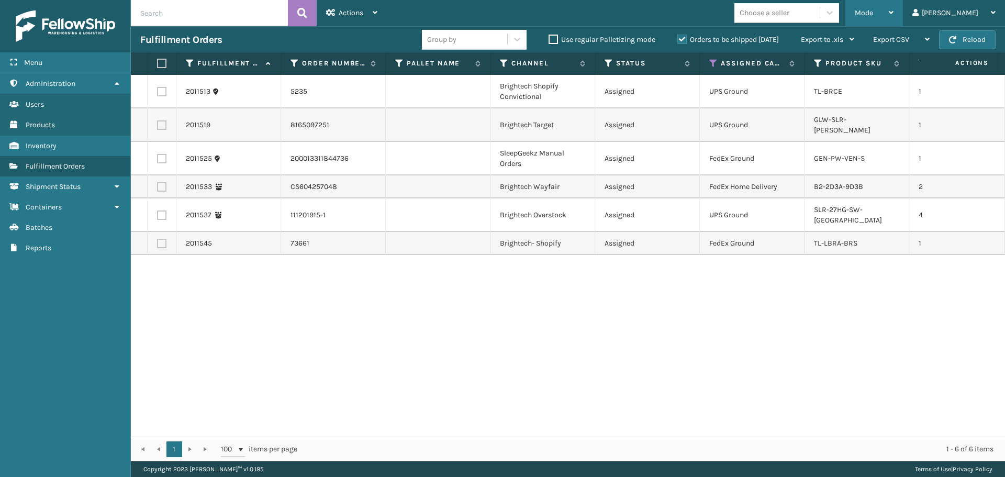
click at [893, 19] on div "Mode" at bounding box center [874, 13] width 39 height 26
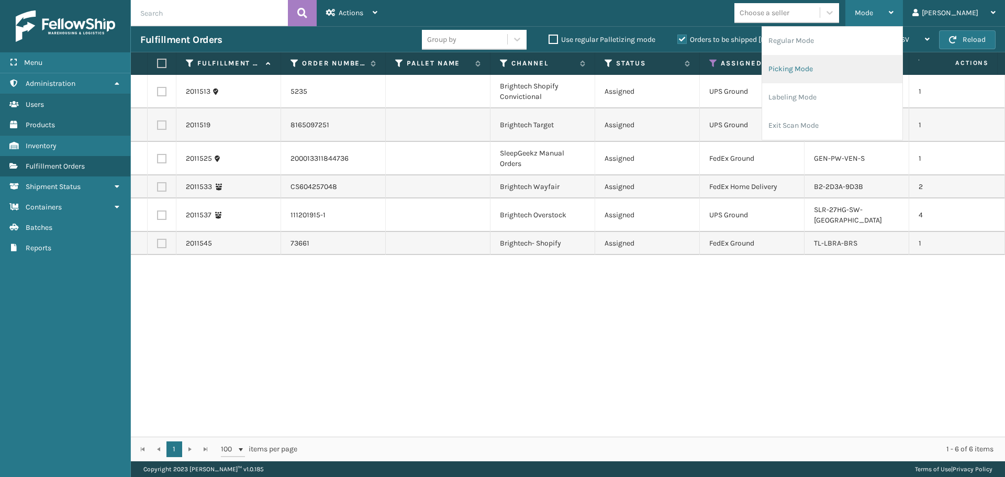
click at [837, 81] on li "Picking Mode" at bounding box center [832, 69] width 140 height 28
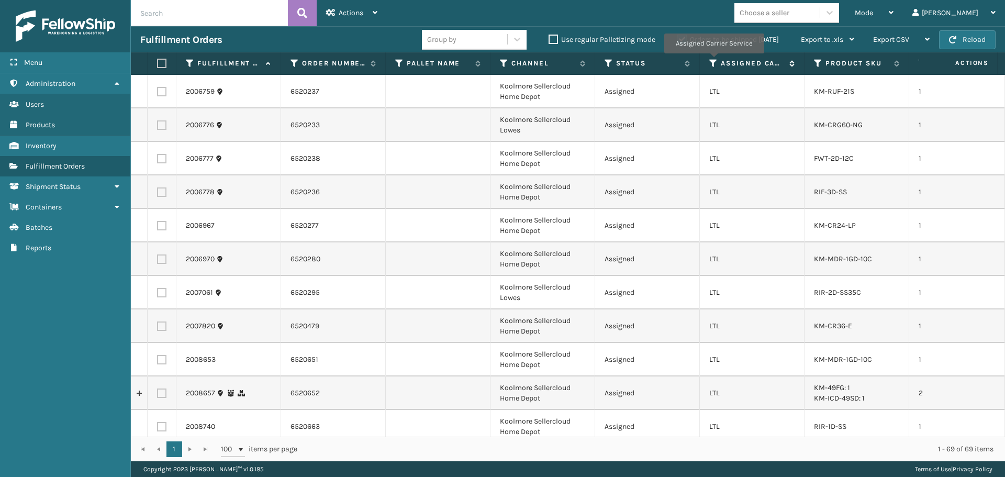
click at [713, 61] on icon at bounding box center [713, 63] width 8 height 9
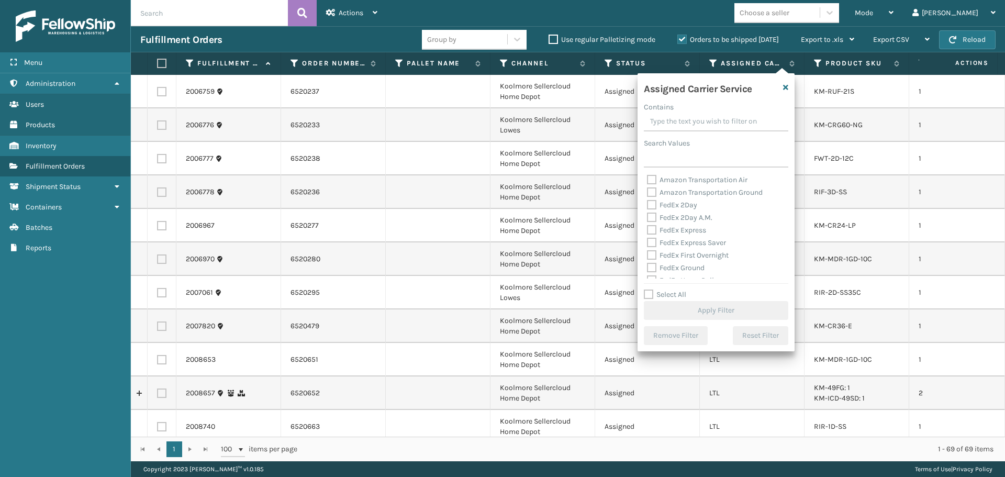
click at [679, 290] on label "Select All" at bounding box center [665, 294] width 42 height 9
click at [679, 289] on input "Select All" at bounding box center [722, 288] width 157 height 1
checkbox input "true"
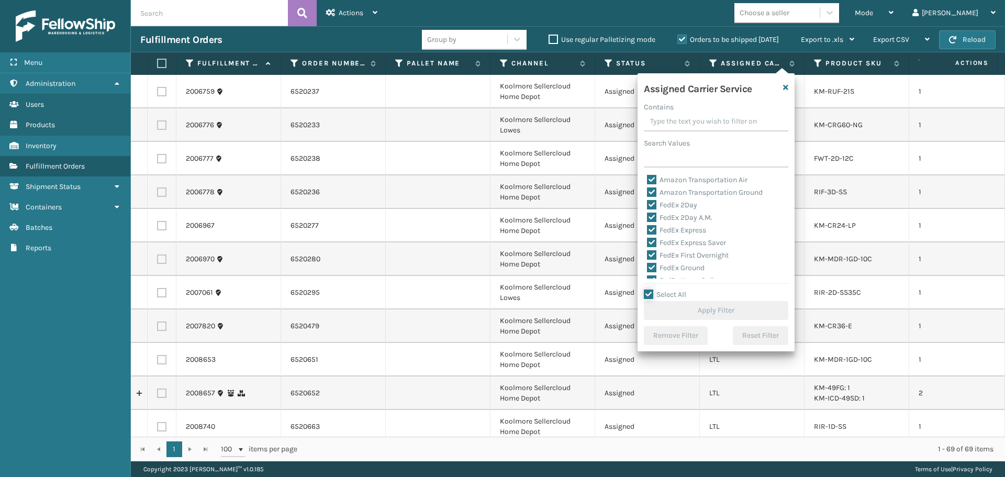
checkbox input "true"
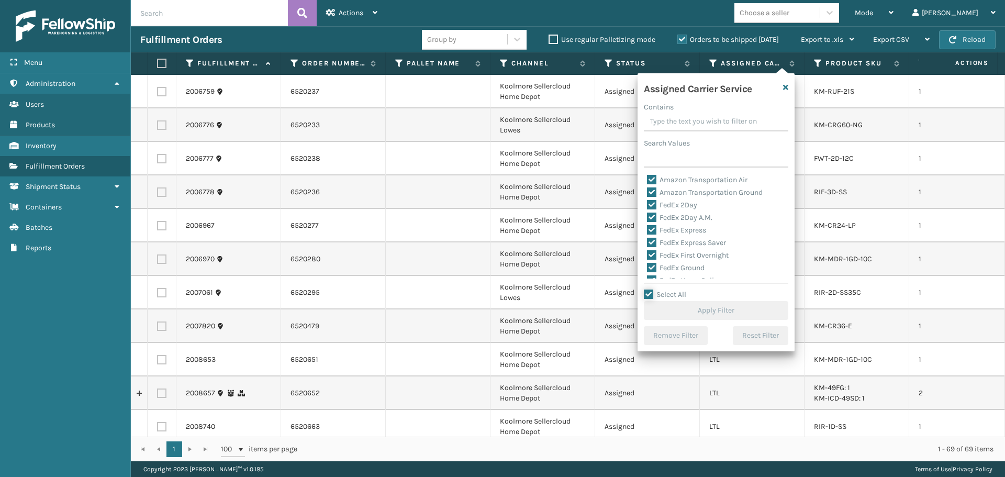
checkbox input "true"
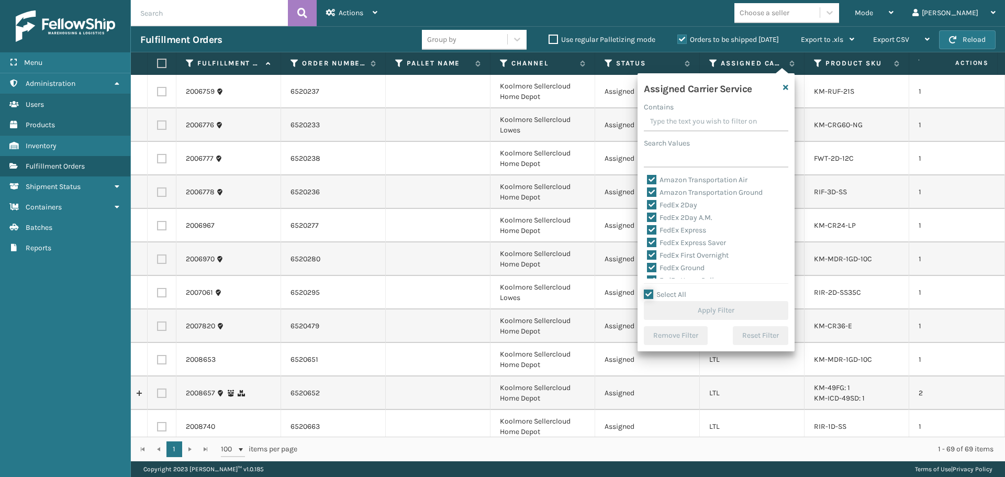
checkbox input "true"
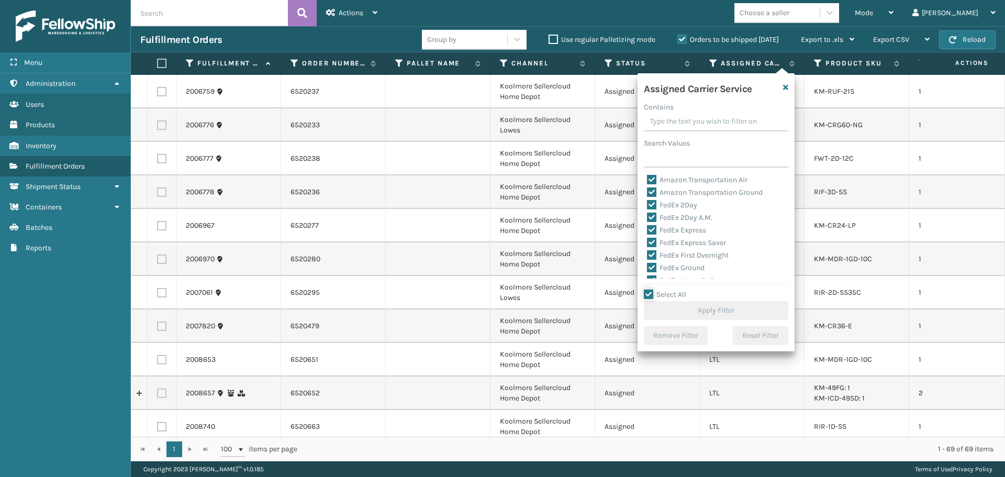
checkbox input "true"
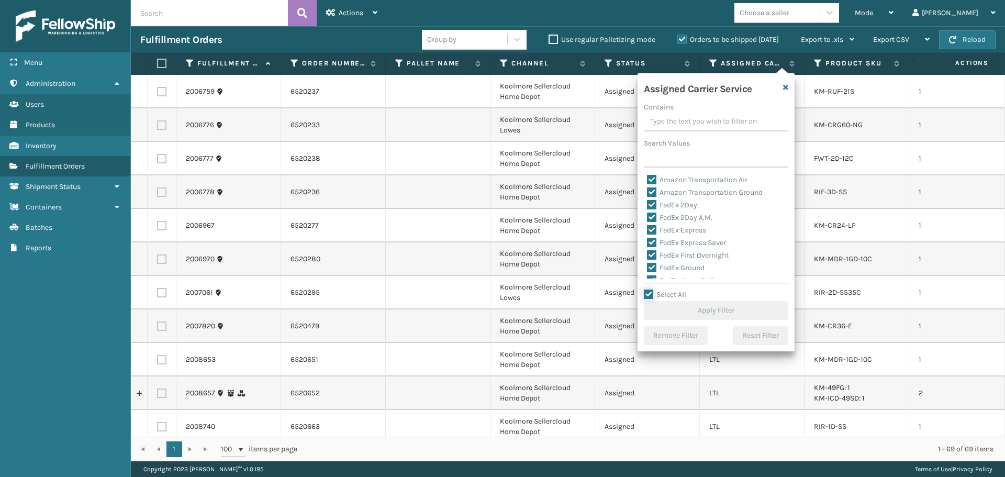
checkbox input "true"
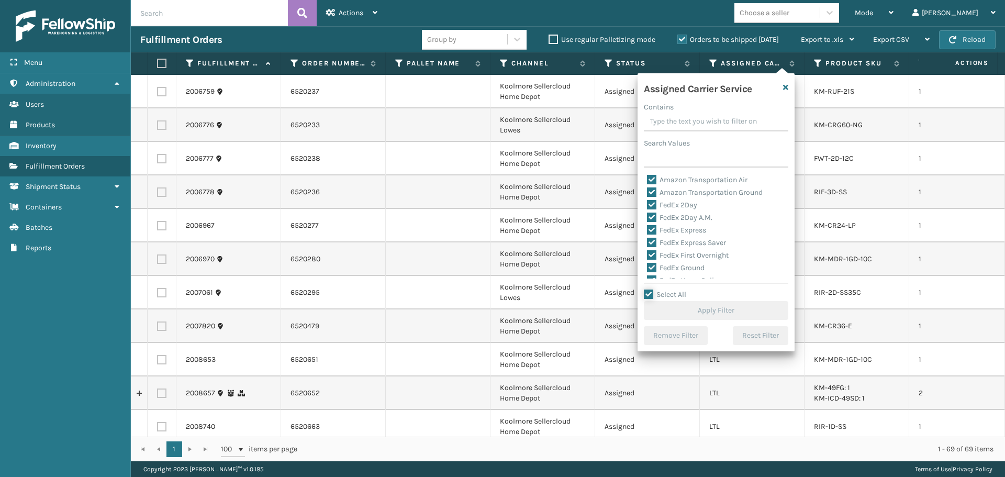
checkbox input "true"
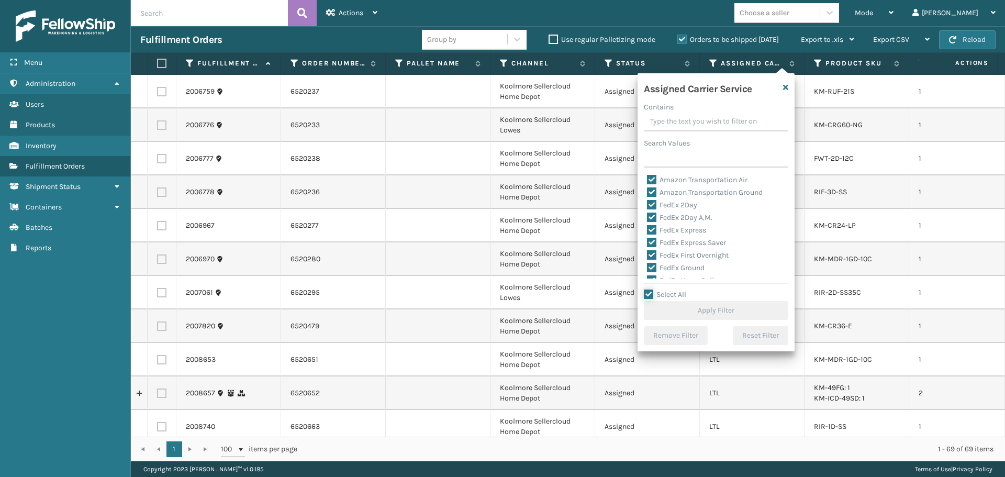
checkbox input "true"
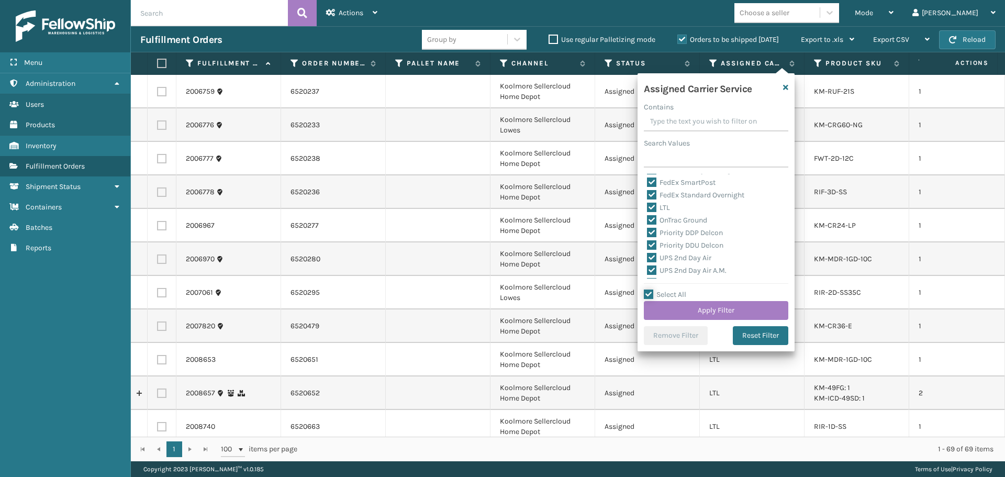
scroll to position [105, 0]
click at [666, 228] on label "LTL" at bounding box center [658, 225] width 23 height 9
click at [647, 227] on input "LTL" at bounding box center [647, 223] width 1 height 7
checkbox input "false"
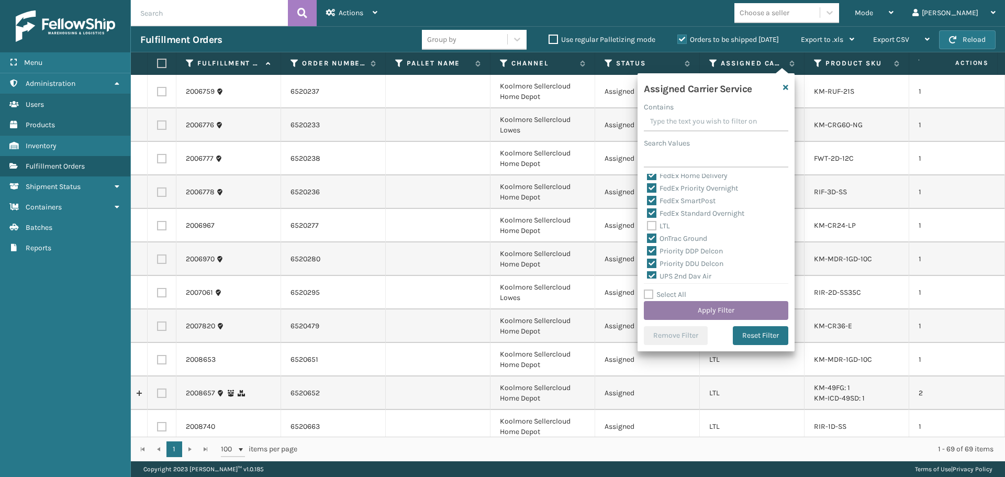
click at [722, 310] on button "Apply Filter" at bounding box center [716, 310] width 144 height 19
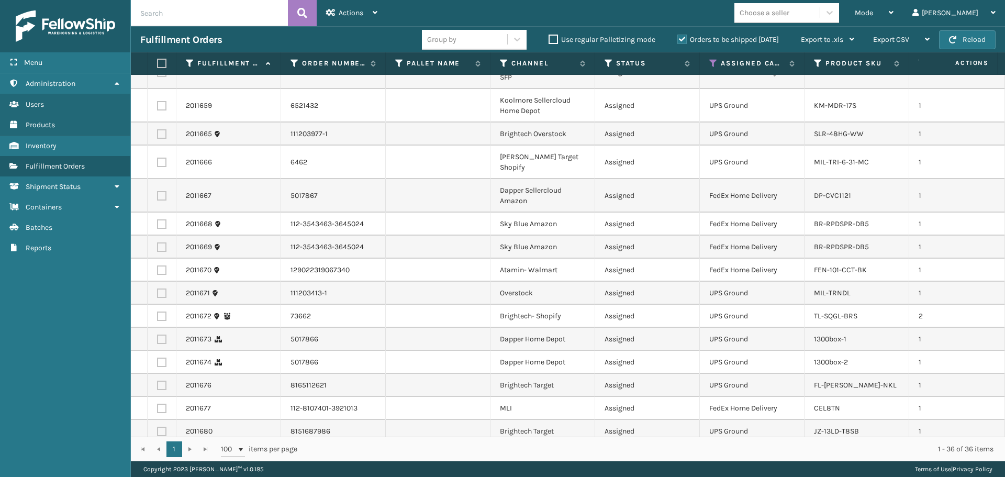
scroll to position [611, 0]
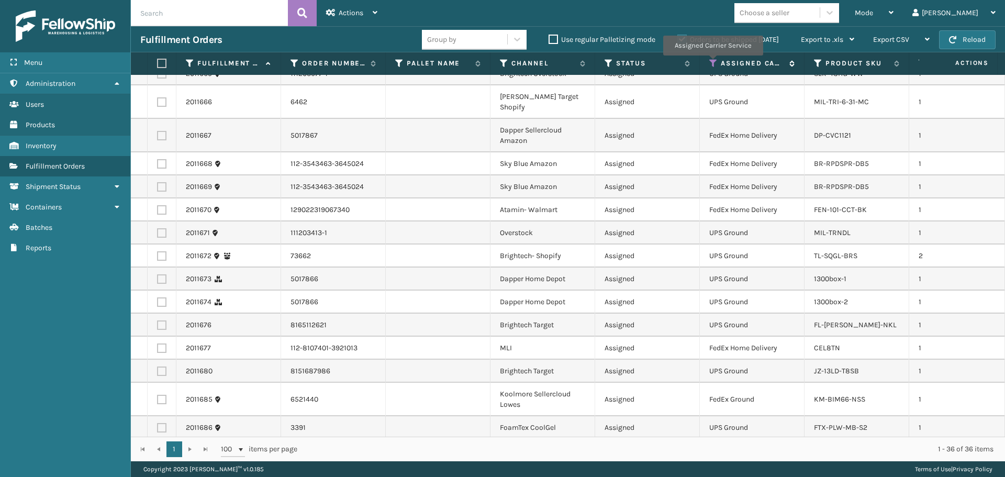
click at [712, 63] on icon at bounding box center [713, 63] width 8 height 9
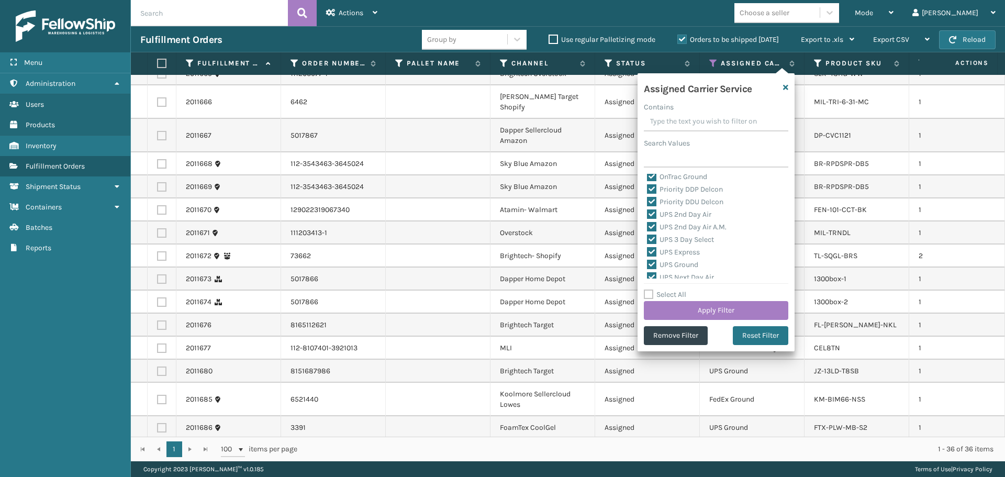
scroll to position [157, 0]
click at [682, 210] on label "UPS 2nd Day Air" at bounding box center [679, 211] width 64 height 9
click at [647, 210] on input "UPS 2nd Day Air" at bounding box center [647, 208] width 1 height 7
checkbox input "false"
click at [680, 225] on label "UPS 2nd Day Air A.M." at bounding box center [687, 223] width 80 height 9
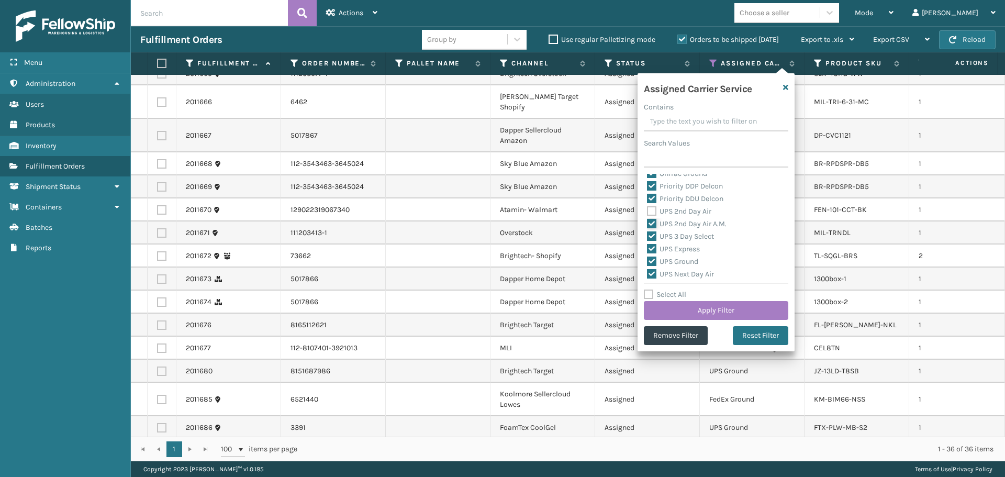
click at [647, 224] on input "UPS 2nd Day Air A.M." at bounding box center [647, 221] width 1 height 7
checkbox input "false"
click at [681, 238] on label "UPS 3 Day Select" at bounding box center [680, 236] width 67 height 9
click at [647, 237] on input "UPS 3 Day Select" at bounding box center [647, 233] width 1 height 7
checkbox input "false"
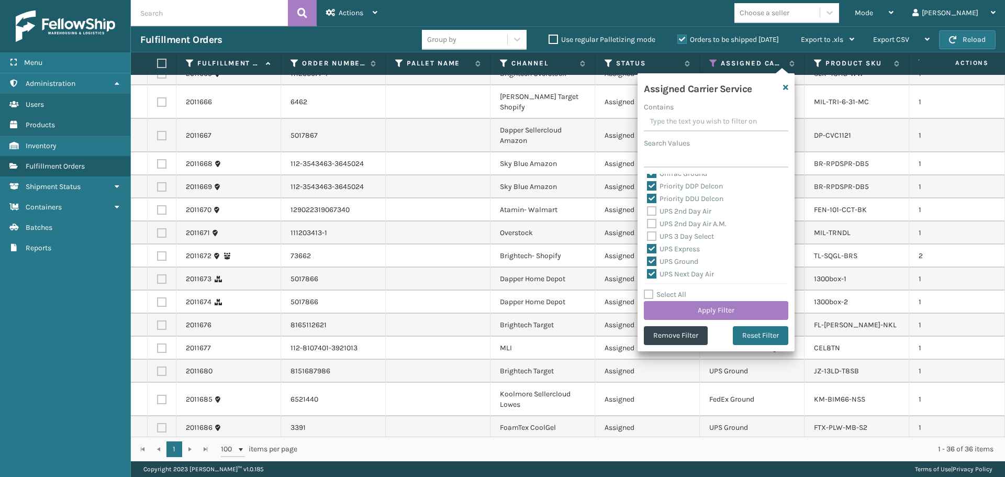
click at [681, 247] on label "UPS Express" at bounding box center [673, 248] width 53 height 9
click at [647, 247] on input "UPS Express" at bounding box center [647, 246] width 1 height 7
checkbox input "false"
click at [675, 212] on label "UPS Ground" at bounding box center [672, 209] width 51 height 9
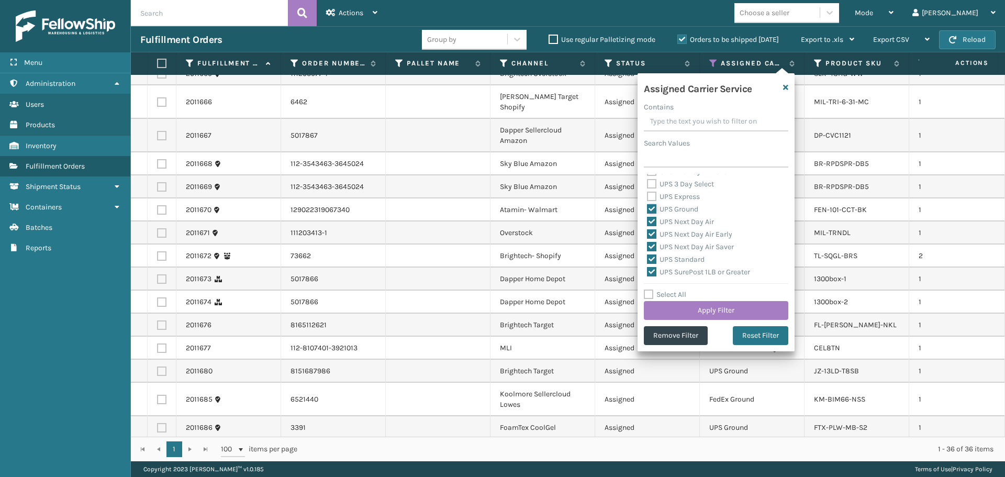
click at [647, 210] on input "UPS Ground" at bounding box center [647, 206] width 1 height 7
checkbox input "false"
click at [682, 223] on label "UPS Next Day Air" at bounding box center [680, 221] width 67 height 9
click at [647, 222] on input "UPS Next Day Air" at bounding box center [647, 219] width 1 height 7
checkbox input "false"
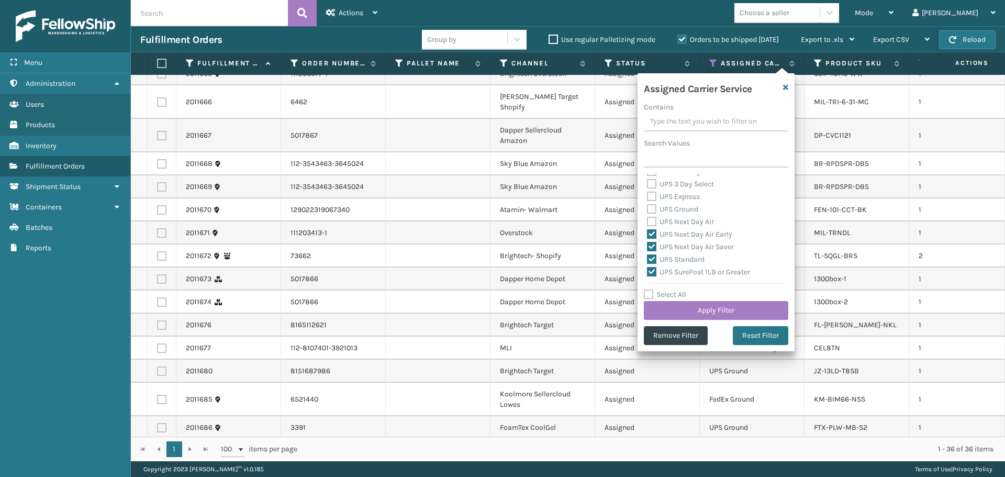
click at [684, 234] on label "UPS Next Day Air Early" at bounding box center [689, 234] width 85 height 9
click at [647, 234] on input "UPS Next Day Air Early" at bounding box center [647, 231] width 1 height 7
checkbox input "false"
click at [685, 245] on label "UPS Next Day Air Saver" at bounding box center [690, 246] width 87 height 9
click at [647, 245] on input "UPS Next Day Air Saver" at bounding box center [647, 244] width 1 height 7
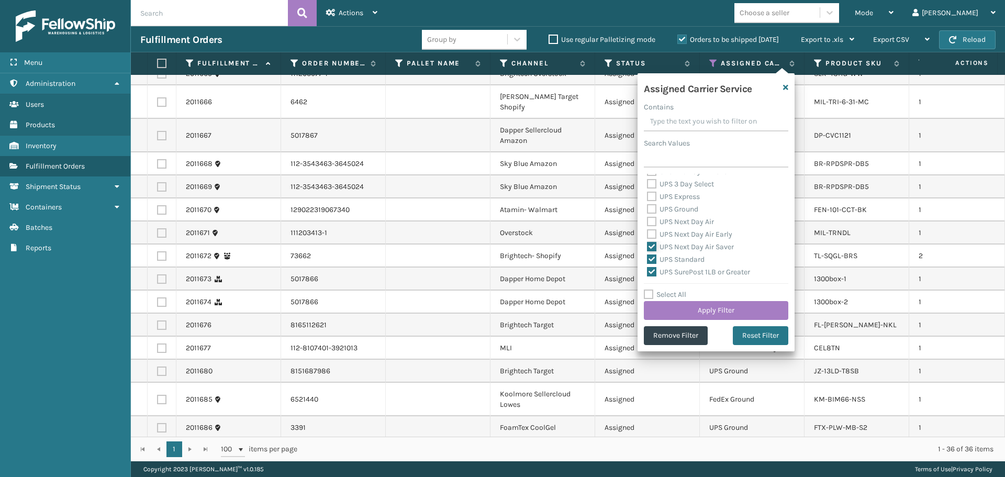
checkbox input "false"
click at [688, 256] on label "UPS Standard" at bounding box center [676, 259] width 58 height 9
click at [647, 256] on input "UPS Standard" at bounding box center [647, 256] width 1 height 7
checkbox input "false"
click at [688, 273] on label "UPS SurePost 1LB or Greater" at bounding box center [698, 271] width 103 height 9
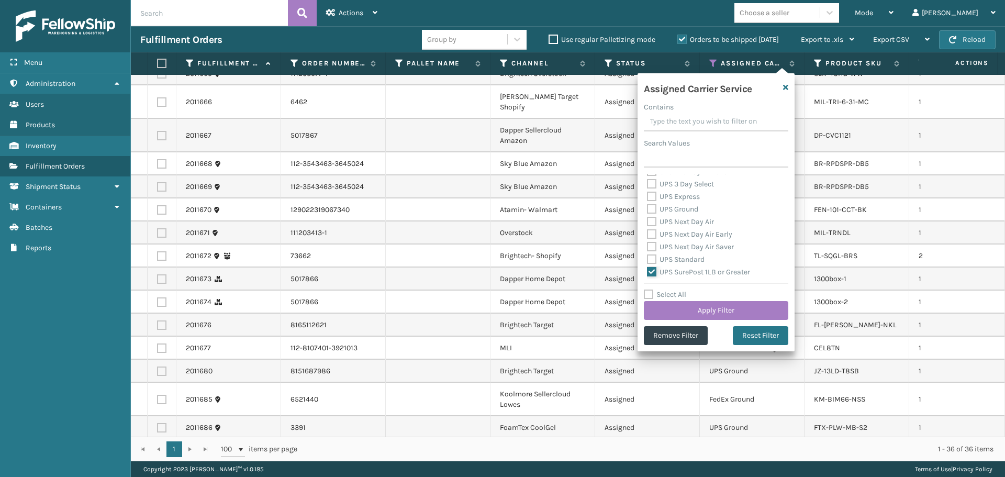
click at [647, 273] on input "UPS SurePost 1LB or Greater" at bounding box center [647, 269] width 1 height 7
checkbox input "false"
click at [679, 232] on label "USPS First Class Mail" at bounding box center [688, 232] width 82 height 9
click at [647, 232] on input "USPS First Class Mail" at bounding box center [647, 229] width 1 height 7
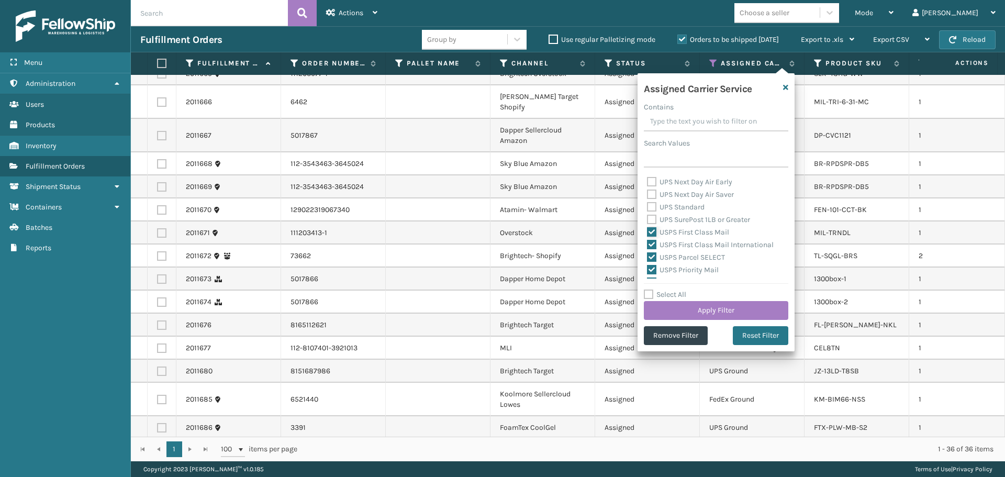
checkbox input "false"
click at [685, 245] on label "USPS First Class Mail International" at bounding box center [710, 244] width 127 height 9
click at [647, 245] on input "USPS First Class Mail International" at bounding box center [647, 242] width 1 height 7
checkbox input "false"
click at [684, 259] on label "USPS Parcel SELECT" at bounding box center [686, 257] width 78 height 9
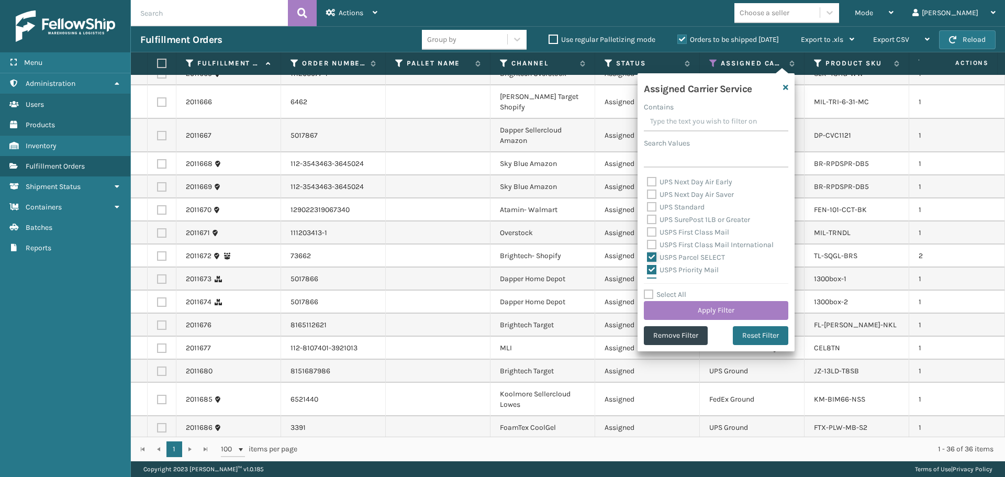
click at [647, 258] on input "USPS Parcel SELECT" at bounding box center [647, 254] width 1 height 7
checkbox input "false"
click at [686, 268] on label "USPS Priority Mail" at bounding box center [683, 269] width 72 height 9
click at [647, 268] on input "USPS Priority Mail" at bounding box center [647, 267] width 1 height 7
checkbox input "false"
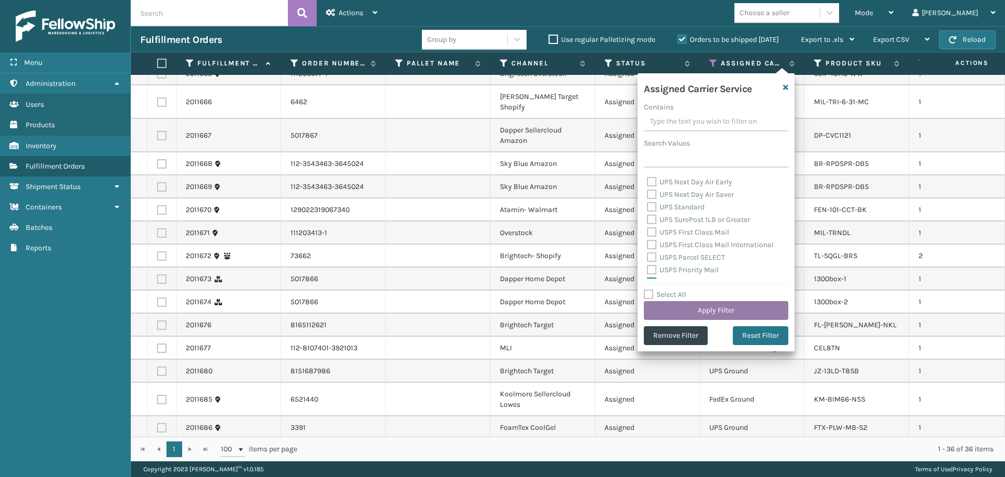
click at [696, 312] on button "Apply Filter" at bounding box center [716, 310] width 144 height 19
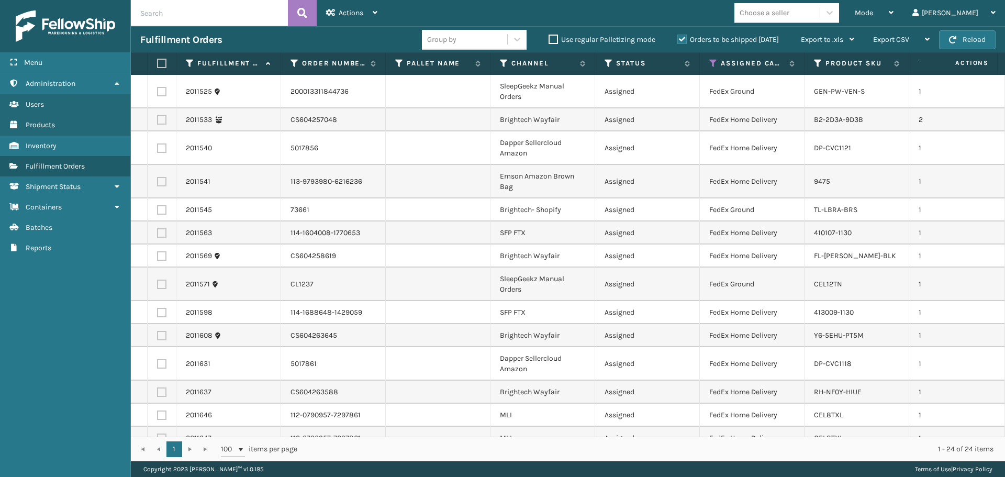
drag, startPoint x: 160, startPoint y: 62, endPoint x: 327, endPoint y: 16, distance: 173.0
click at [160, 62] on label at bounding box center [160, 63] width 6 height 9
click at [158, 62] on input "checkbox" at bounding box center [157, 63] width 1 height 7
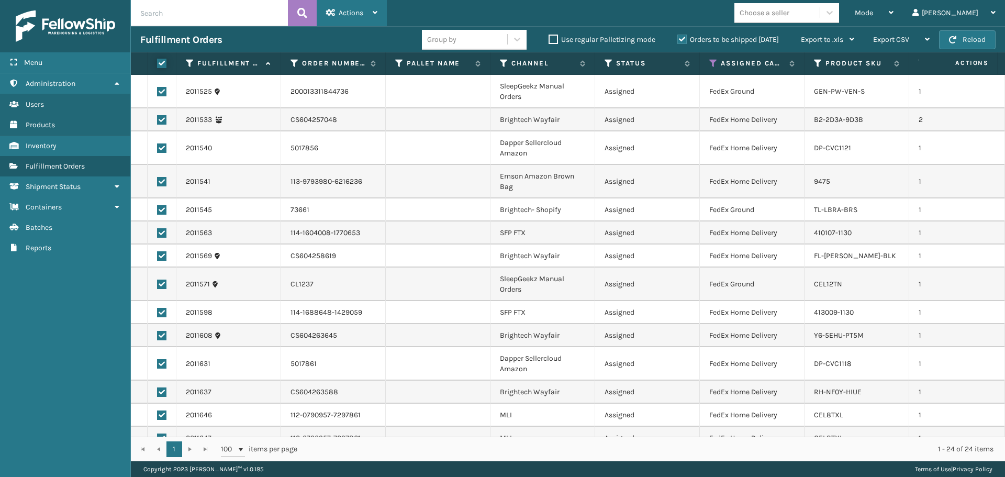
checkbox input "true"
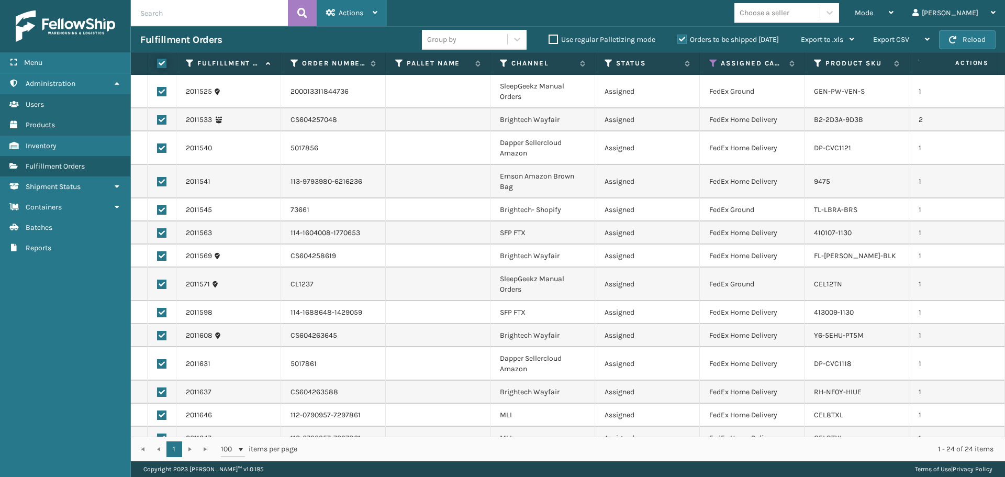
checkbox input "true"
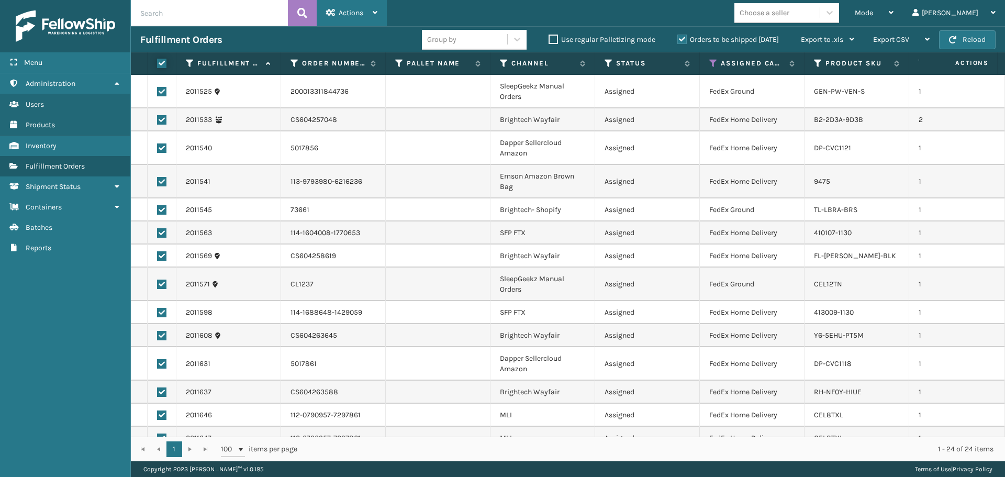
checkbox input "true"
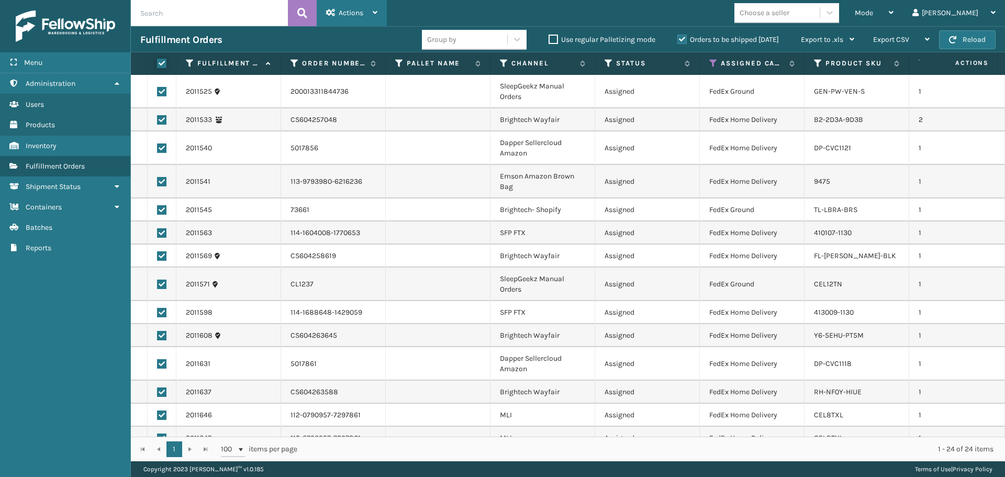
checkbox input "true"
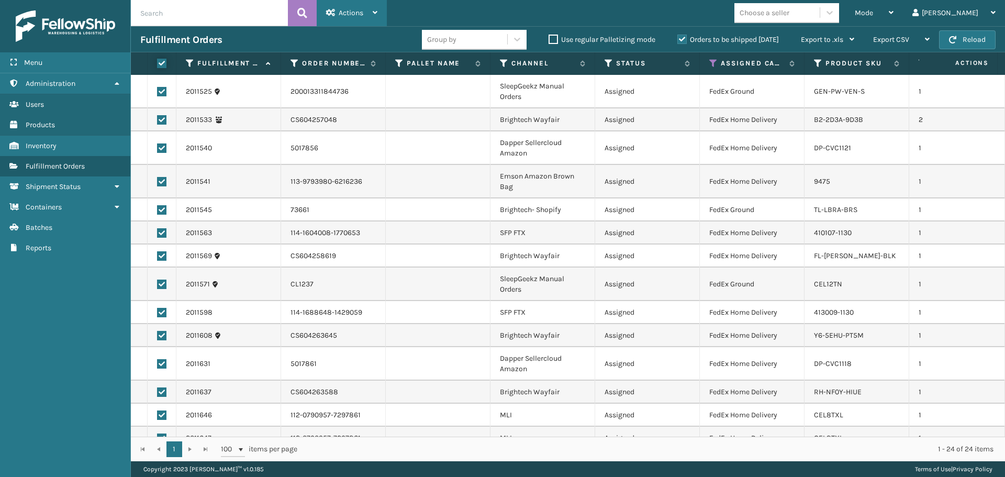
checkbox input "true"
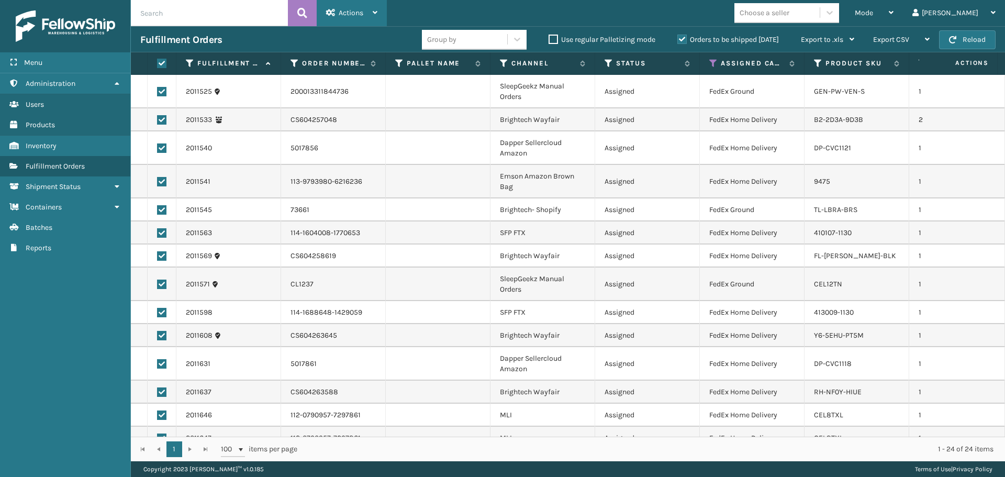
click at [377, 3] on div "Actions" at bounding box center [351, 13] width 51 height 26
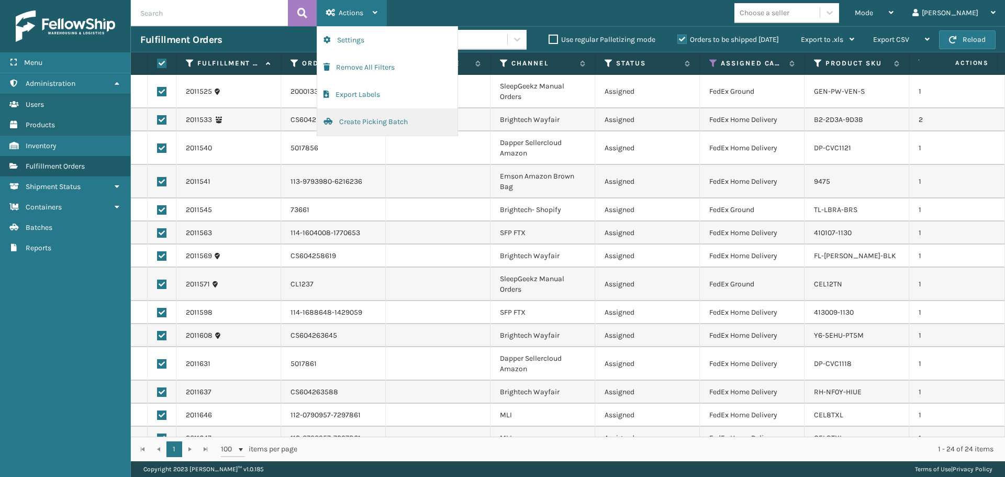
click at [405, 123] on button "Create Picking Batch" at bounding box center [387, 121] width 140 height 27
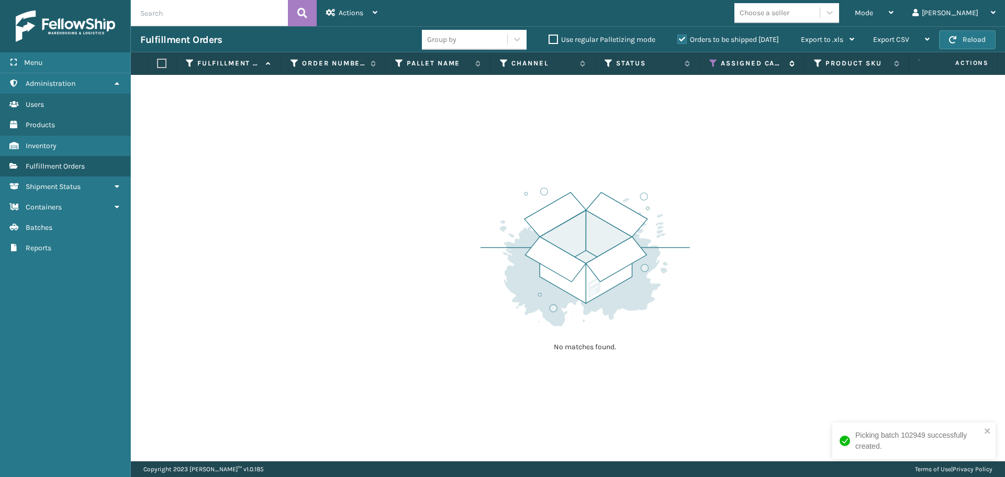
click at [713, 65] on icon at bounding box center [713, 63] width 8 height 9
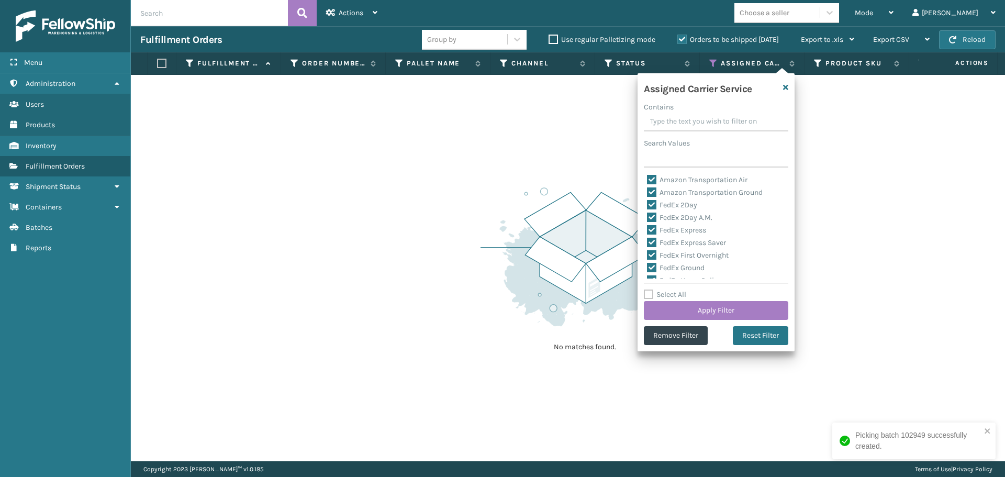
click at [652, 292] on label "Select All" at bounding box center [665, 294] width 42 height 9
click at [652, 289] on input "Select All" at bounding box center [722, 288] width 157 height 1
checkbox input "true"
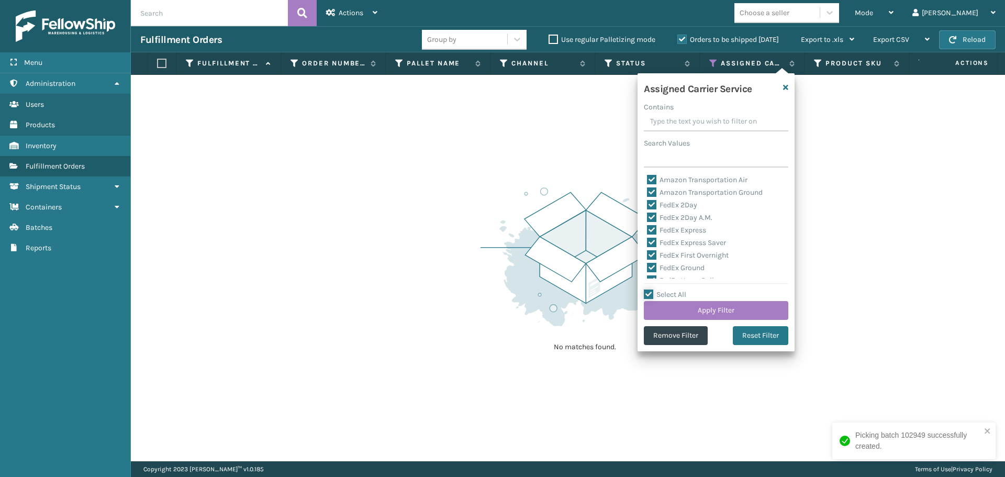
checkbox input "true"
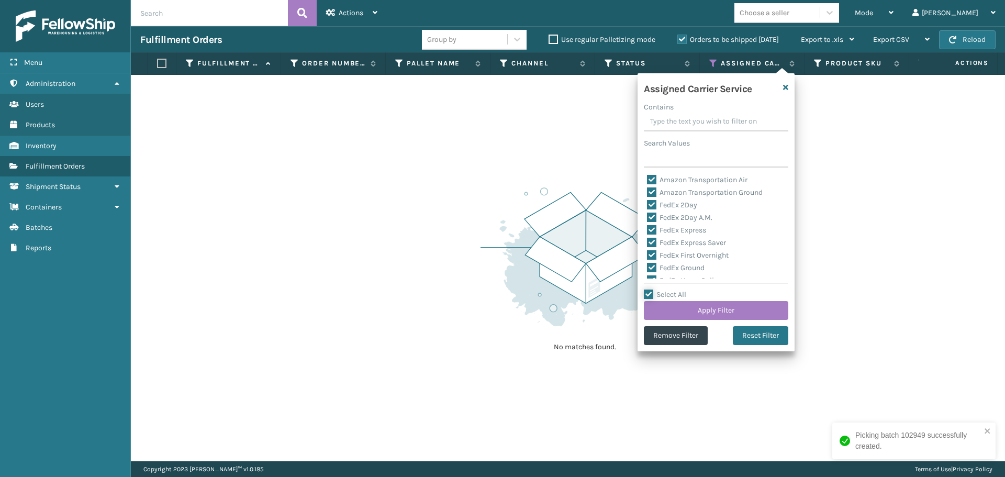
checkbox input "true"
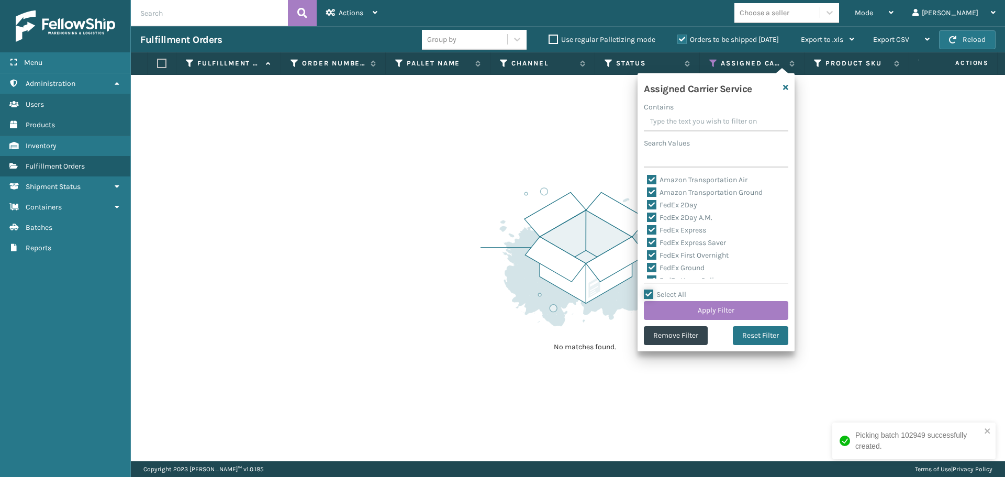
checkbox input "true"
click at [652, 292] on label "Select All" at bounding box center [665, 294] width 42 height 9
click at [652, 289] on input "Select All" at bounding box center [722, 288] width 157 height 1
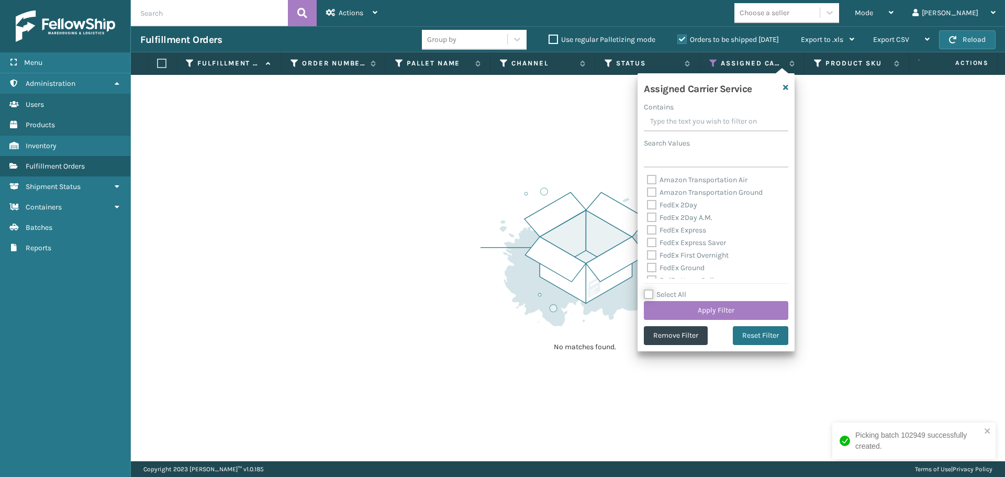
checkbox input "false"
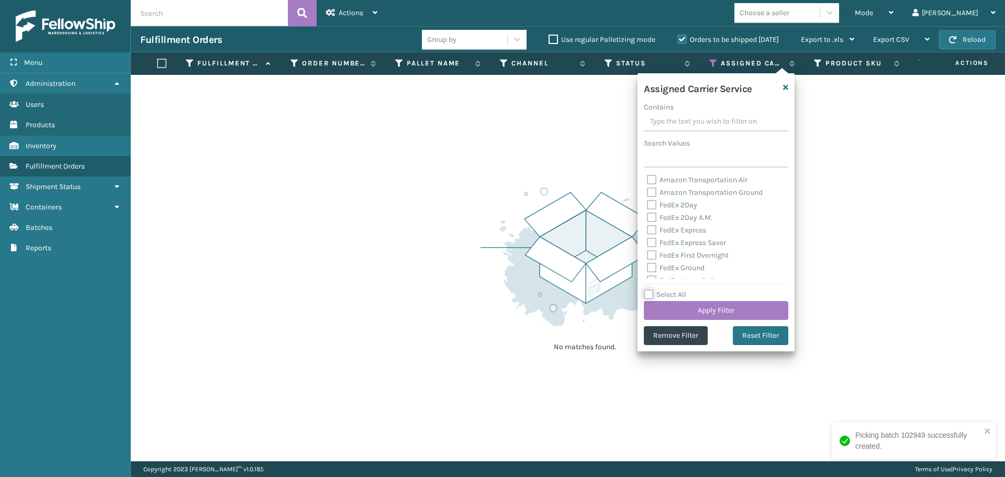
checkbox input "false"
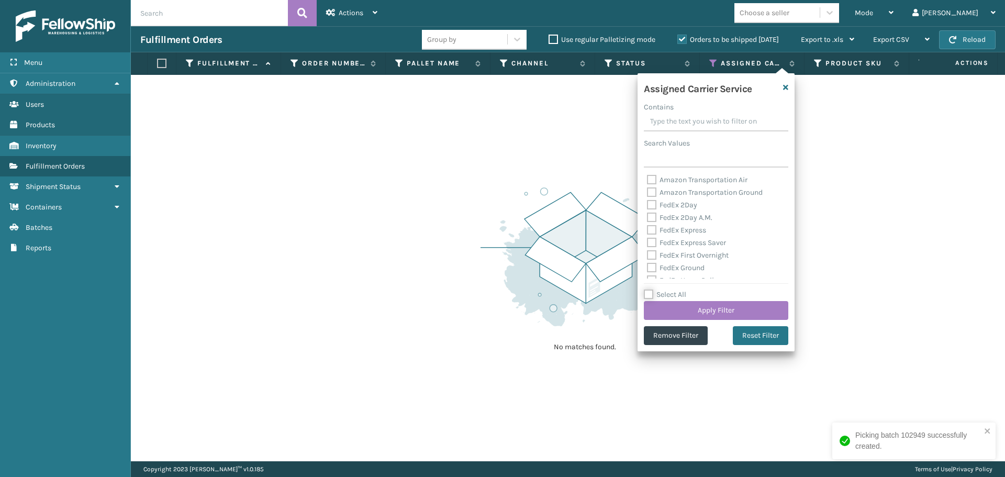
checkbox input "false"
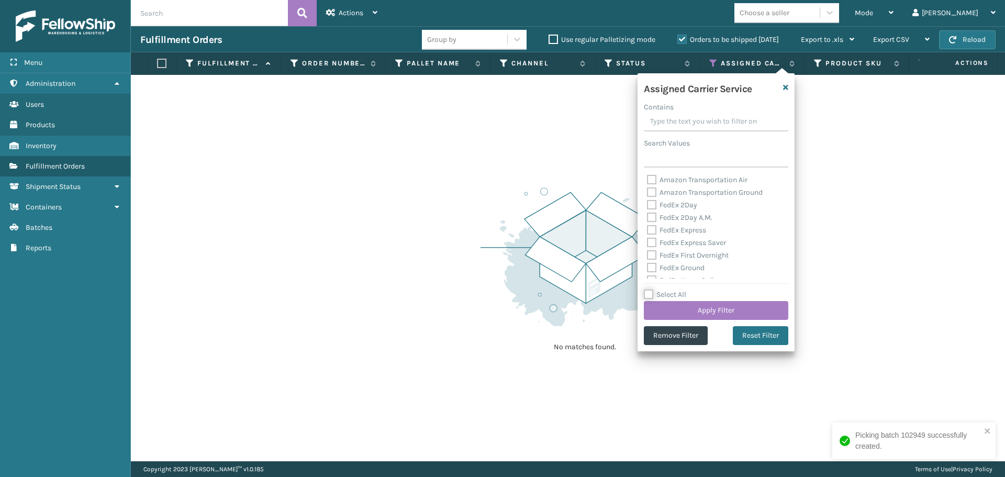
checkbox input "false"
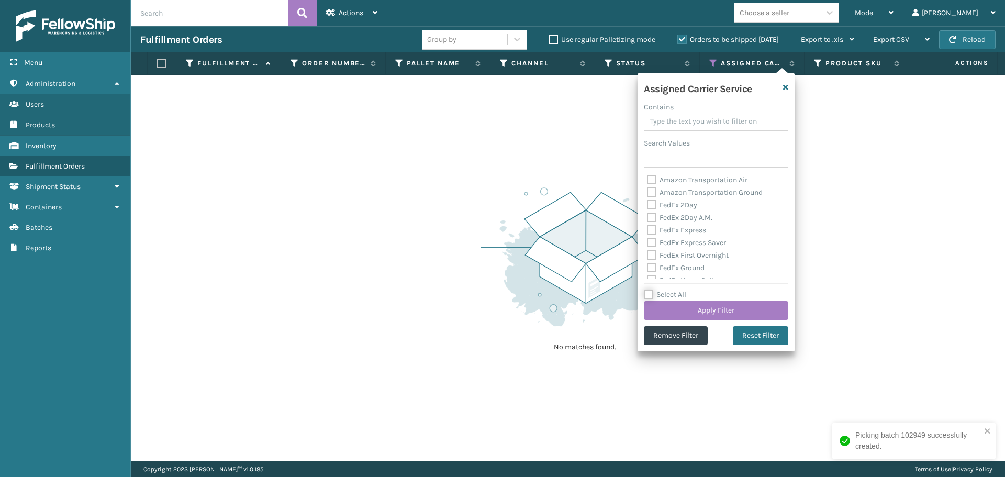
checkbox input "false"
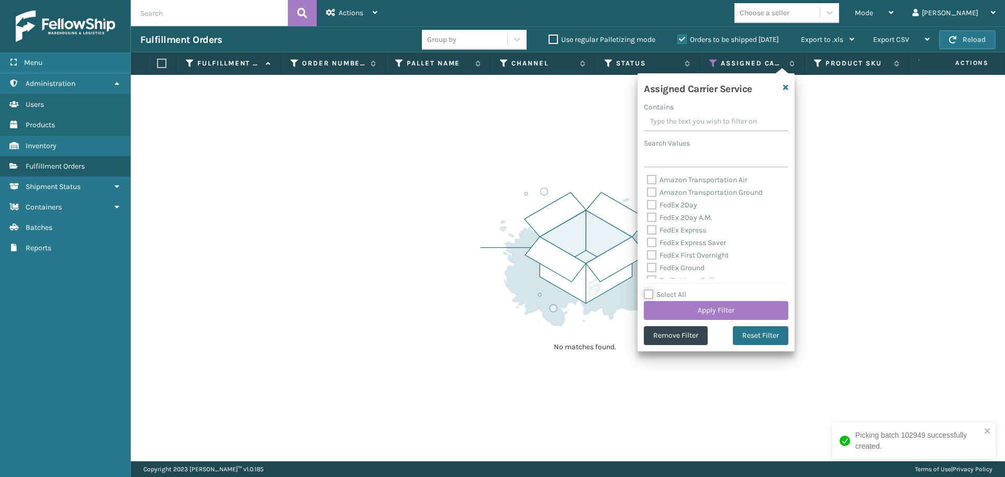
checkbox input "false"
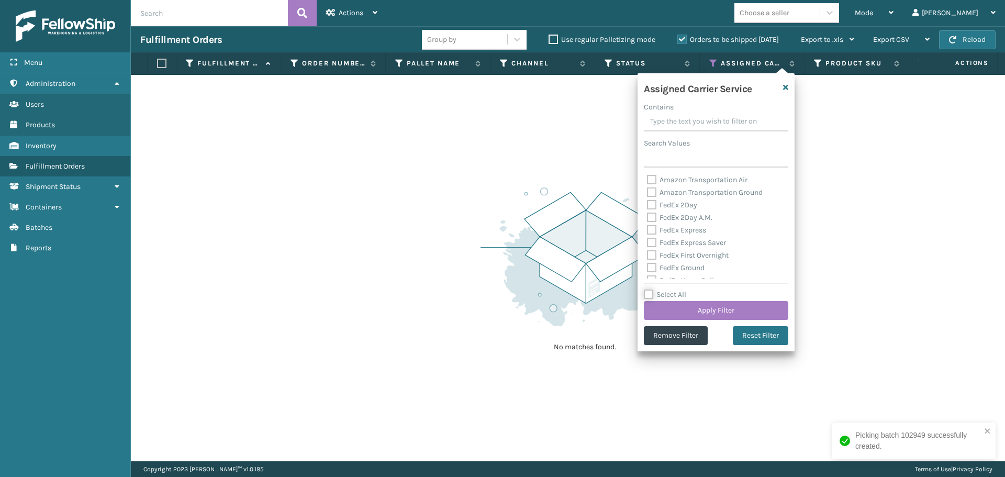
checkbox input "false"
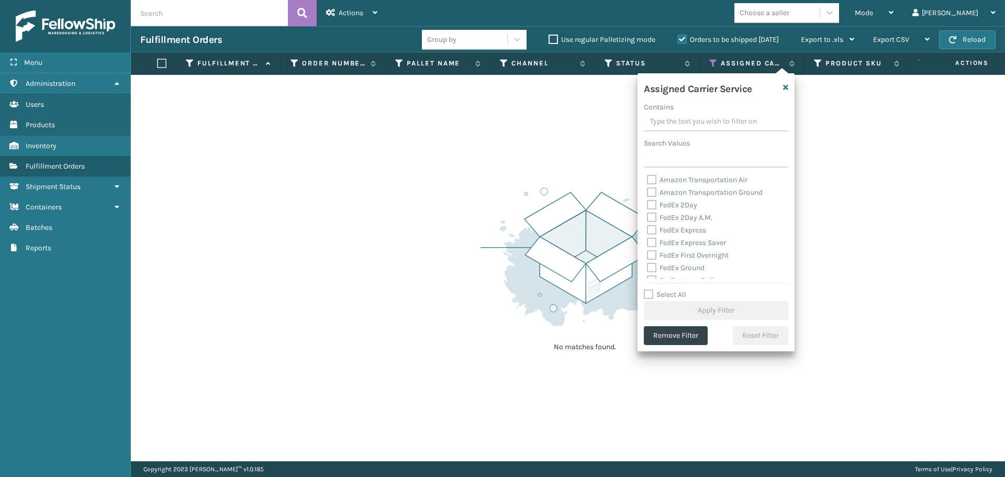
click at [652, 292] on label "Select All" at bounding box center [665, 294] width 42 height 9
click at [652, 289] on input "Select All" at bounding box center [722, 288] width 157 height 1
checkbox input "true"
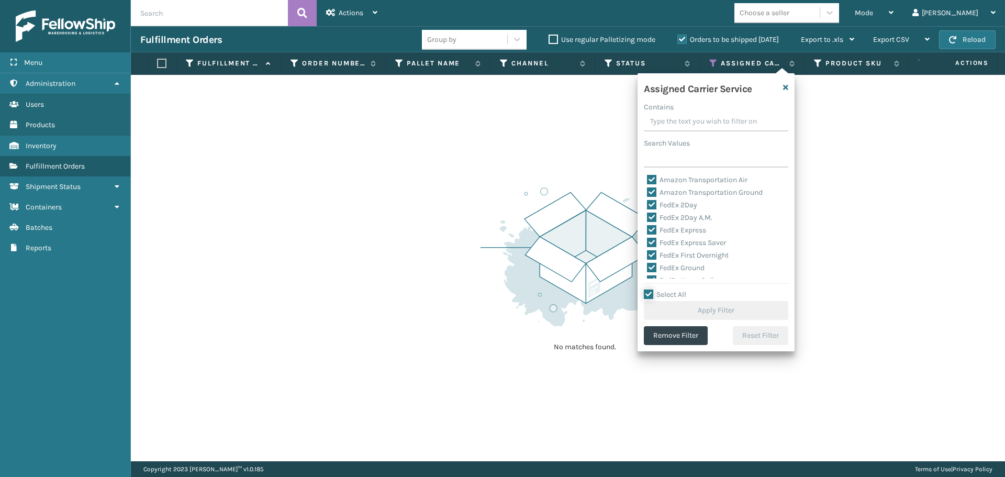
checkbox input "true"
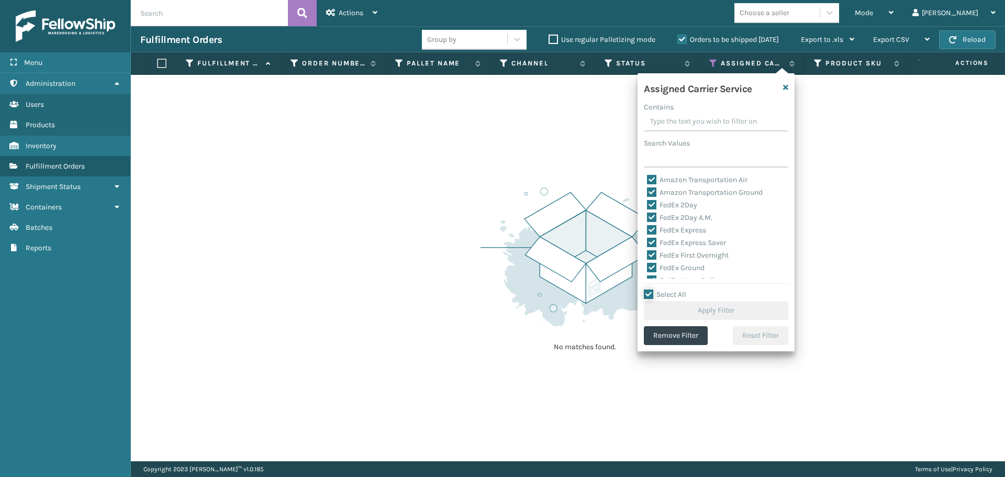
checkbox input "true"
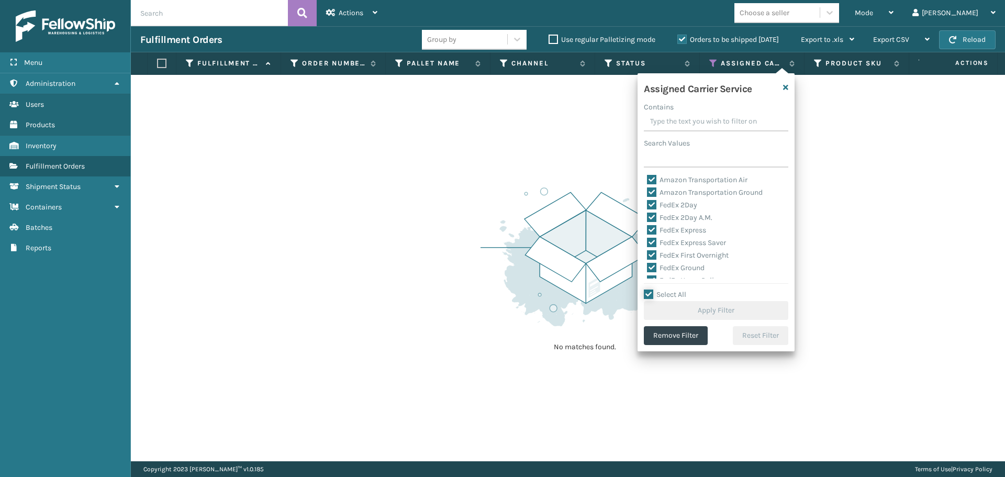
checkbox input "true"
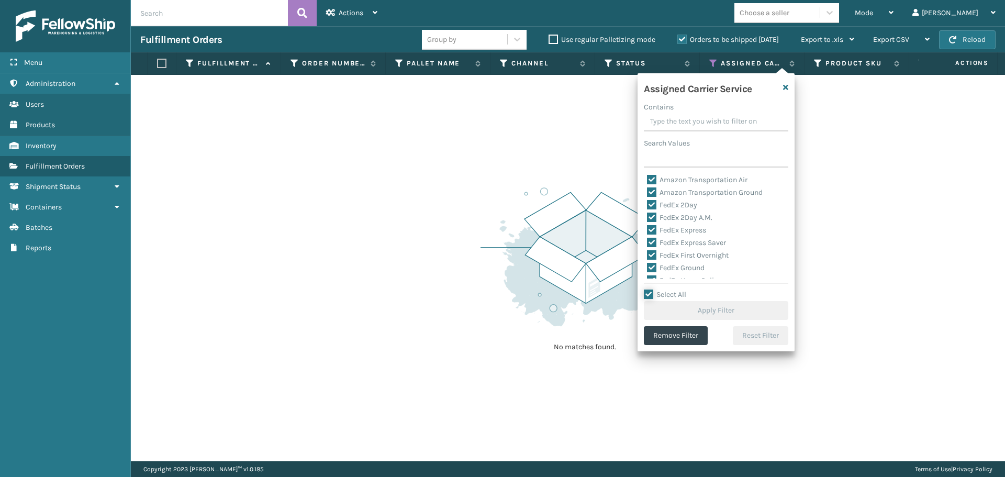
checkbox input "true"
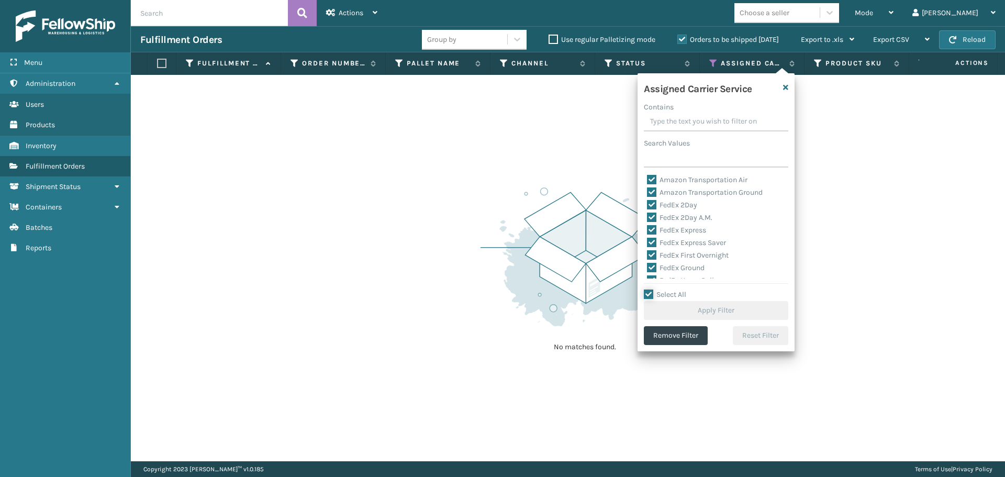
checkbox input "true"
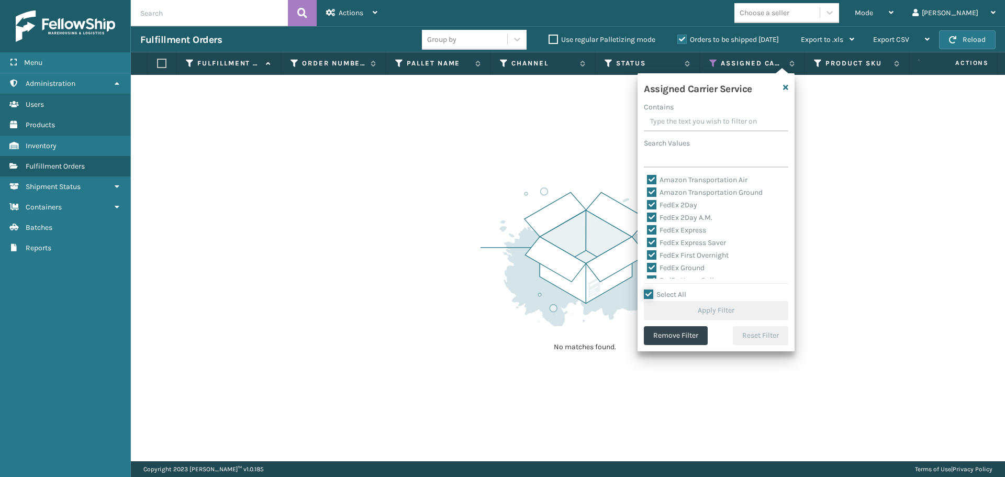
checkbox input "true"
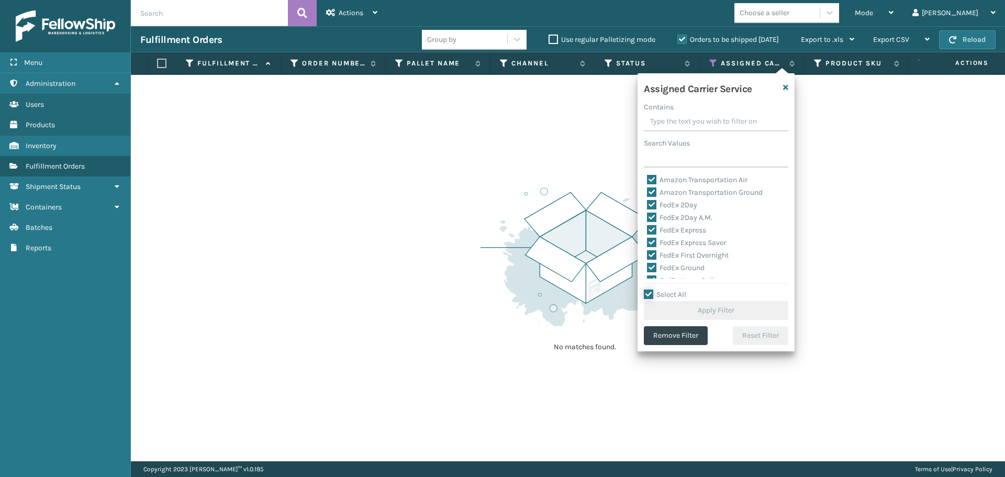
checkbox input "true"
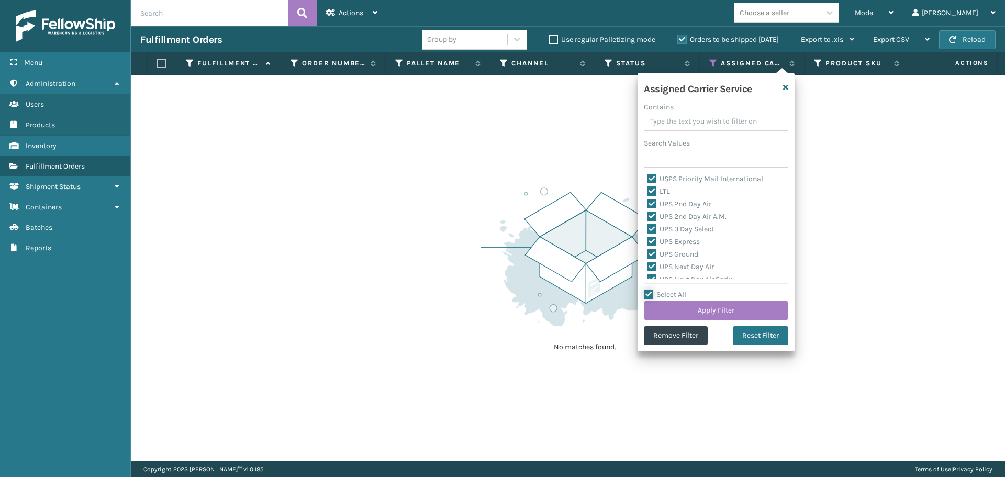
scroll to position [209, 0]
click at [665, 207] on label "LTL" at bounding box center [658, 209] width 23 height 9
click at [647, 207] on input "LTL" at bounding box center [647, 206] width 1 height 7
checkbox input "false"
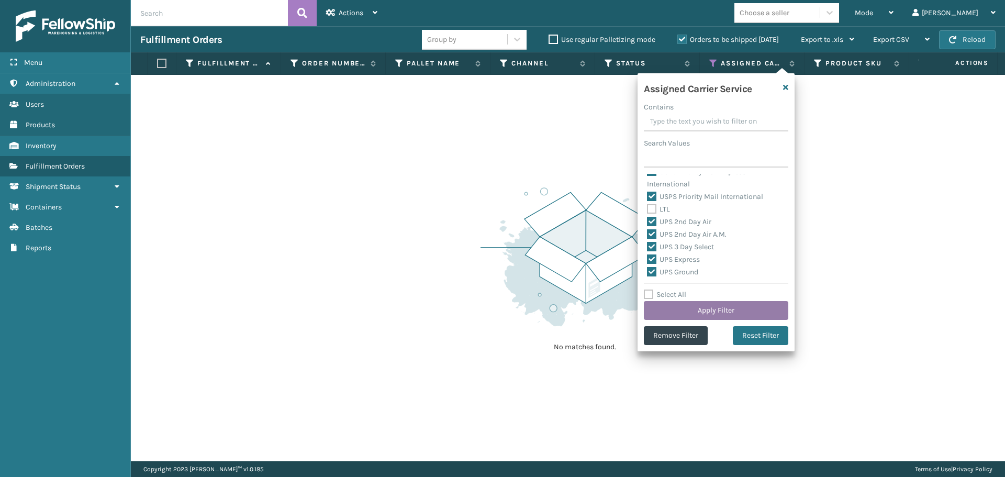
click at [725, 317] on button "Apply Filter" at bounding box center [716, 310] width 144 height 19
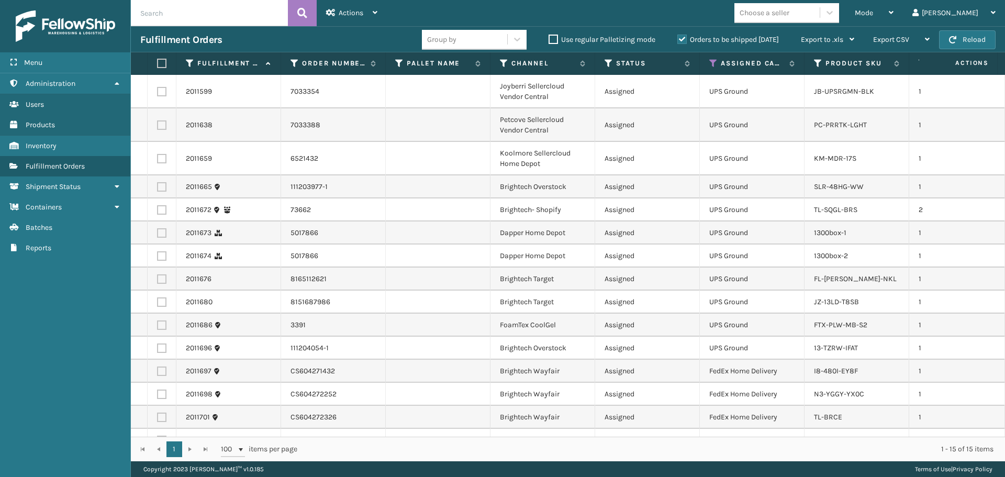
click at [158, 61] on label at bounding box center [160, 63] width 6 height 9
click at [158, 61] on input "checkbox" at bounding box center [157, 63] width 1 height 7
checkbox input "true"
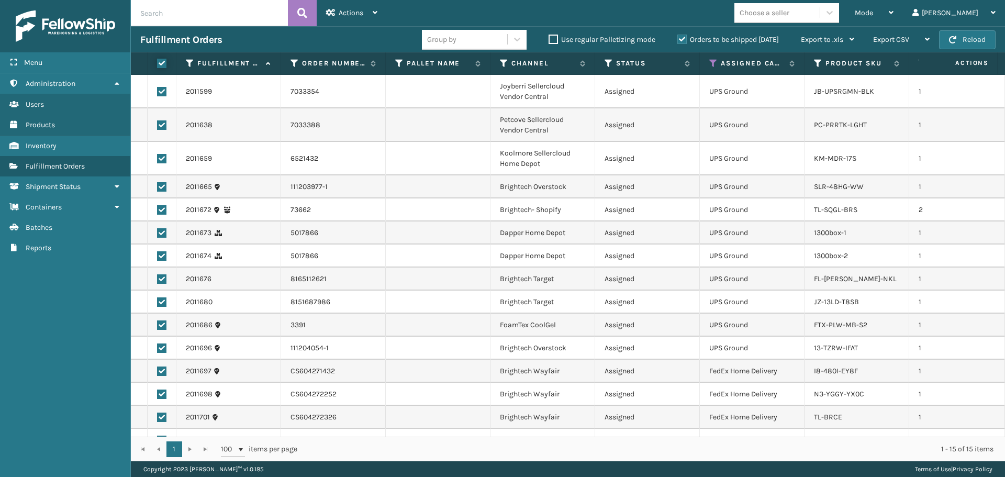
checkbox input "true"
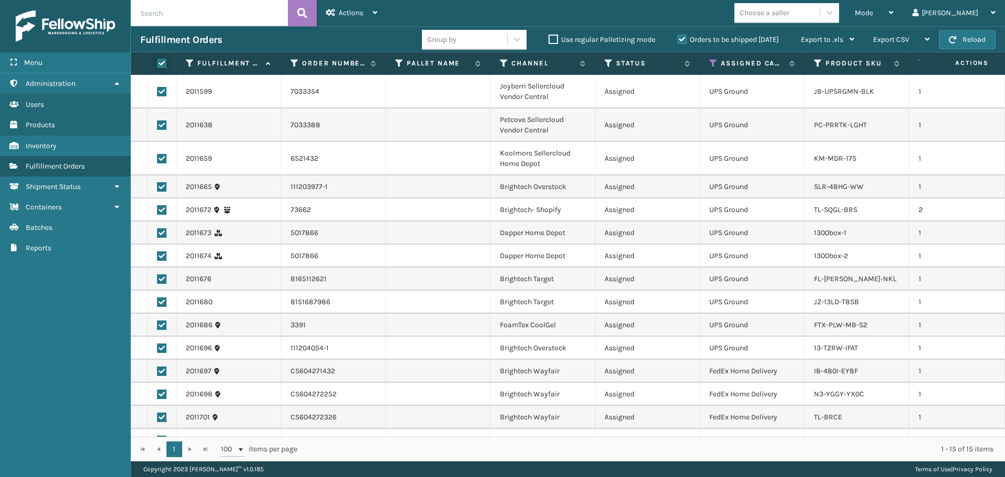
checkbox input "true"
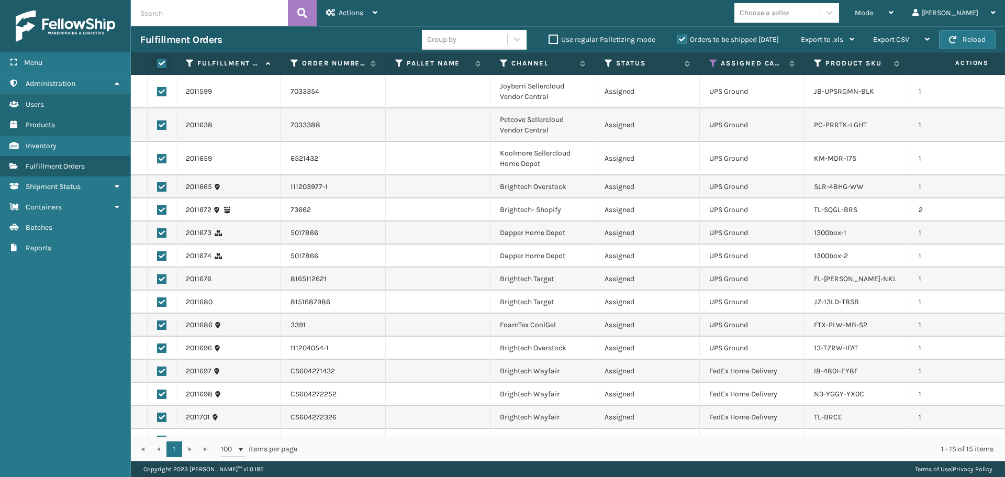
checkbox input "true"
click at [349, 14] on span "Actions" at bounding box center [351, 12] width 25 height 9
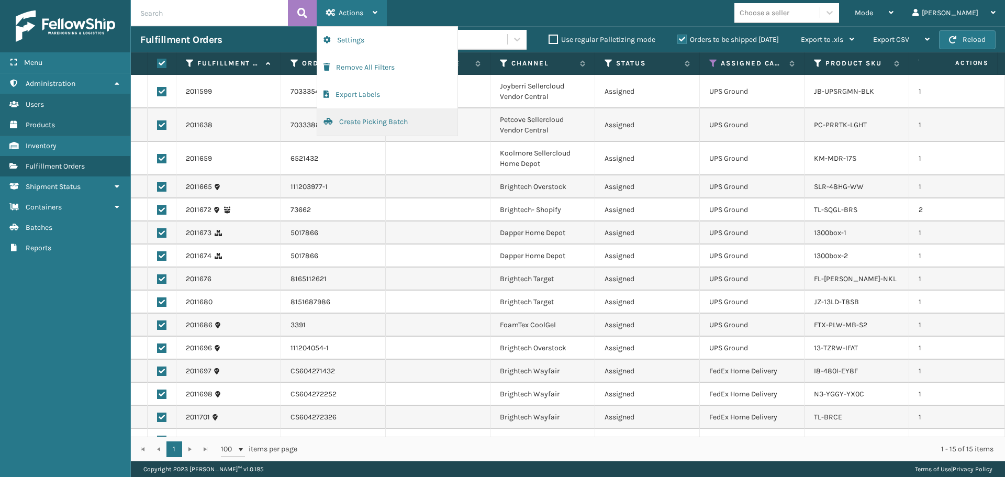
click at [374, 114] on button "Create Picking Batch" at bounding box center [387, 121] width 140 height 27
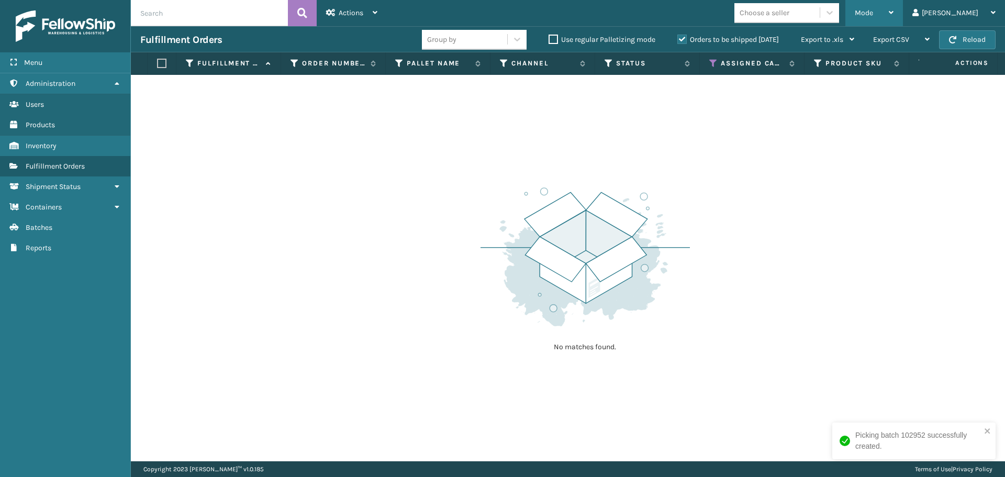
click at [893, 10] on div "Mode" at bounding box center [874, 13] width 39 height 26
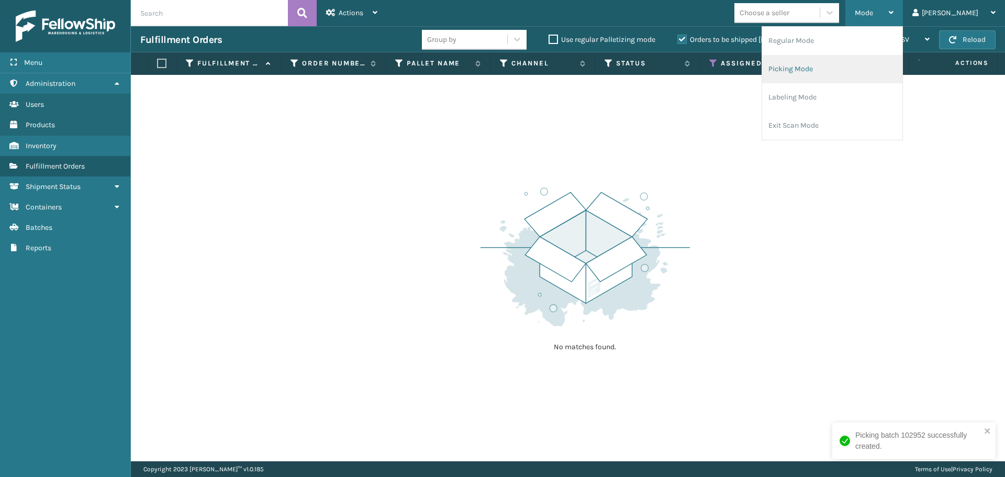
click at [842, 65] on li "Picking Mode" at bounding box center [832, 69] width 140 height 28
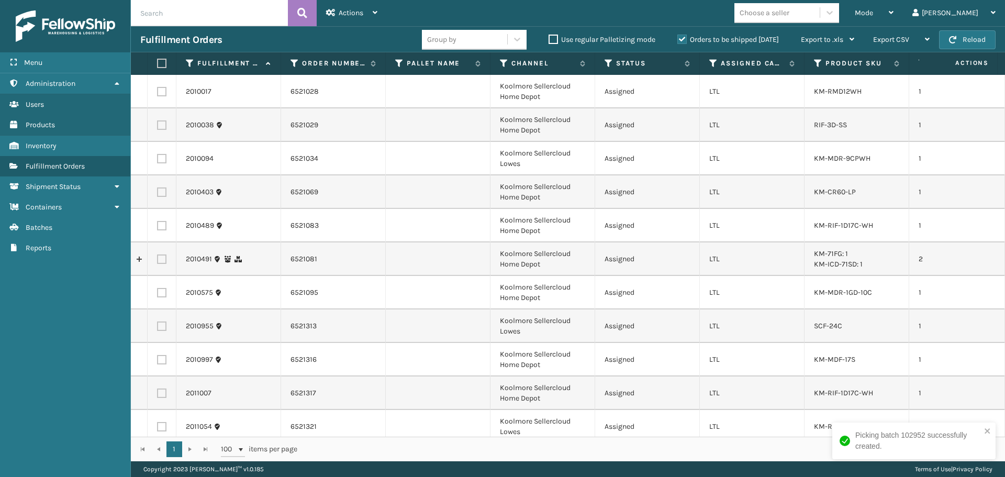
scroll to position [762, 0]
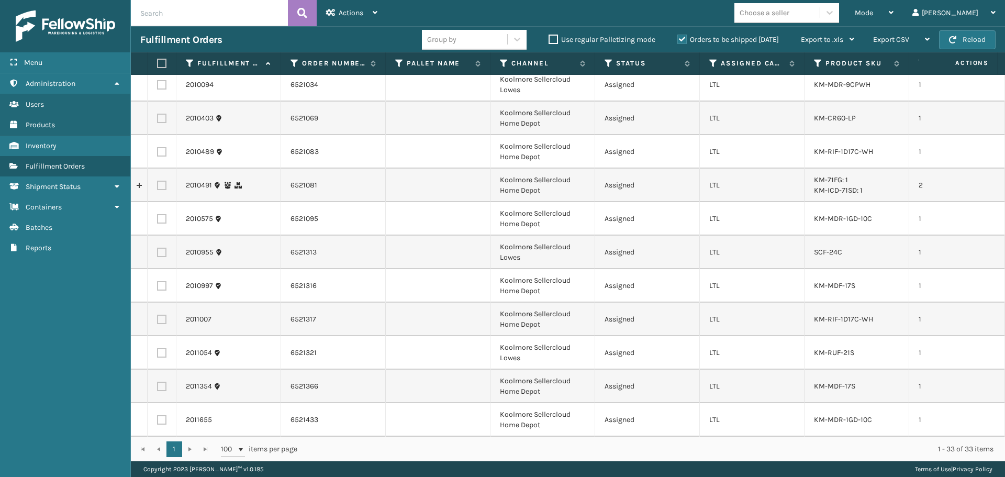
click at [467, 269] on td at bounding box center [438, 285] width 105 height 33
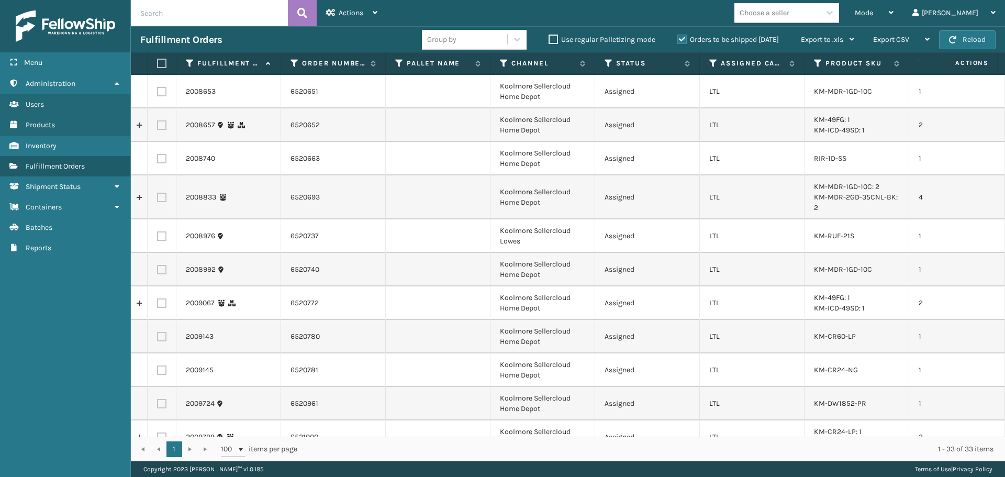
scroll to position [0, 0]
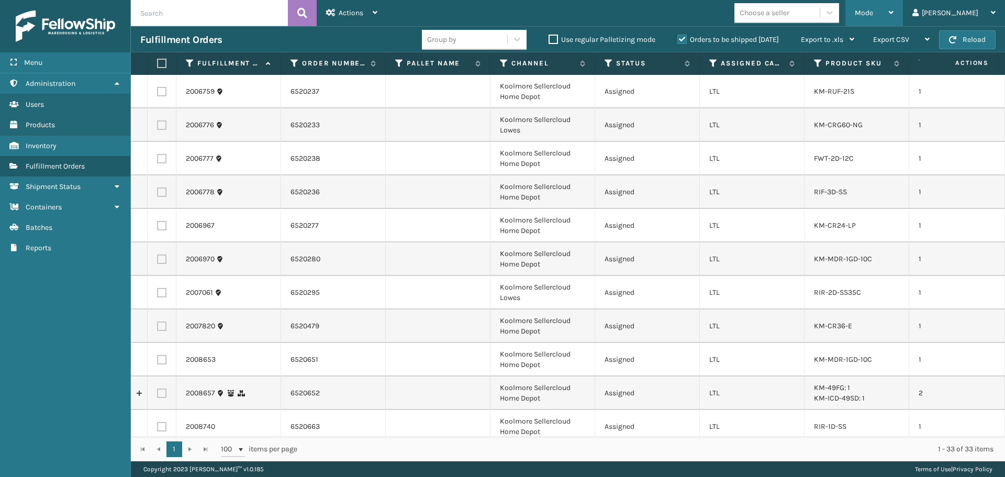
click at [893, 5] on div "Mode" at bounding box center [874, 13] width 39 height 26
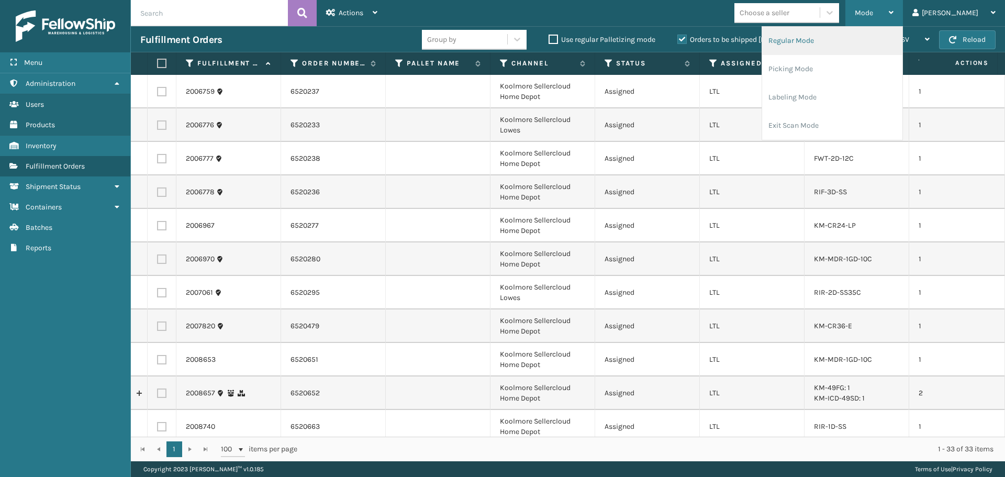
click at [838, 45] on li "Regular Mode" at bounding box center [832, 41] width 140 height 28
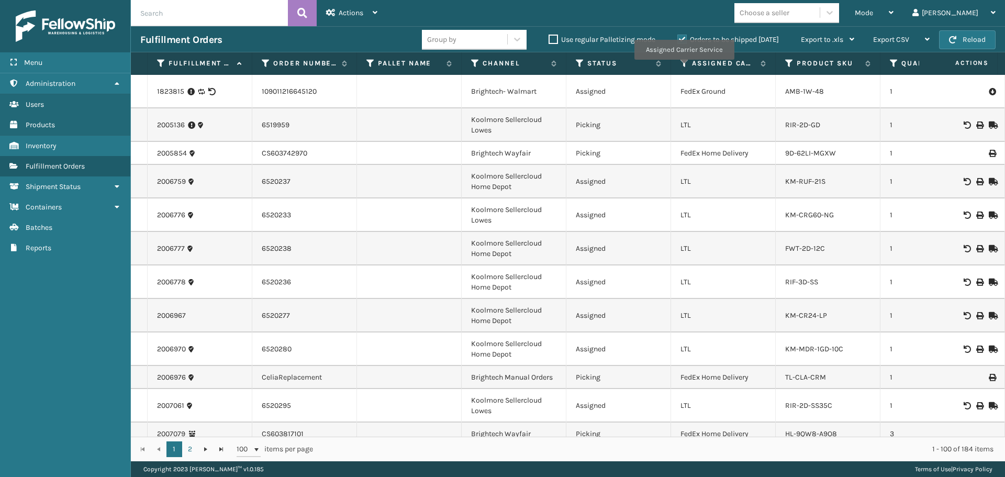
click at [683, 67] on icon at bounding box center [684, 63] width 8 height 9
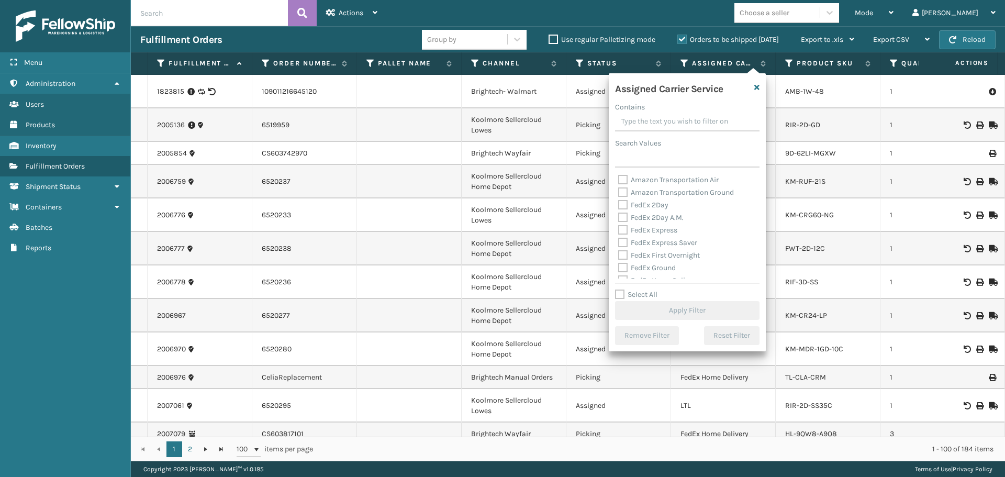
click at [653, 293] on label "Select All" at bounding box center [636, 294] width 42 height 9
click at [653, 289] on input "Select All" at bounding box center [693, 288] width 157 height 1
checkbox input "true"
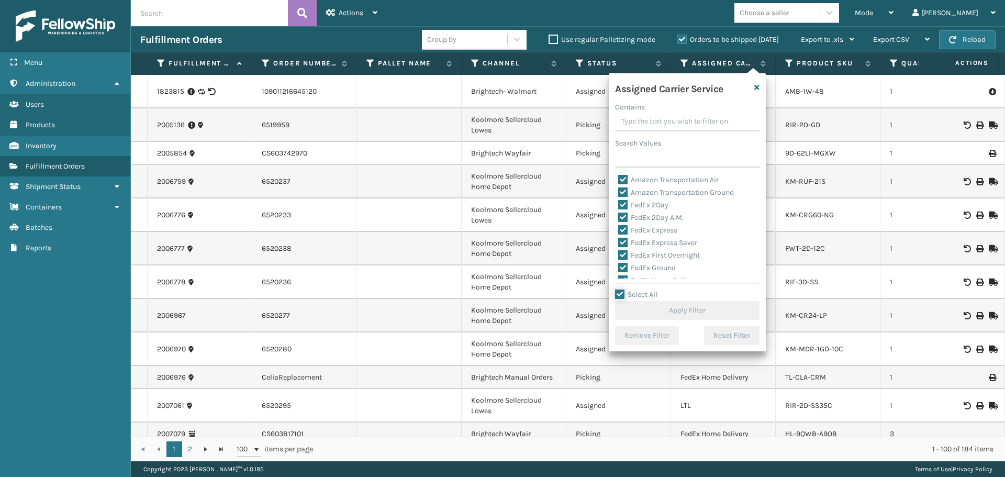
checkbox input "true"
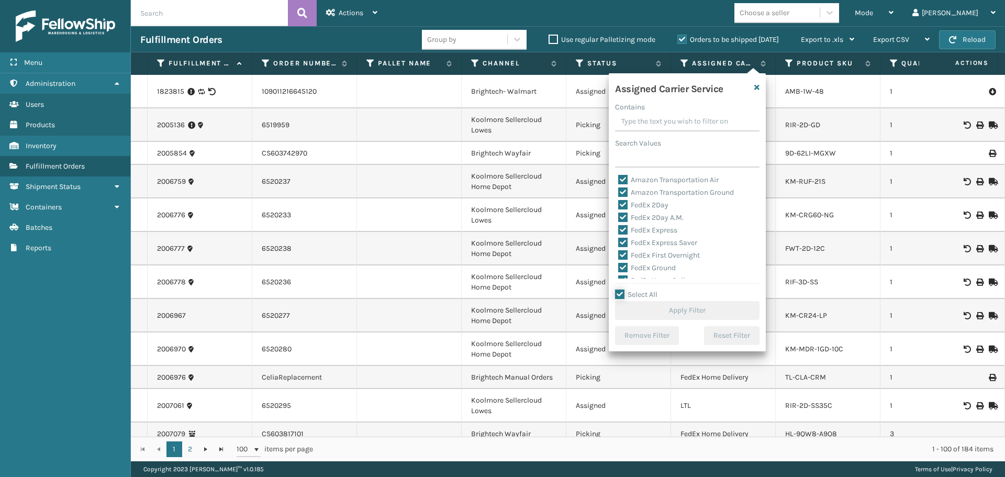
checkbox input "true"
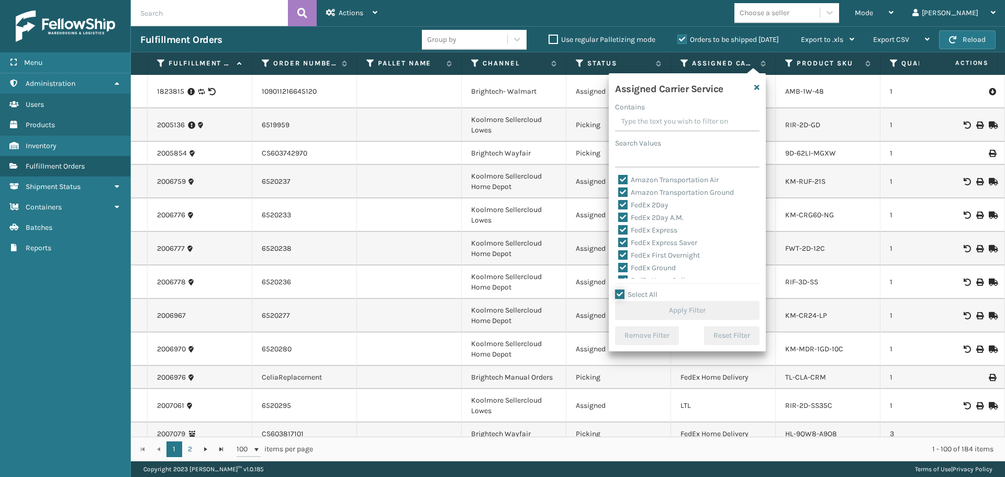
checkbox input "true"
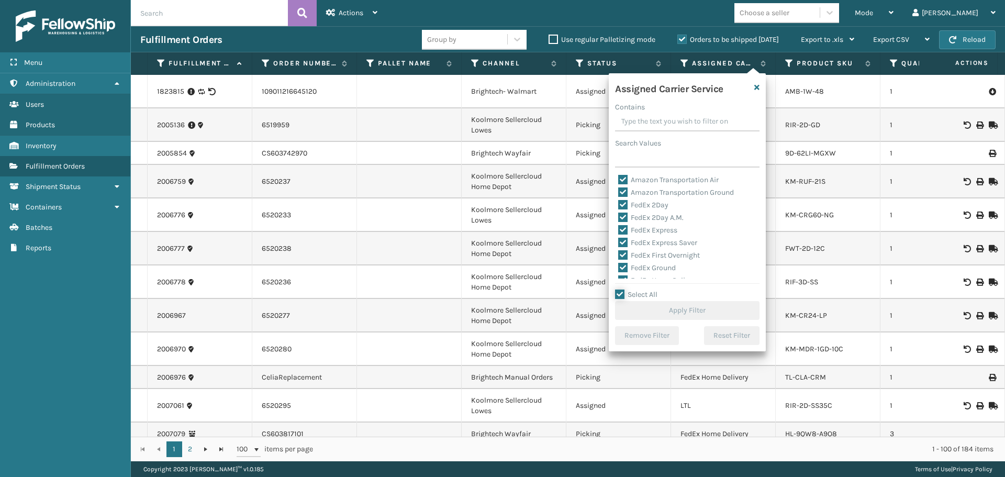
checkbox input "true"
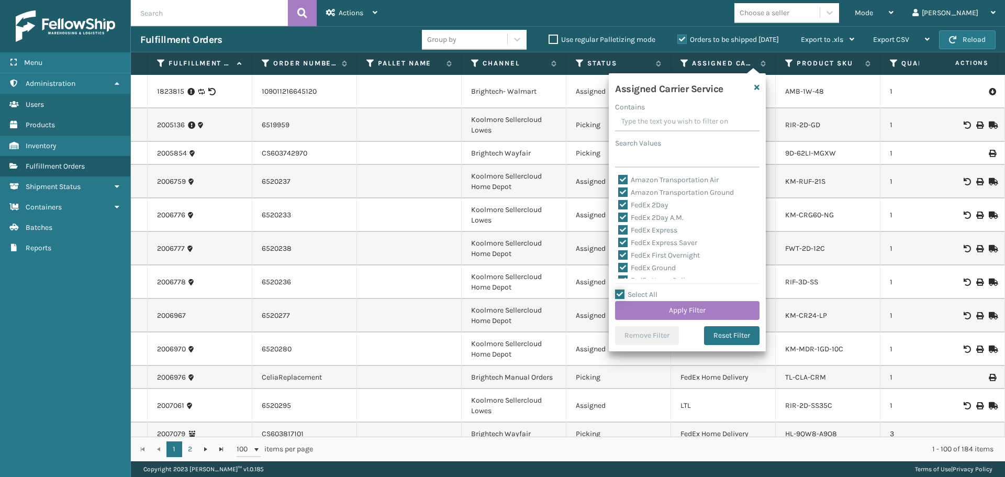
scroll to position [105, 0]
click at [633, 220] on div "LTL" at bounding box center [687, 226] width 138 height 13
click at [633, 225] on label "LTL" at bounding box center [629, 225] width 23 height 9
click at [619, 225] on input "LTL" at bounding box center [618, 223] width 1 height 7
click at [689, 306] on button "Apply Filter" at bounding box center [687, 310] width 144 height 19
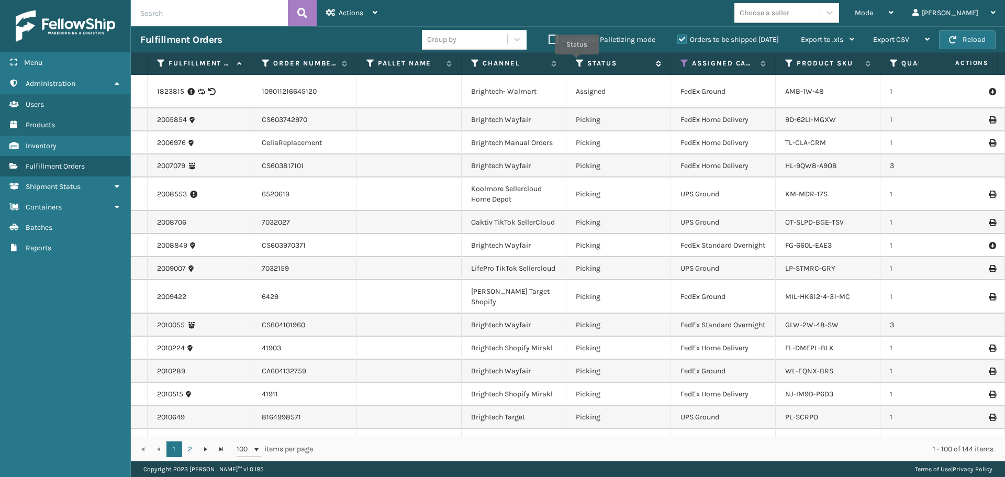
click at [577, 62] on icon at bounding box center [580, 63] width 8 height 9
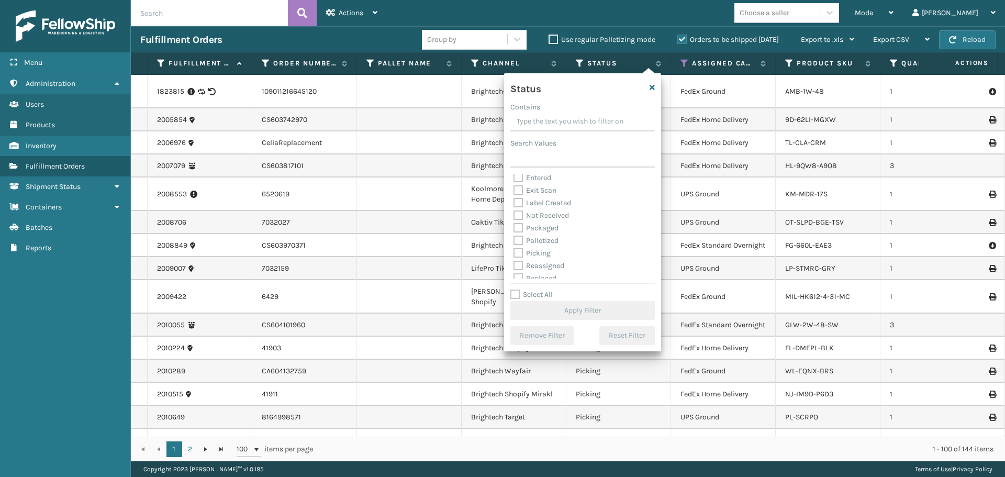
scroll to position [52, 0]
click at [536, 227] on label "Picking" at bounding box center [531, 227] width 37 height 9
click at [514, 227] on input "Picking" at bounding box center [513, 225] width 1 height 7
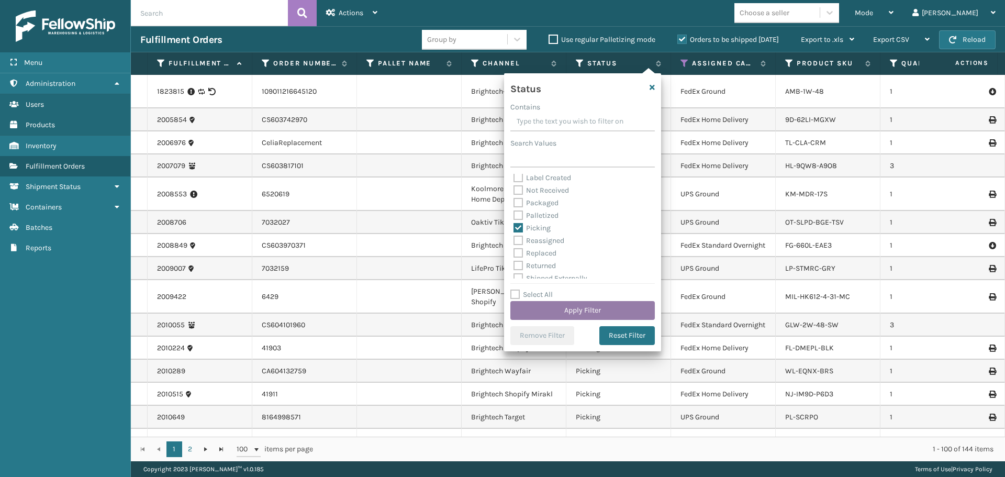
click at [559, 317] on button "Apply Filter" at bounding box center [582, 310] width 144 height 19
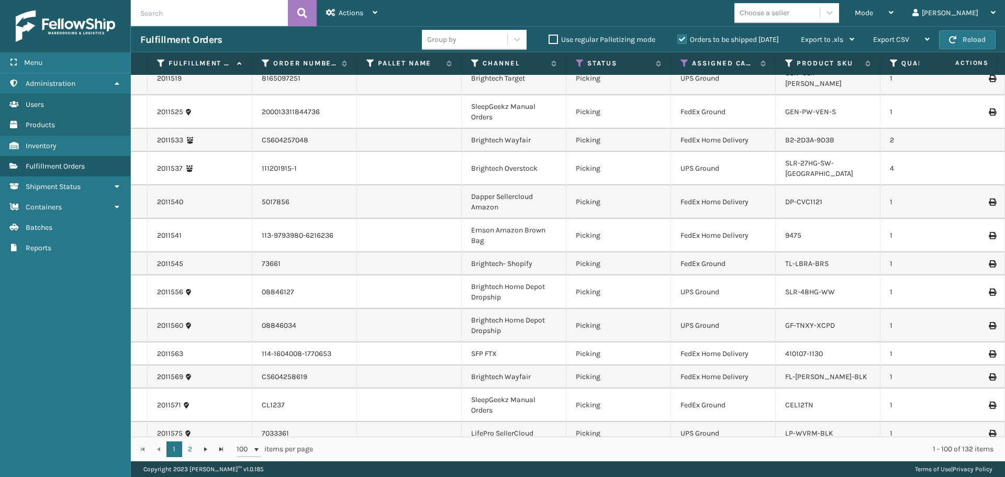
scroll to position [1831, 0]
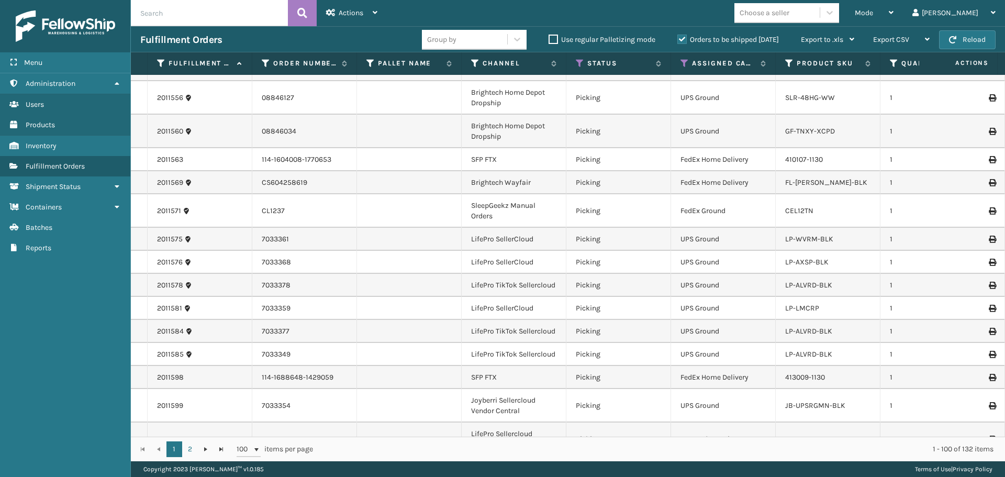
click at [796, 2] on div "Mode Regular Mode Picking Mode Labeling Mode Exit Scan Mode Choose a seller [PE…" at bounding box center [696, 13] width 618 height 26
click at [789, 10] on div "Choose a seller" at bounding box center [764, 12] width 50 height 11
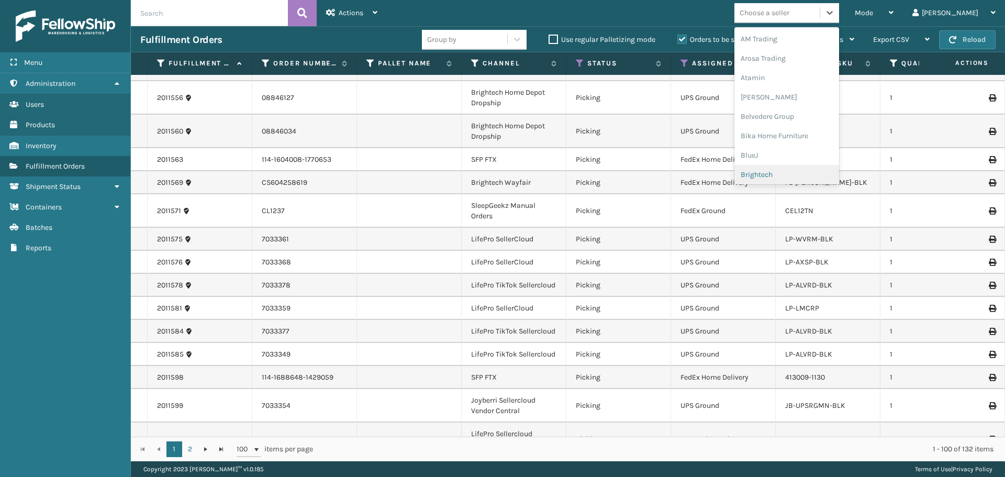
click at [797, 170] on div "Brightech" at bounding box center [786, 174] width 105 height 19
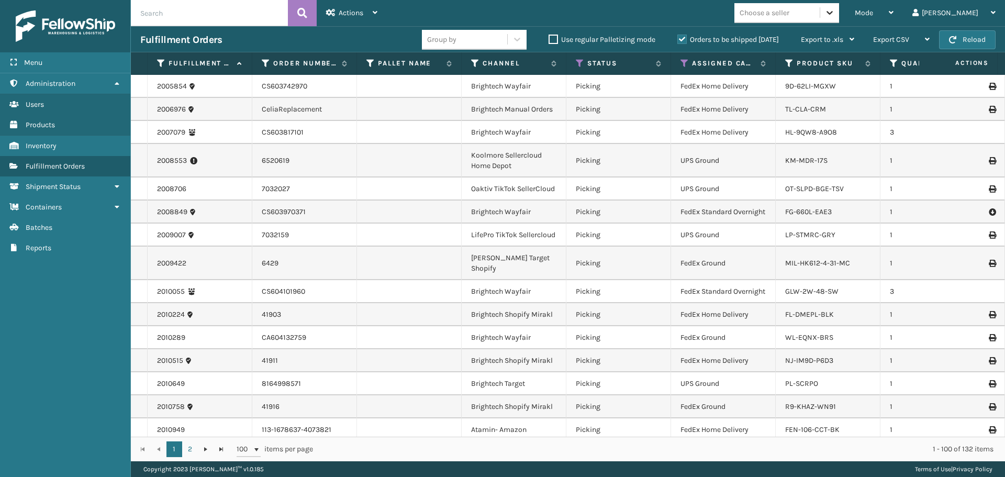
click at [835, 12] on icon at bounding box center [829, 12] width 10 height 10
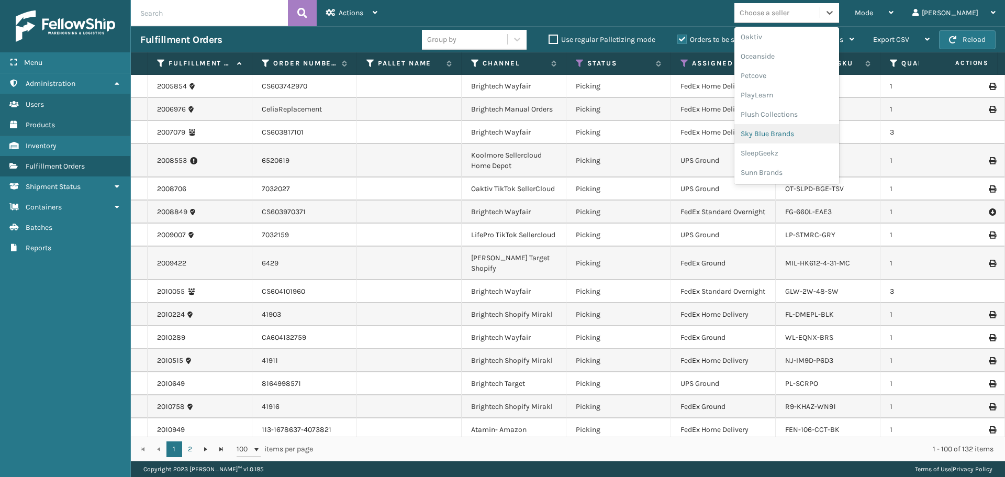
scroll to position [349, 0]
click at [810, 78] on div "LifePro Fitness" at bounding box center [786, 77] width 105 height 19
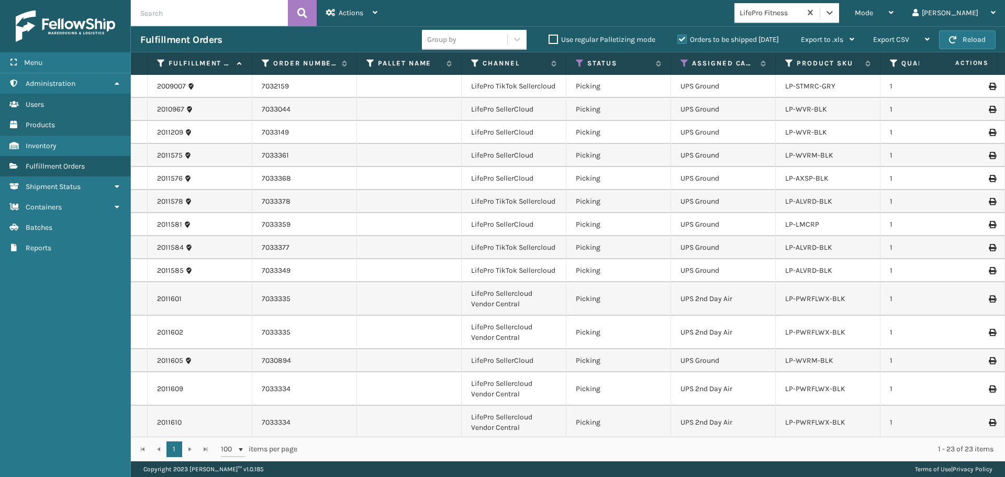
scroll to position [270, 0]
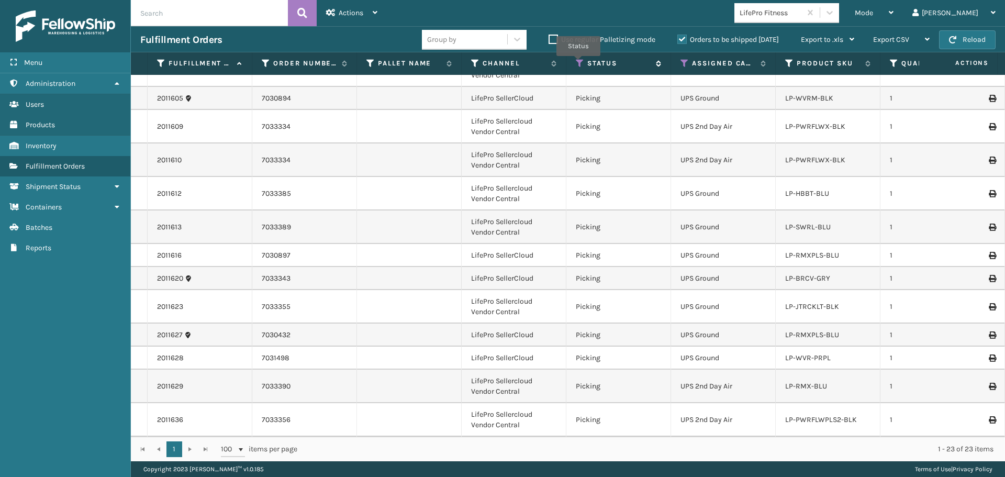
click at [579, 63] on icon at bounding box center [580, 63] width 8 height 9
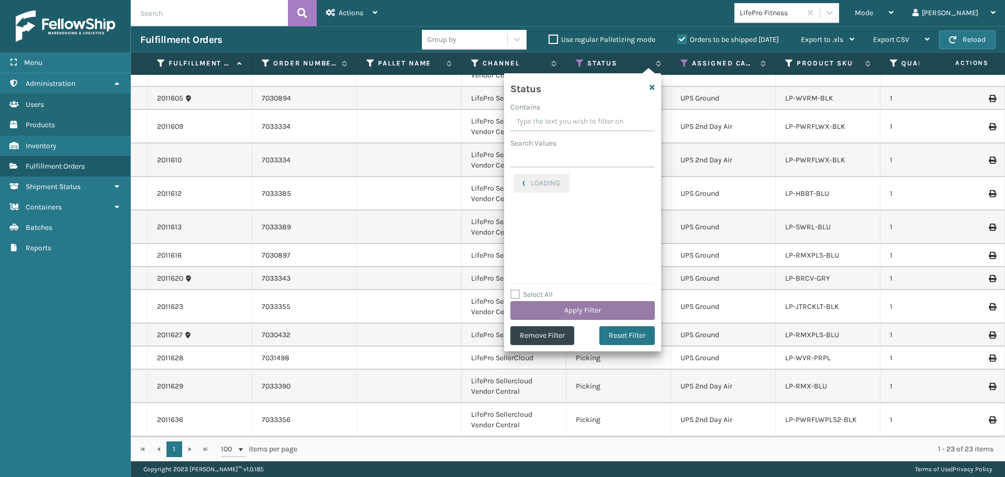
click at [559, 304] on button "Apply Filter" at bounding box center [582, 310] width 144 height 19
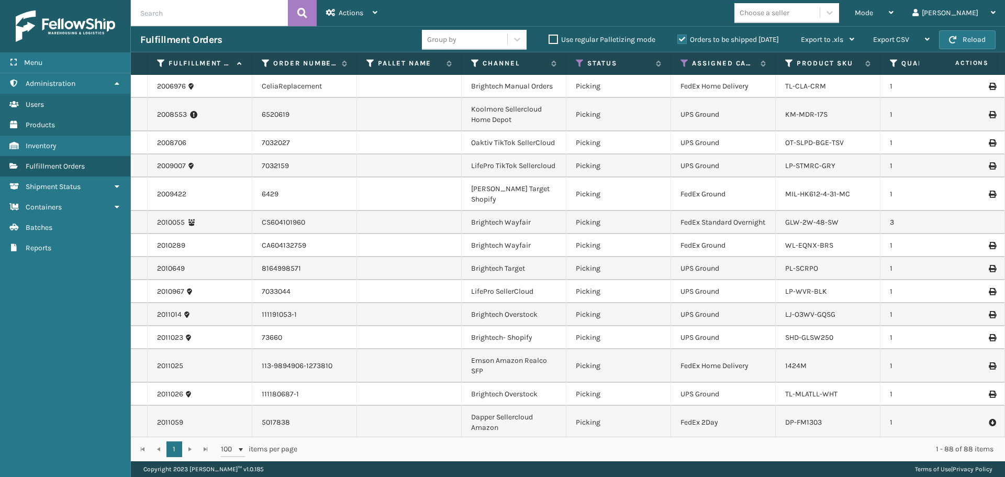
click at [828, 12] on div "Mode Regular Mode Picking Mode Labeling Mode Exit Scan Mode Choose a seller [PE…" at bounding box center [696, 13] width 618 height 26
click at [819, 12] on div "Choose a seller" at bounding box center [776, 12] width 85 height 17
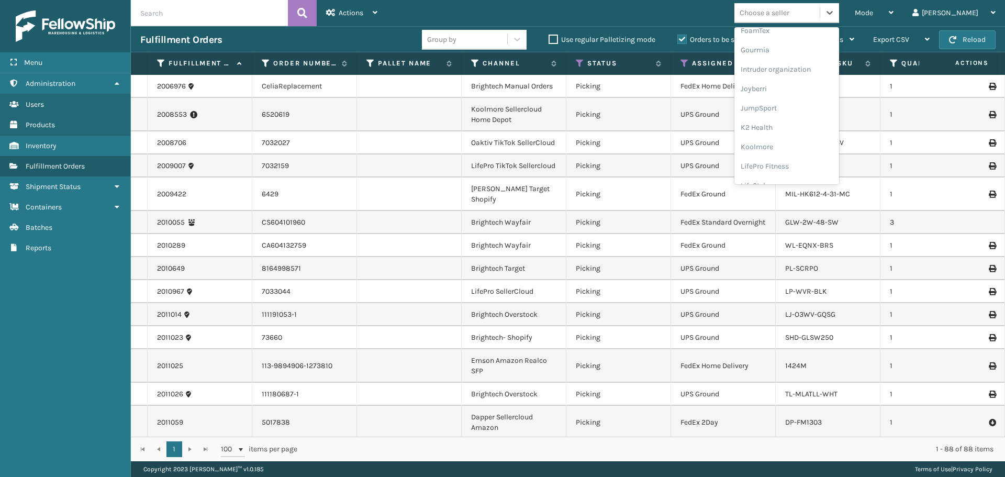
scroll to position [331, 0]
click at [802, 170] on div "[PERSON_NAME] Brands" at bounding box center [786, 172] width 105 height 19
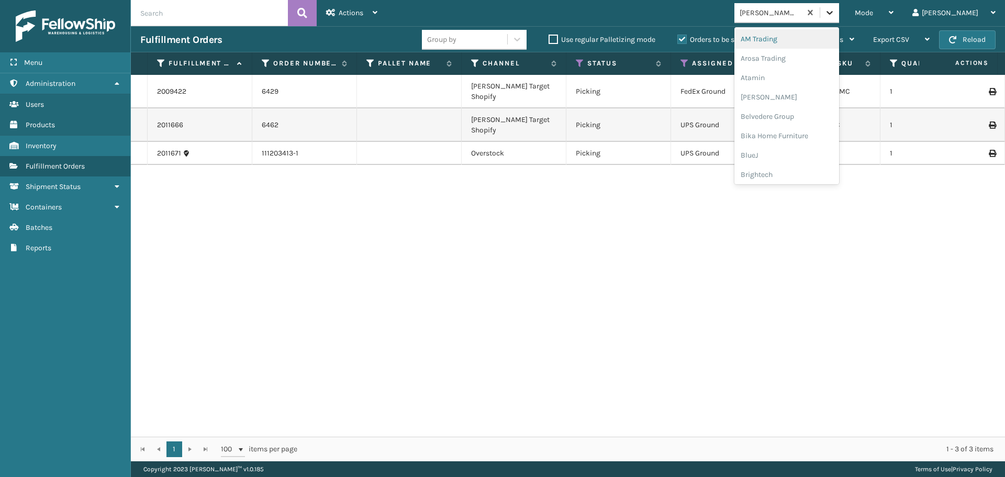
click at [835, 12] on icon at bounding box center [829, 12] width 10 height 10
click at [801, 120] on div "Plush Collections" at bounding box center [786, 114] width 105 height 19
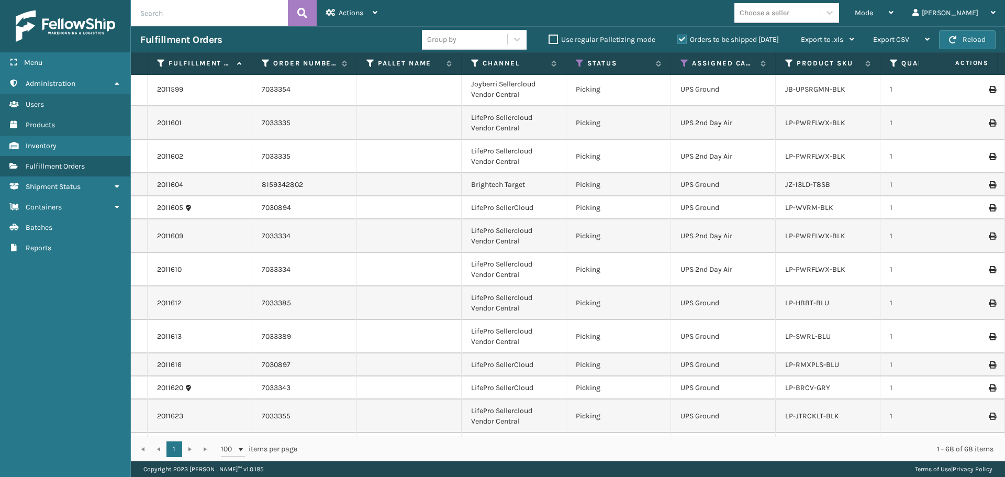
scroll to position [1361, 0]
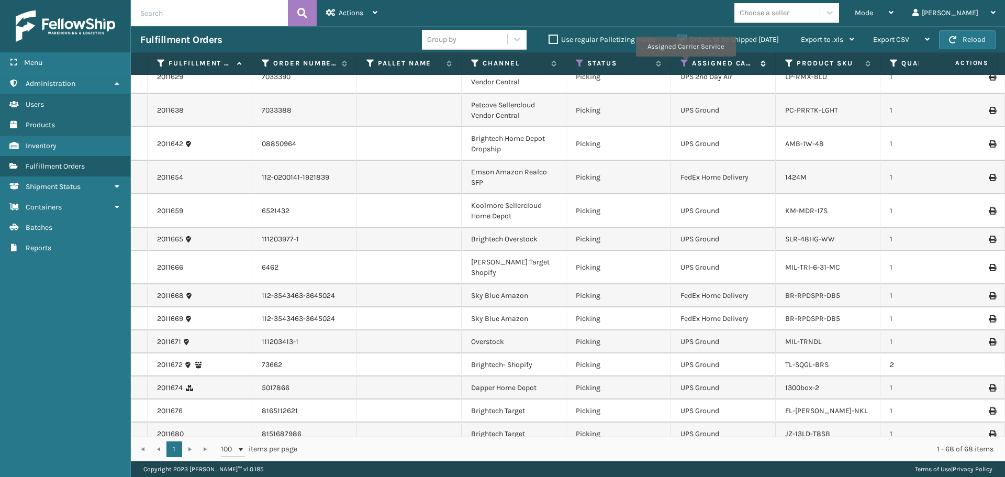
click at [684, 64] on icon at bounding box center [684, 63] width 8 height 9
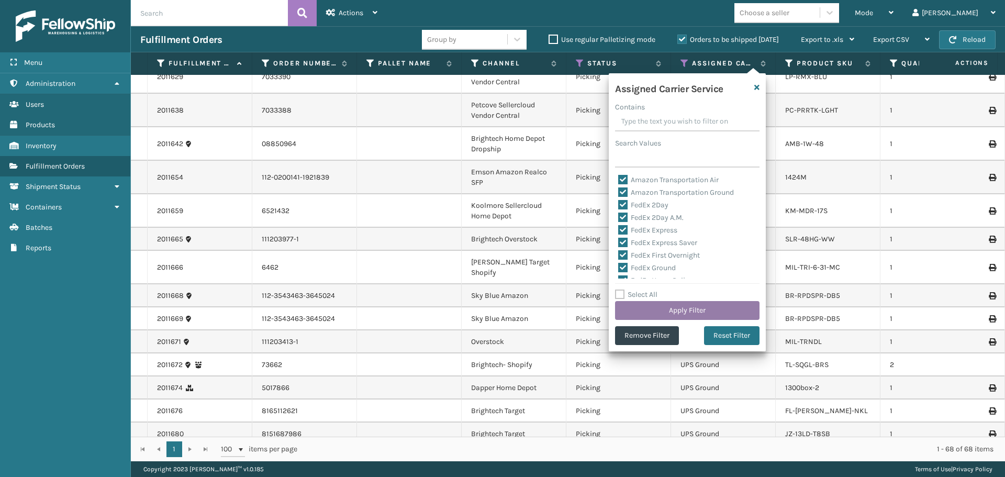
click at [693, 308] on button "Apply Filter" at bounding box center [687, 310] width 144 height 19
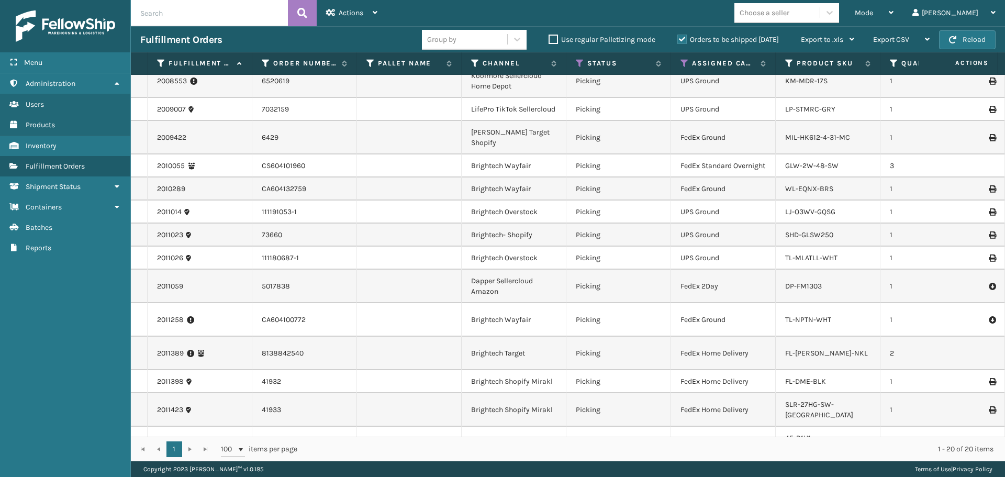
scroll to position [0, 0]
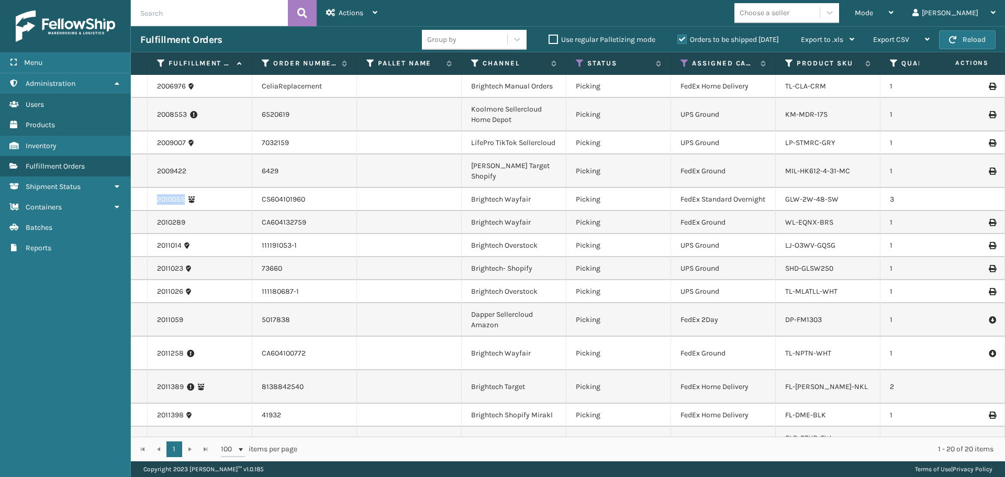
drag, startPoint x: 186, startPoint y: 197, endPoint x: 147, endPoint y: 191, distance: 39.7
click at [147, 191] on tr "2010055 CS604101960 Brightech Wayfair Picking FedEx Standard Overnight GLW-2W-4…" at bounding box center [806, 199] width 1351 height 23
copy tr "2010055"
drag, startPoint x: 195, startPoint y: 163, endPoint x: 152, endPoint y: 166, distance: 43.0
click at [152, 166] on td "2009422" at bounding box center [200, 170] width 105 height 33
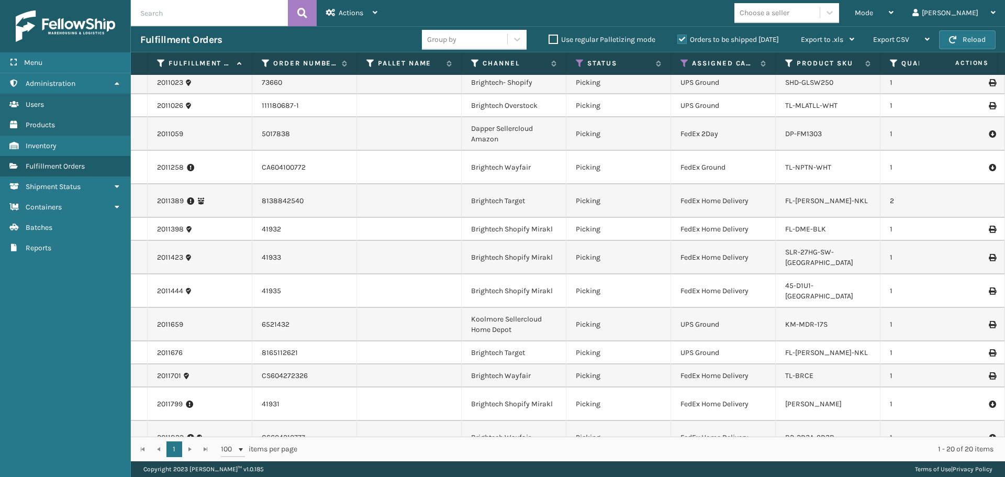
scroll to position [190, 0]
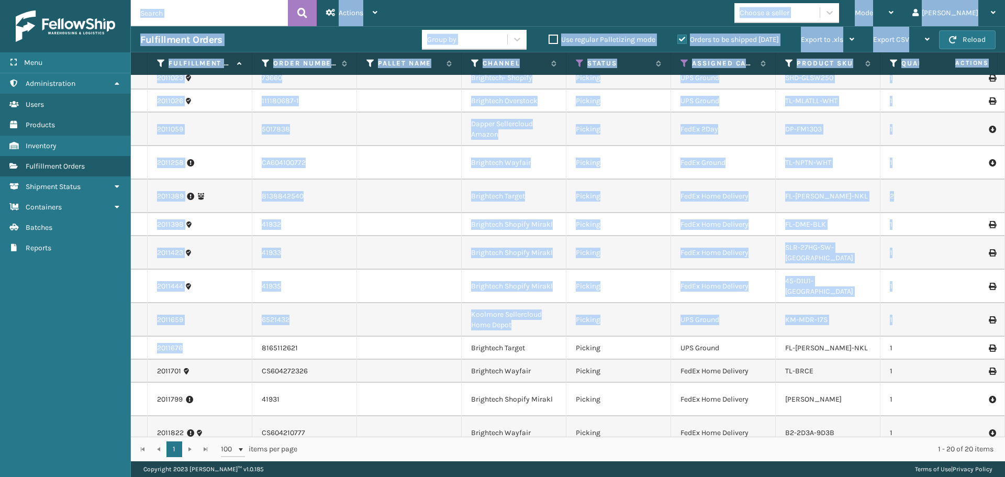
drag, startPoint x: 198, startPoint y: 326, endPoint x: 130, endPoint y: 325, distance: 68.0
click at [130, 0] on div "Menu Shipment Status Administration Shipment Status Users Shipment Status Produ…" at bounding box center [502, 0] width 1005 height 0
copy div "Actions Settings Remove All Filters Export Labels Bulk Print Close Out Palletiz…"
click at [580, 64] on icon at bounding box center [580, 63] width 8 height 9
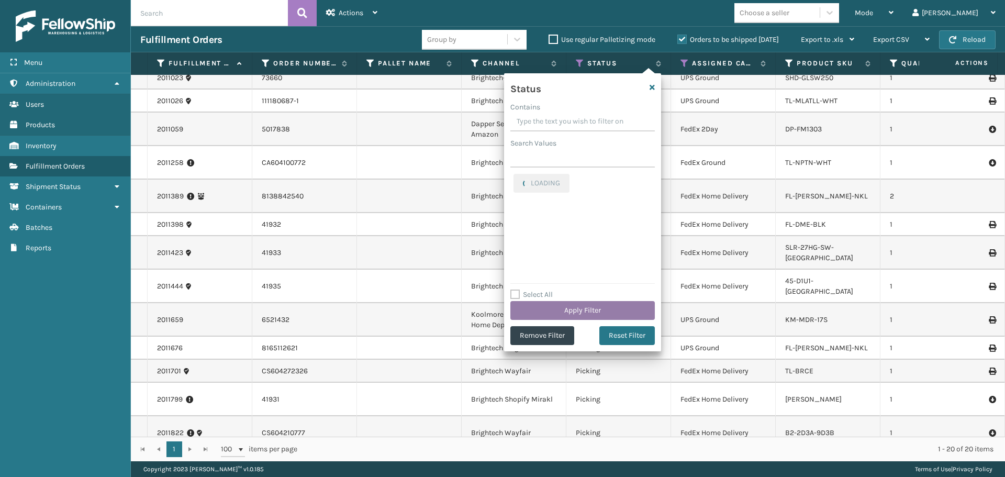
click at [583, 314] on button "Apply Filter" at bounding box center [582, 310] width 144 height 19
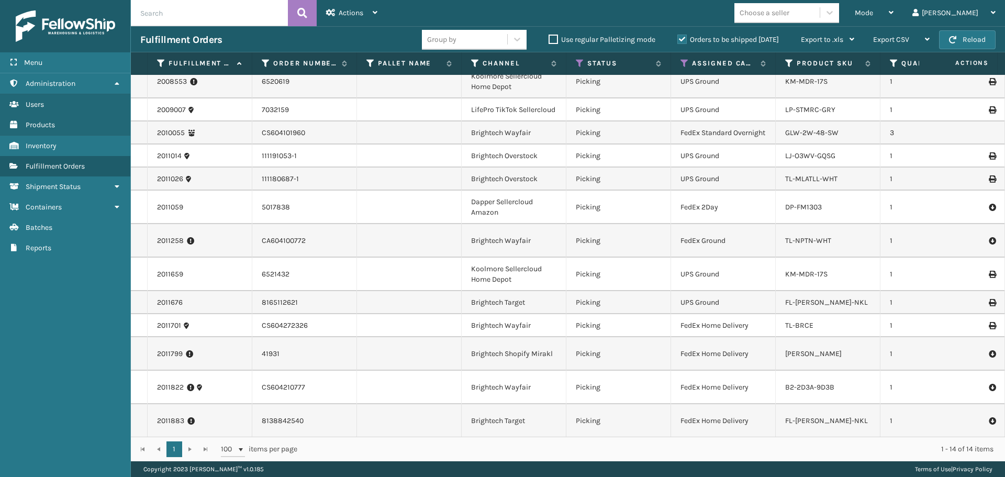
scroll to position [0, 0]
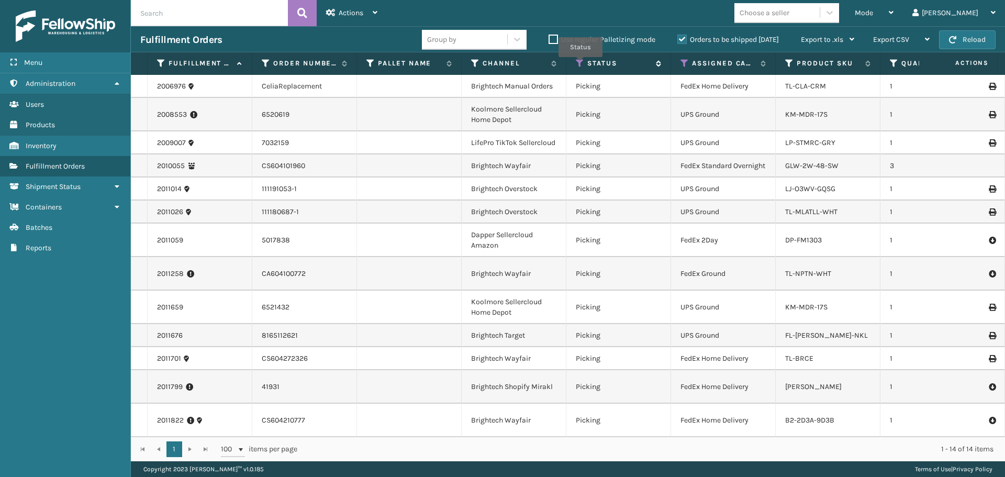
click at [580, 64] on icon at bounding box center [580, 63] width 8 height 9
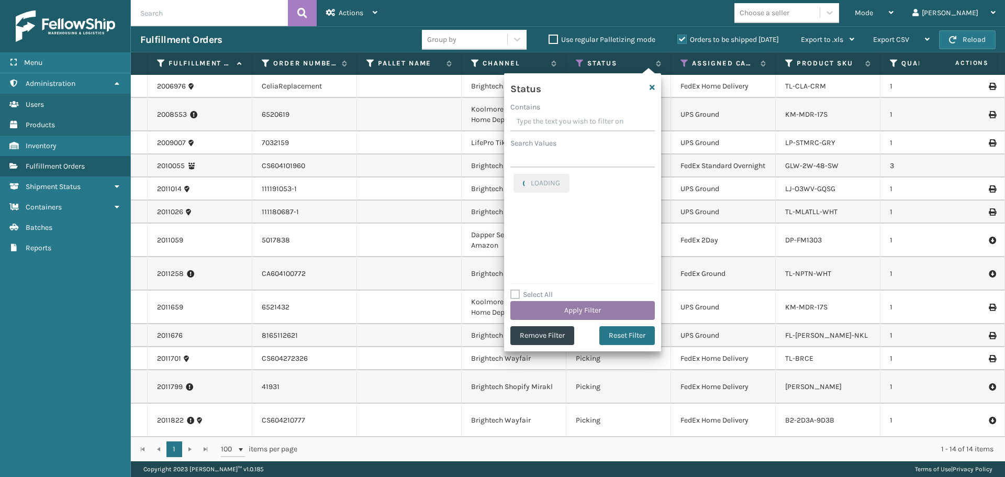
click at [567, 314] on button "Apply Filter" at bounding box center [582, 310] width 144 height 19
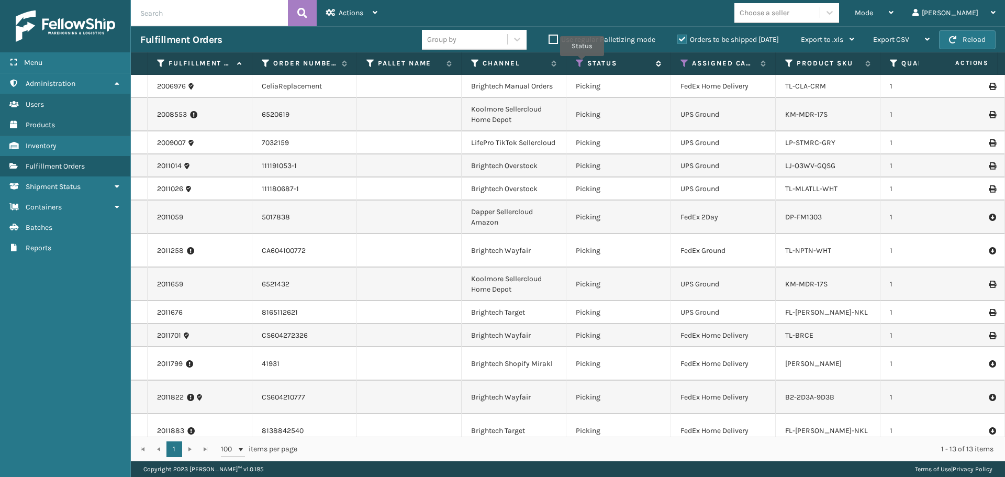
click at [582, 63] on icon at bounding box center [580, 63] width 8 height 9
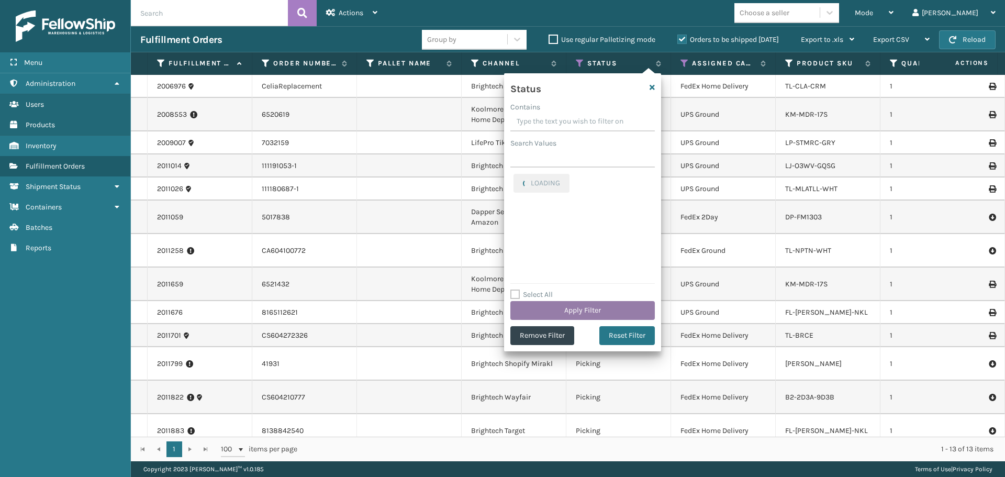
click at [573, 308] on button "Apply Filter" at bounding box center [582, 310] width 144 height 19
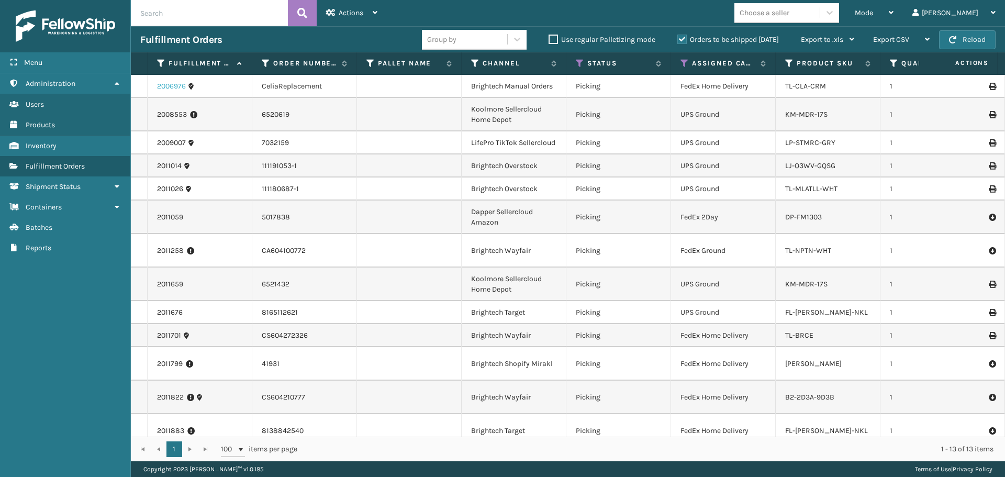
click at [168, 85] on link "2006976" at bounding box center [171, 86] width 29 height 10
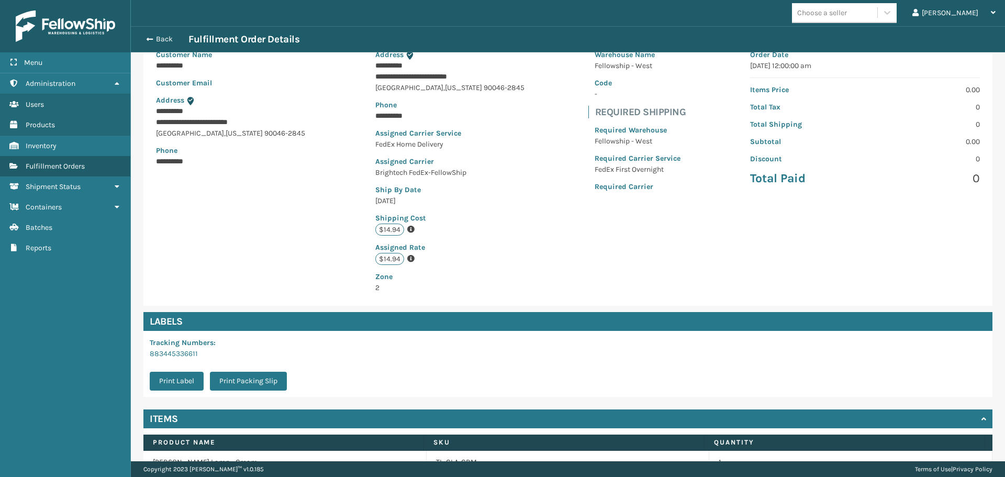
scroll to position [153, 0]
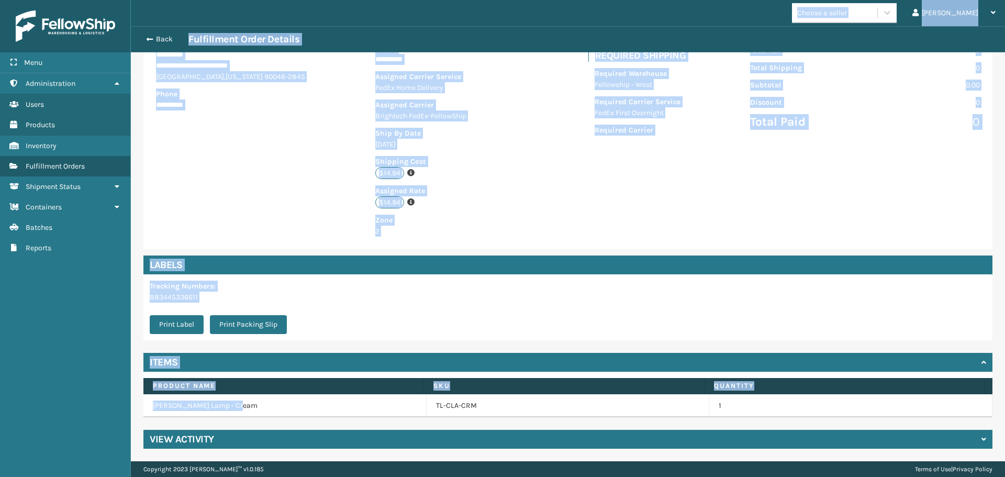
drag, startPoint x: 254, startPoint y: 403, endPoint x: 119, endPoint y: 403, distance: 134.5
click at [119, 0] on div "**********" at bounding box center [502, 0] width 1005 height 0
click at [159, 398] on td "[PERSON_NAME] Lamp - Cream" at bounding box center [284, 405] width 283 height 23
click at [144, 400] on td "[PERSON_NAME] Lamp - Cream" at bounding box center [284, 405] width 283 height 23
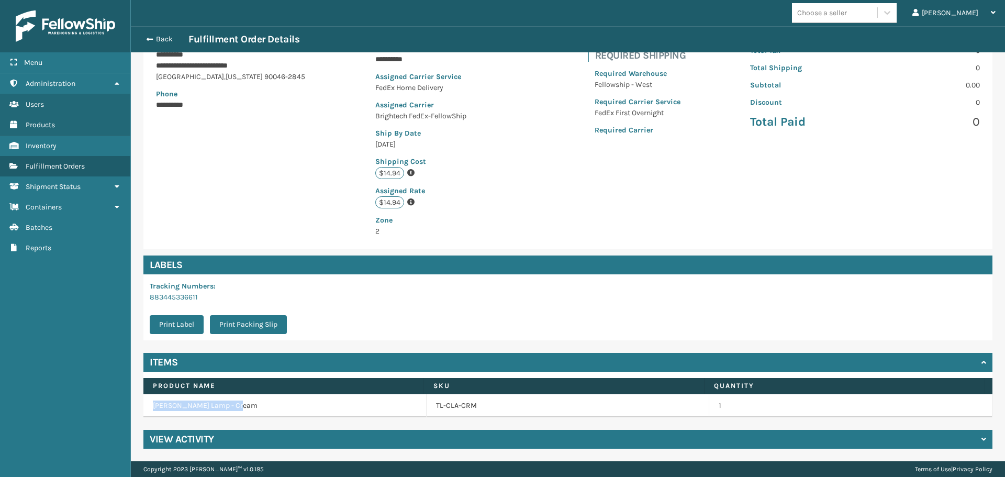
drag, startPoint x: 217, startPoint y: 406, endPoint x: 148, endPoint y: 404, distance: 68.6
click at [148, 404] on td "[PERSON_NAME] Lamp - Cream" at bounding box center [284, 405] width 283 height 23
copy td "[PERSON_NAME] Lamp - Cream"
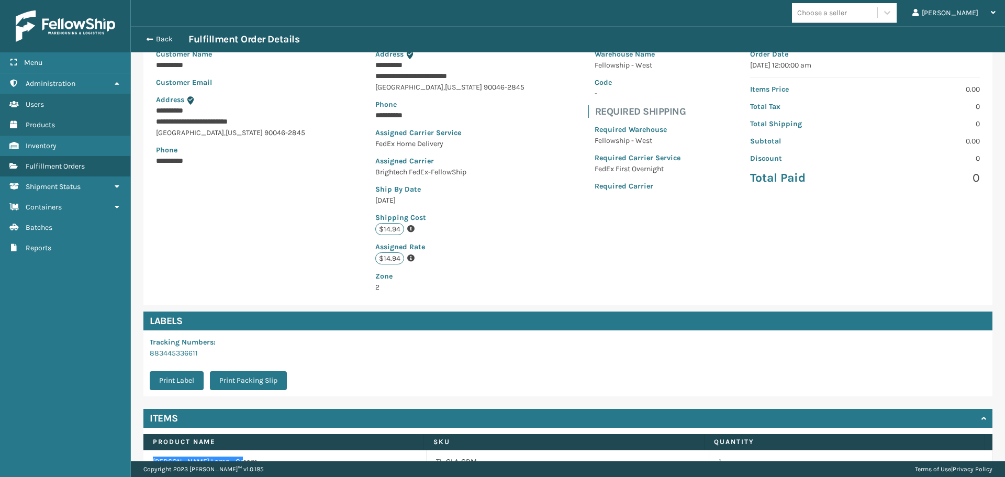
scroll to position [0, 0]
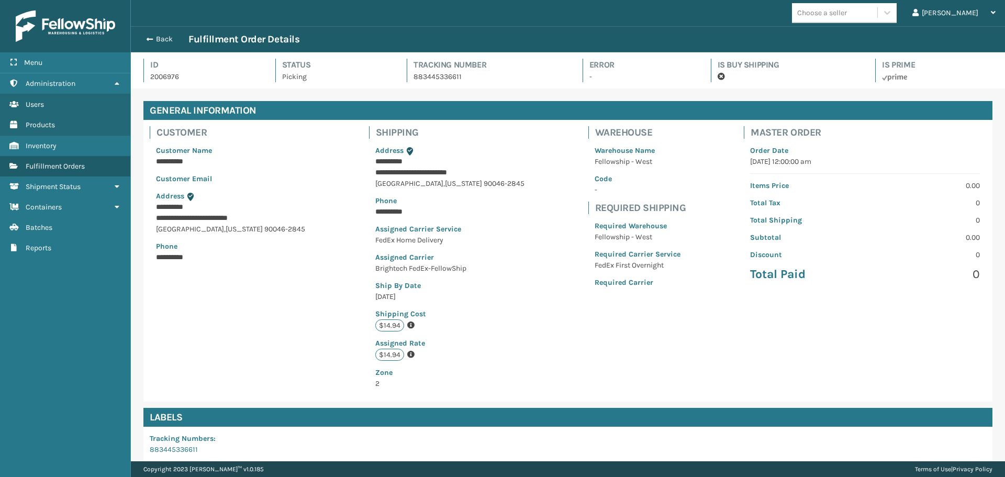
click at [154, 44] on div "Back Fulfillment Order Details" at bounding box center [567, 39] width 855 height 13
click at [160, 38] on button "Back" at bounding box center [164, 39] width 48 height 9
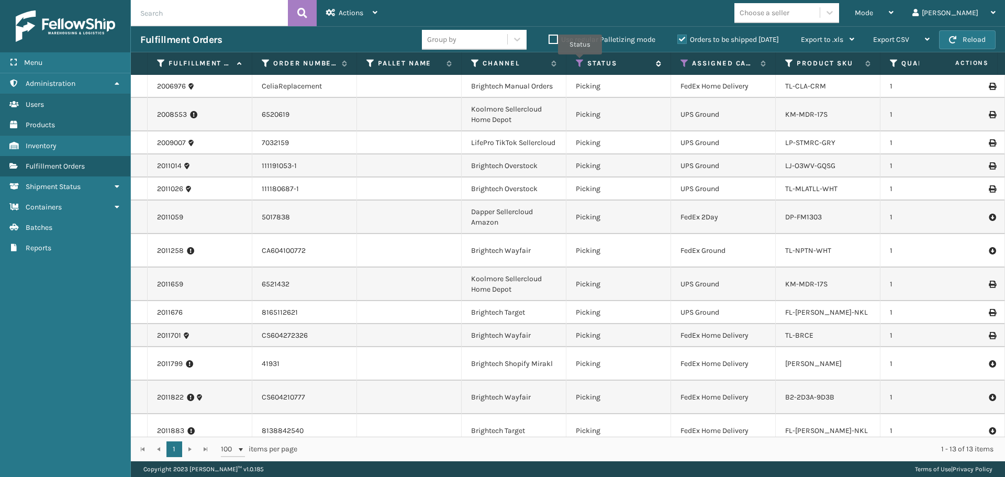
click at [580, 62] on icon at bounding box center [580, 63] width 8 height 9
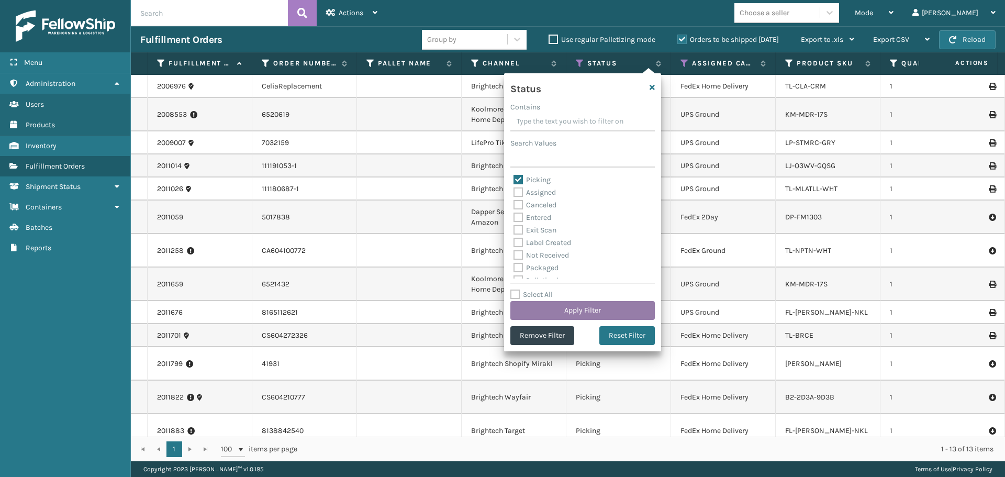
click at [624, 304] on button "Apply Filter" at bounding box center [582, 310] width 144 height 19
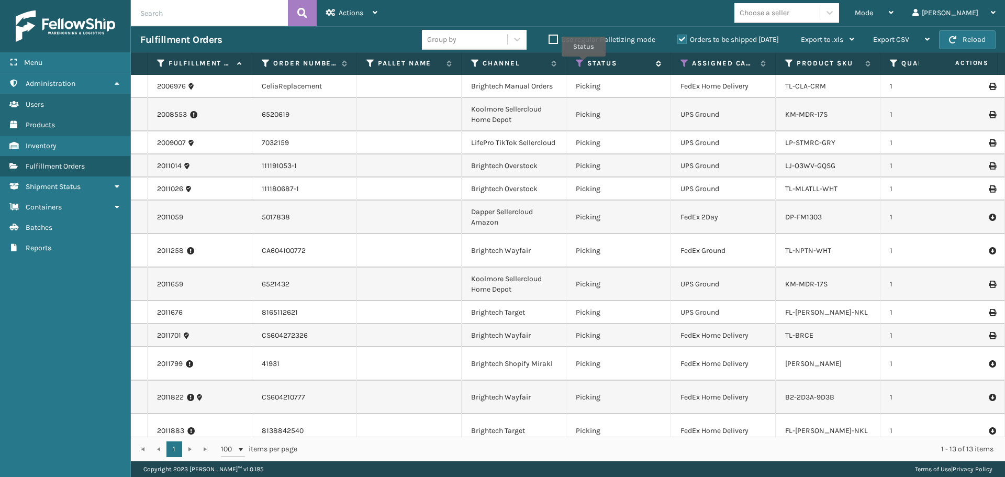
click at [583, 64] on icon at bounding box center [580, 63] width 8 height 9
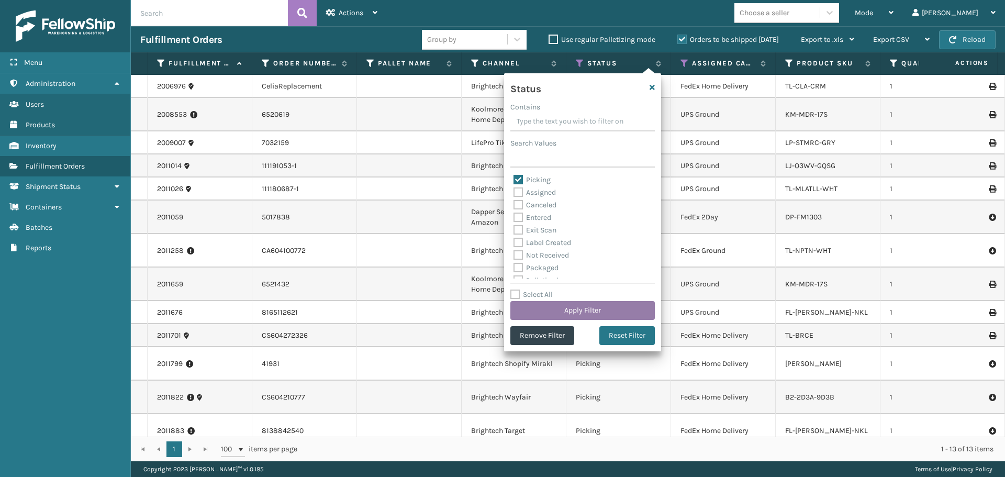
click at [613, 317] on button "Apply Filter" at bounding box center [582, 310] width 144 height 19
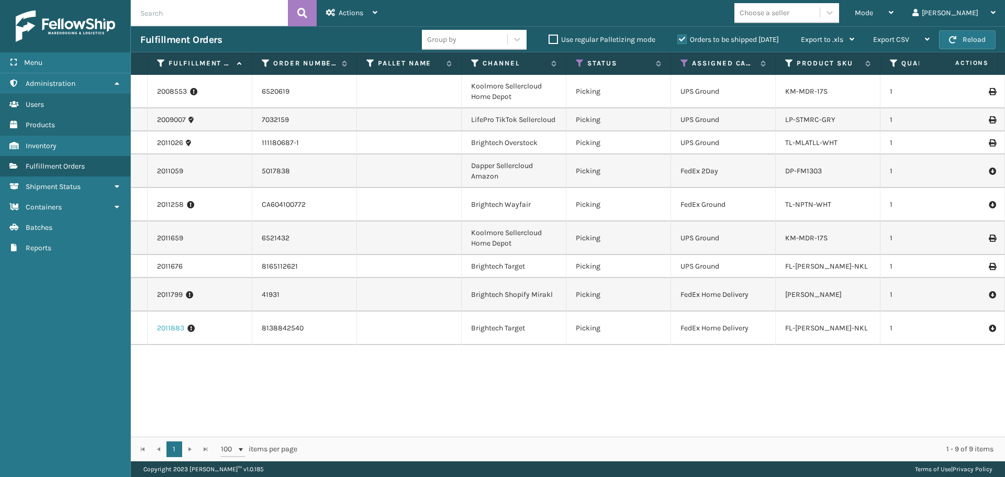
click at [168, 326] on link "2011883" at bounding box center [170, 328] width 27 height 10
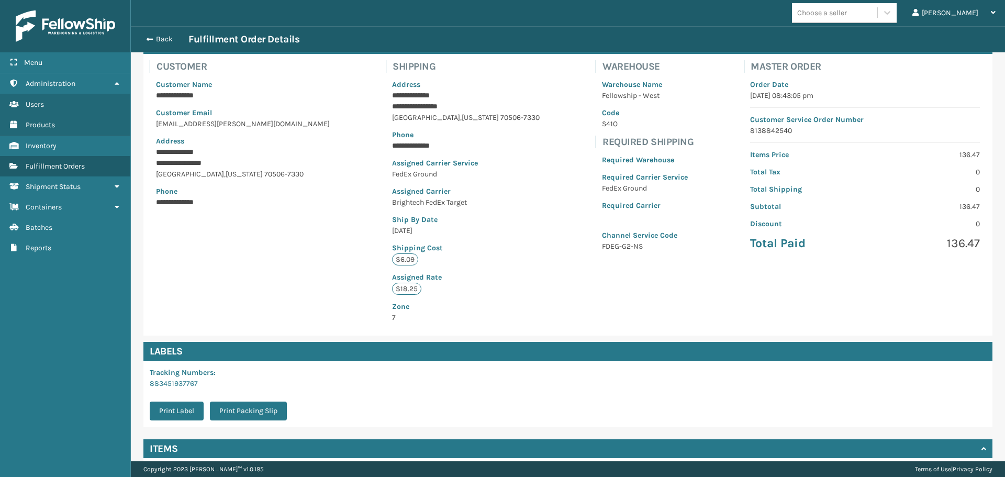
scroll to position [153, 0]
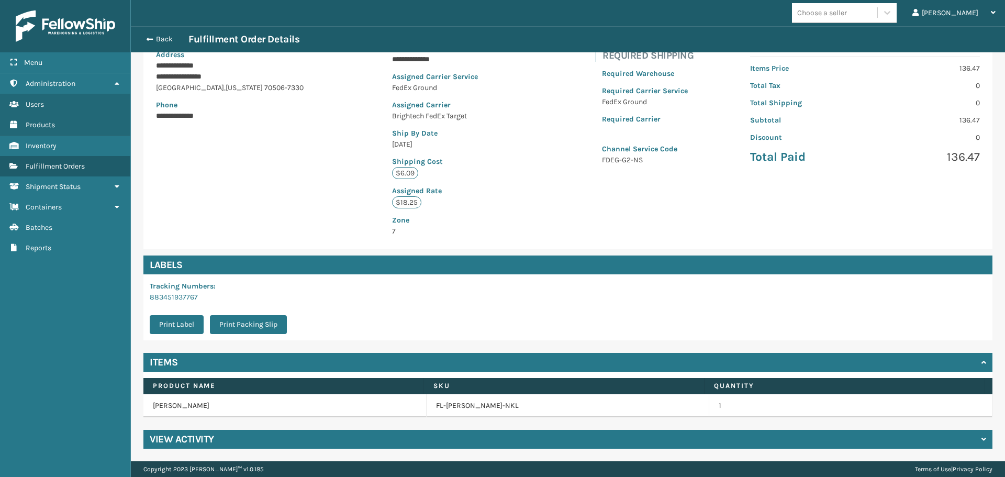
click at [229, 432] on div "View Activity" at bounding box center [567, 439] width 849 height 19
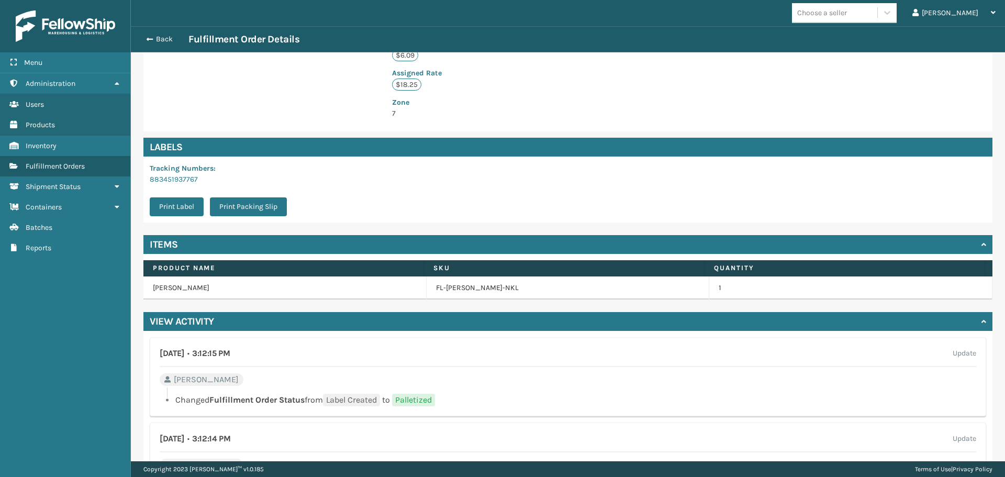
scroll to position [301, 0]
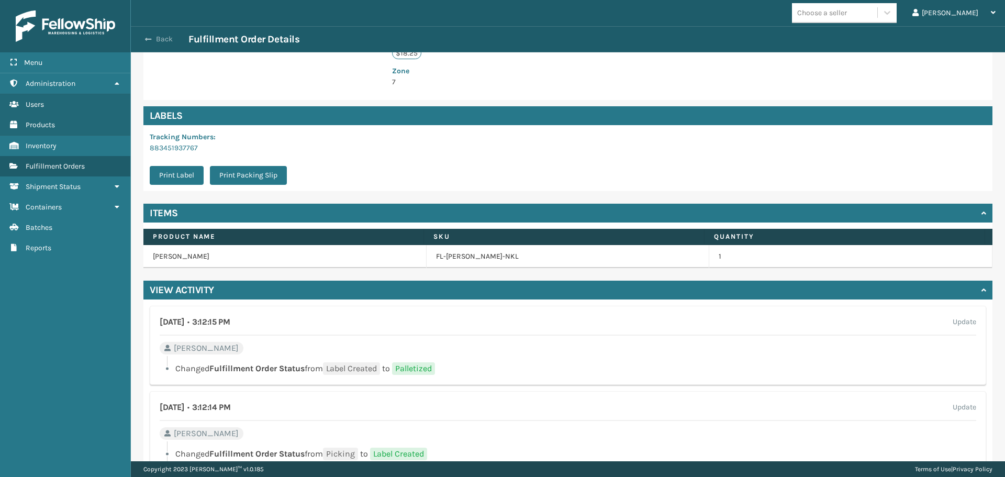
click at [164, 39] on button "Back" at bounding box center [164, 39] width 48 height 9
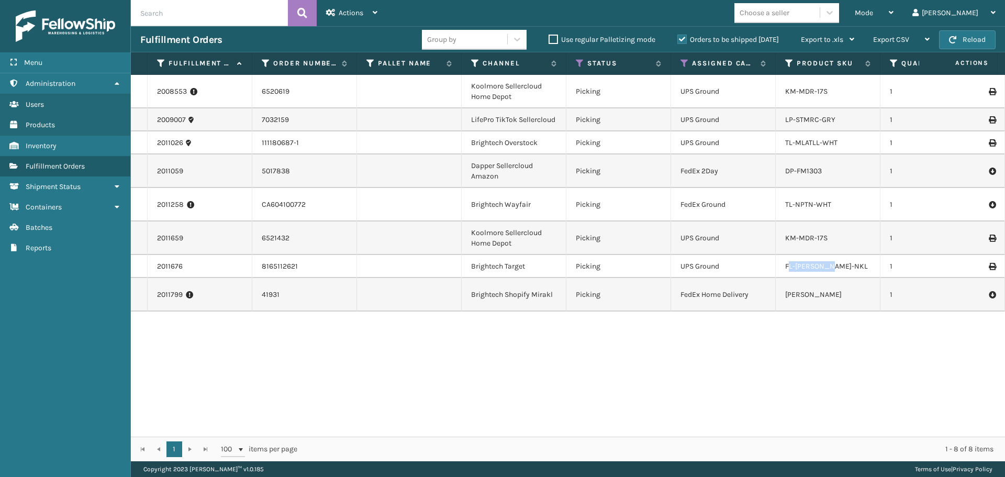
drag, startPoint x: 834, startPoint y: 262, endPoint x: 789, endPoint y: 257, distance: 44.7
click at [789, 257] on td "FL-[PERSON_NAME]-NKL" at bounding box center [828, 266] width 105 height 23
click at [167, 267] on link "2011676" at bounding box center [170, 266] width 26 height 10
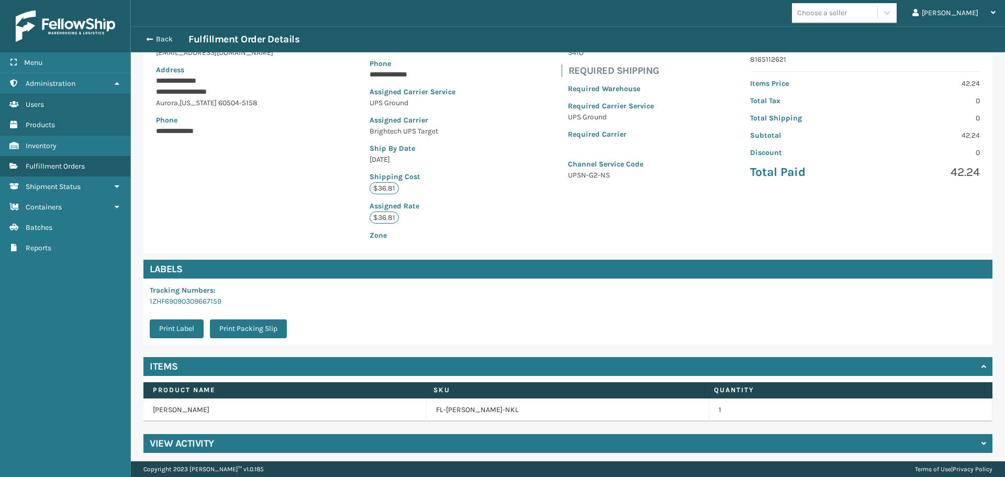
scroll to position [142, 0]
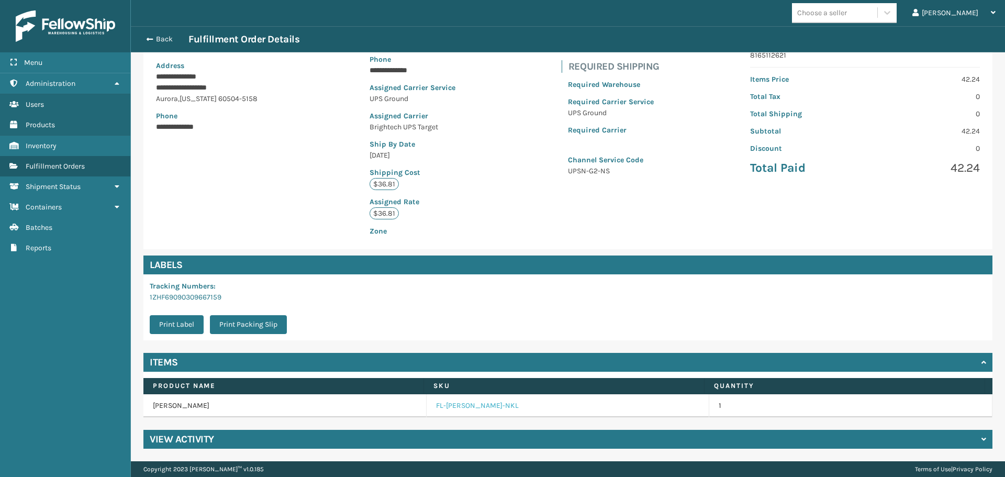
click at [458, 410] on link "FL-[PERSON_NAME]-NKL" at bounding box center [477, 405] width 83 height 10
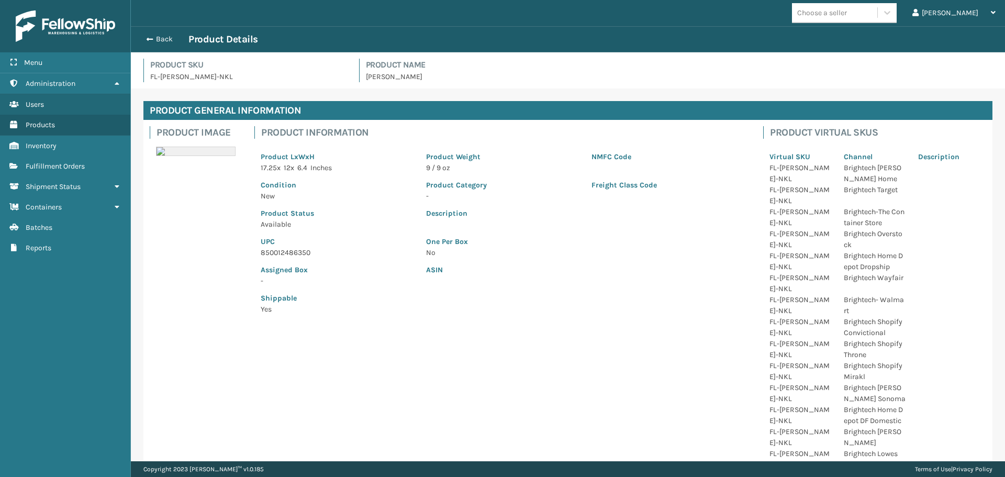
click at [286, 251] on p "850012486350" at bounding box center [337, 252] width 153 height 11
click at [149, 39] on span "button" at bounding box center [148, 39] width 6 height 7
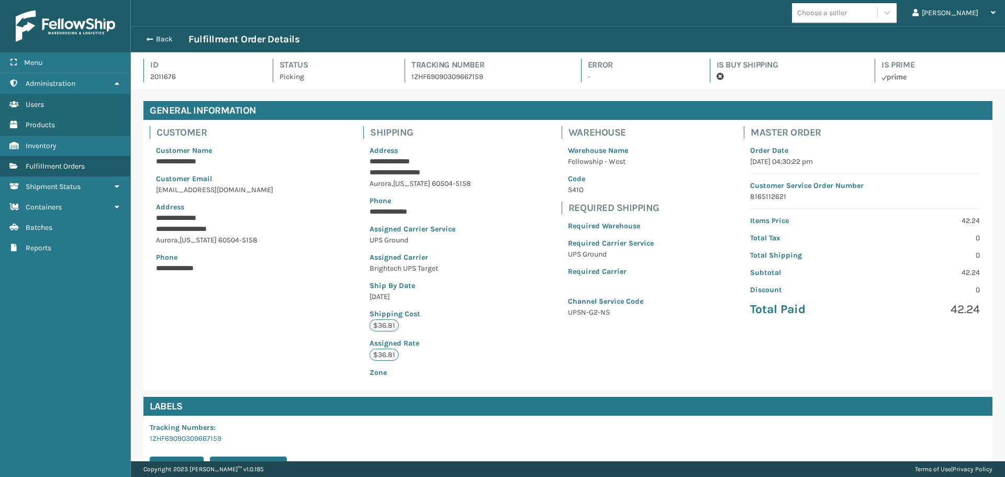
scroll to position [25, 874]
click at [154, 37] on button "Back" at bounding box center [164, 39] width 48 height 9
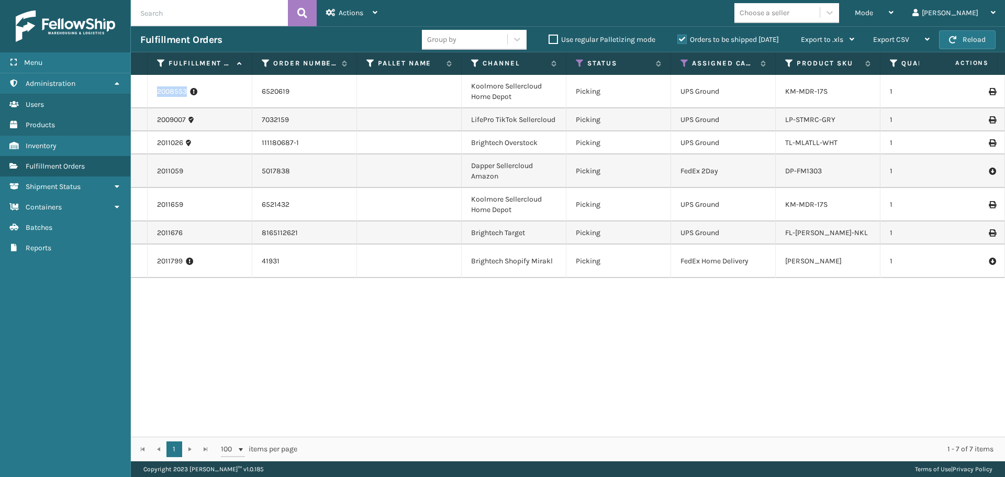
drag, startPoint x: 187, startPoint y: 91, endPoint x: 149, endPoint y: 88, distance: 38.8
click at [149, 88] on td "2008553" at bounding box center [200, 91] width 105 height 33
copy link "2008553"
drag, startPoint x: 195, startPoint y: 206, endPoint x: 148, endPoint y: 201, distance: 46.8
click at [148, 201] on td "2011659" at bounding box center [200, 204] width 105 height 33
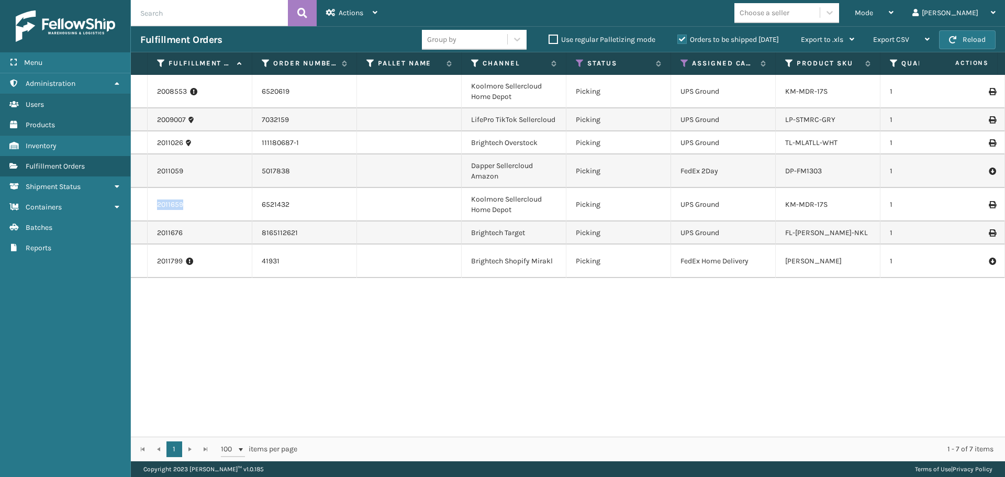
copy link "2011659"
drag, startPoint x: 190, startPoint y: 91, endPoint x: 147, endPoint y: 88, distance: 43.5
click at [147, 88] on tr "2008553 6520619 [GEOGRAPHIC_DATA] Sellercloud Home Depot Picking UPS Ground KM-…" at bounding box center [806, 91] width 1351 height 33
copy tr "2008553"
click at [151, 98] on td "2008553" at bounding box center [200, 91] width 105 height 33
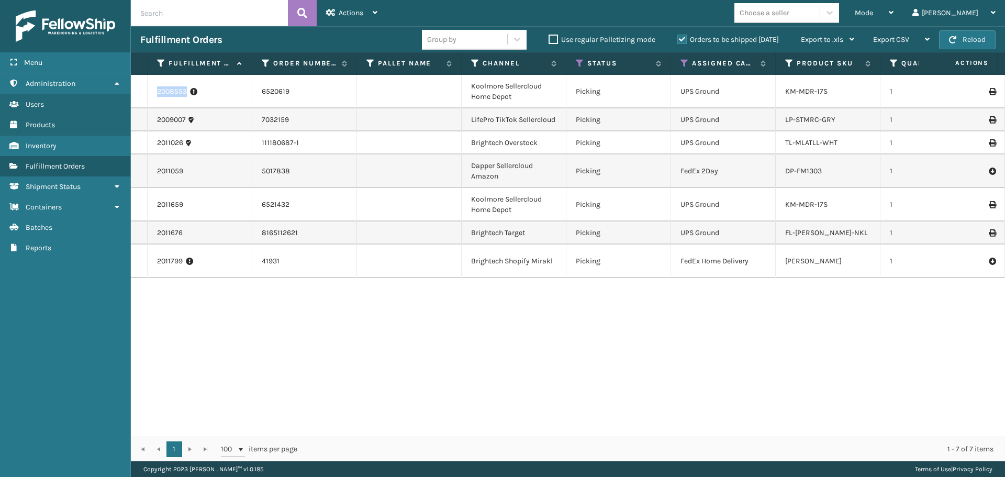
drag, startPoint x: 156, startPoint y: 91, endPoint x: 187, endPoint y: 94, distance: 30.5
click at [187, 94] on td "2008553" at bounding box center [200, 91] width 105 height 33
copy link "2008553"
click at [580, 61] on icon at bounding box center [580, 63] width 8 height 9
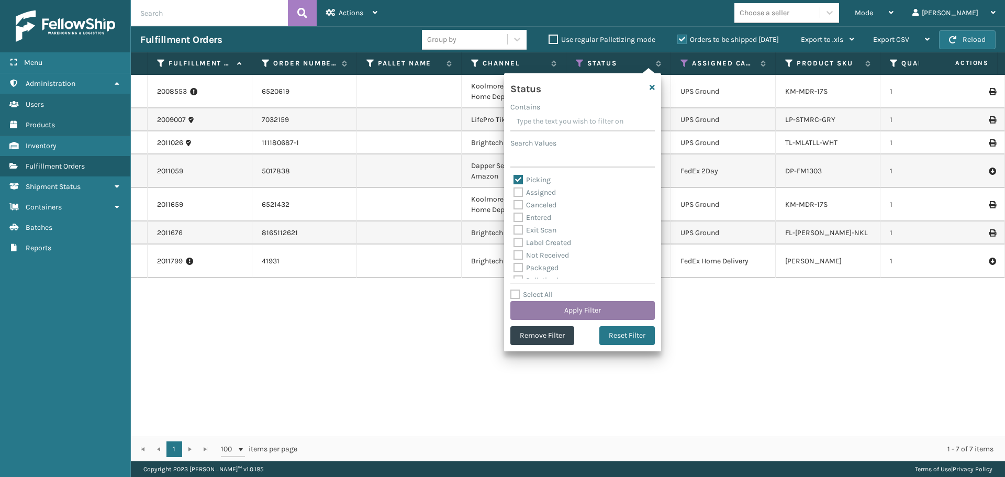
click at [595, 305] on button "Apply Filter" at bounding box center [582, 310] width 144 height 19
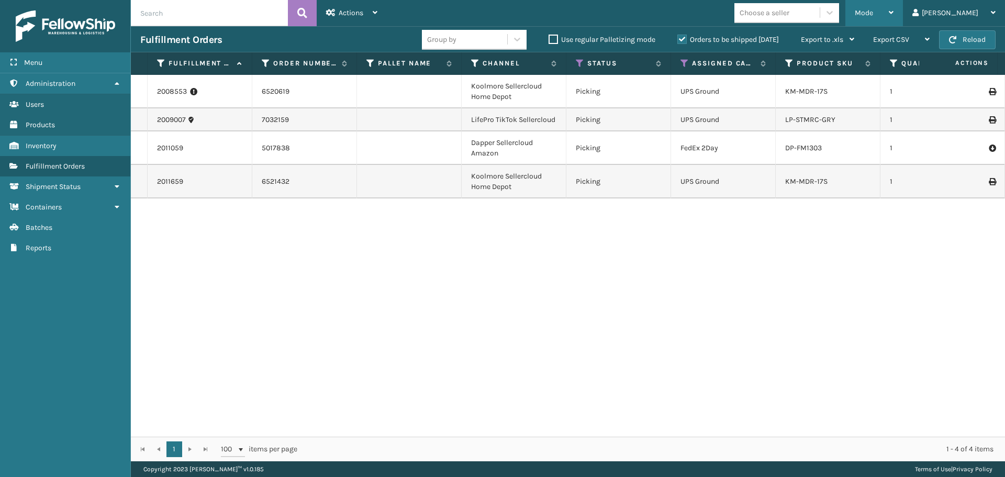
click at [873, 10] on span "Mode" at bounding box center [864, 12] width 18 height 9
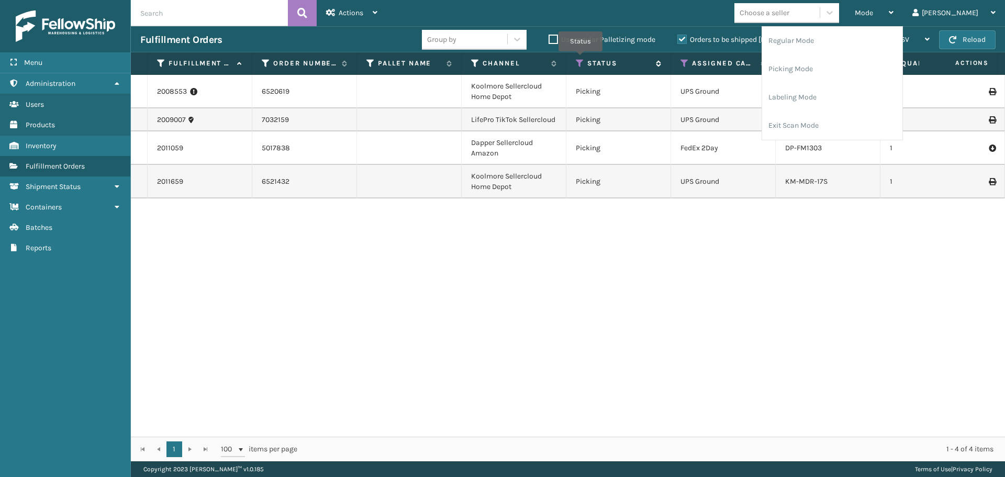
click at [580, 59] on icon at bounding box center [580, 63] width 8 height 9
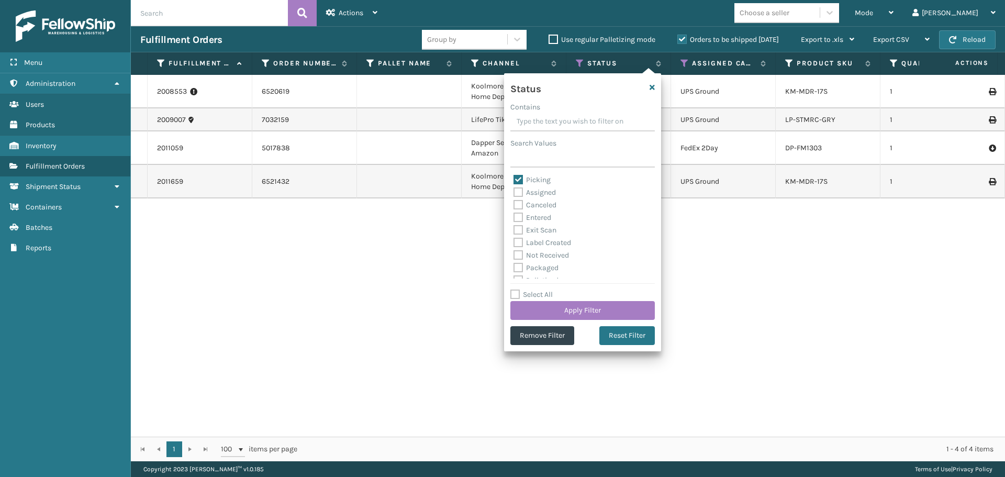
click at [537, 181] on label "Picking" at bounding box center [531, 179] width 37 height 9
click at [514, 181] on input "Picking" at bounding box center [513, 177] width 1 height 7
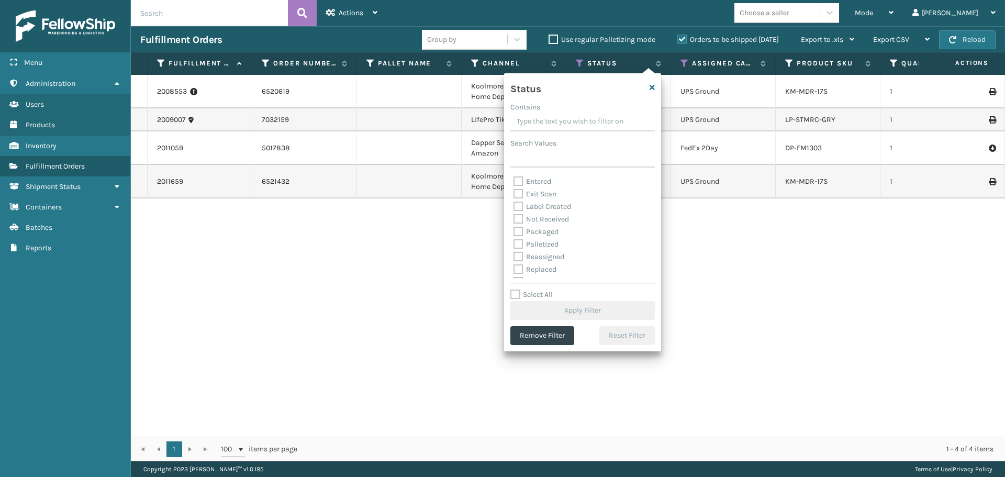
scroll to position [52, 0]
click at [542, 187] on label "Label Created" at bounding box center [542, 190] width 58 height 9
click at [514, 187] on input "Label Created" at bounding box center [513, 187] width 1 height 7
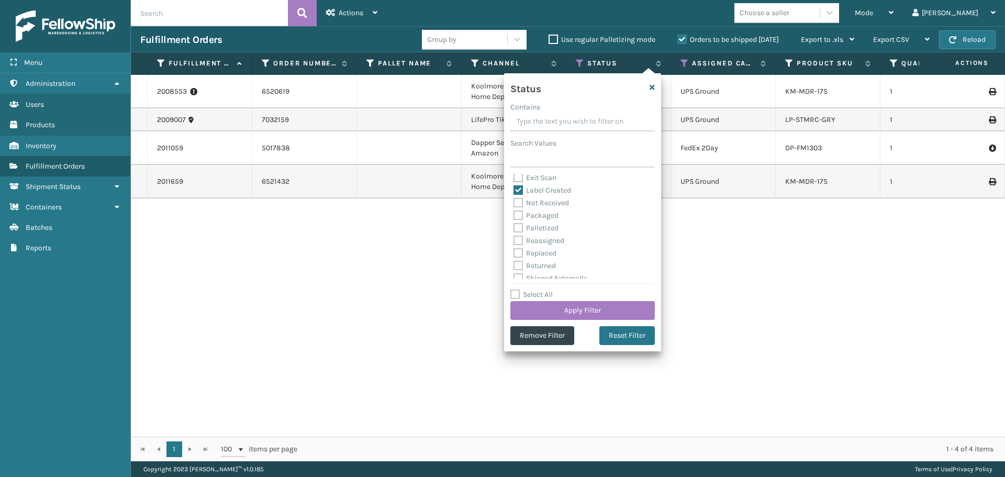
click at [546, 215] on label "Packaged" at bounding box center [535, 215] width 45 height 9
click at [514, 215] on input "Packaged" at bounding box center [513, 212] width 1 height 7
click at [541, 227] on label "Palletized" at bounding box center [535, 227] width 45 height 9
click at [514, 227] on input "Palletized" at bounding box center [513, 225] width 1 height 7
click at [560, 310] on button "Apply Filter" at bounding box center [582, 310] width 144 height 19
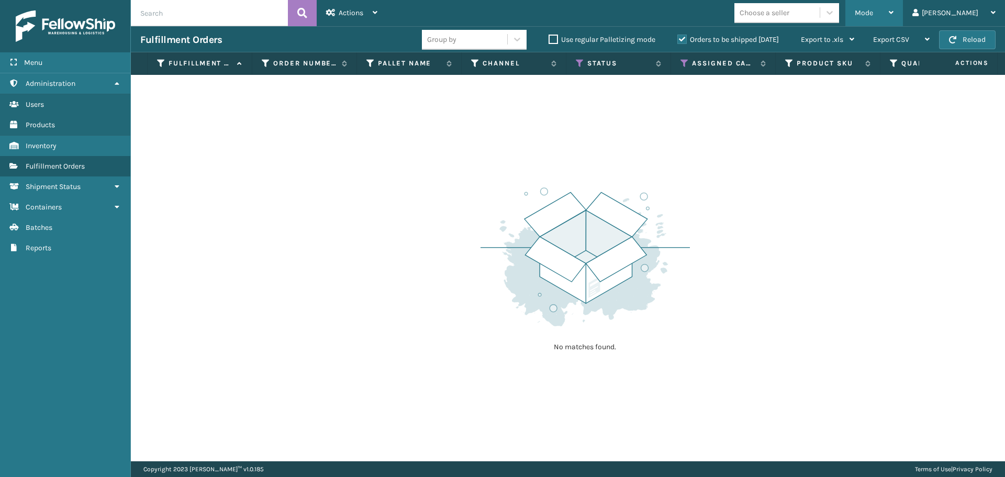
click at [873, 15] on span "Mode" at bounding box center [864, 12] width 18 height 9
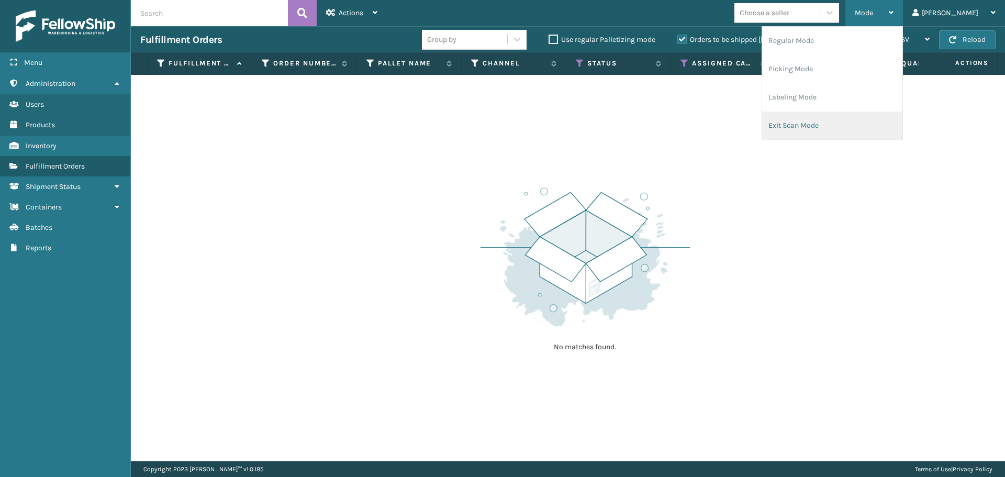
click at [869, 120] on li "Exit Scan Mode" at bounding box center [832, 125] width 140 height 28
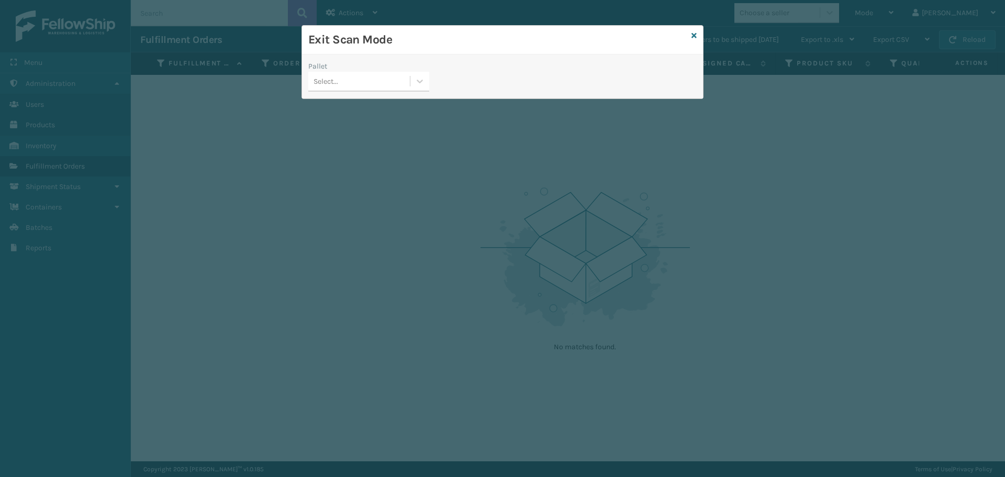
click at [696, 32] on div "Exit Scan Mode" at bounding box center [502, 40] width 401 height 29
drag, startPoint x: 369, startPoint y: 88, endPoint x: 435, endPoint y: 62, distance: 70.9
click at [369, 88] on div "Select..." at bounding box center [359, 81] width 102 height 17
click at [694, 33] on icon at bounding box center [693, 35] width 5 height 7
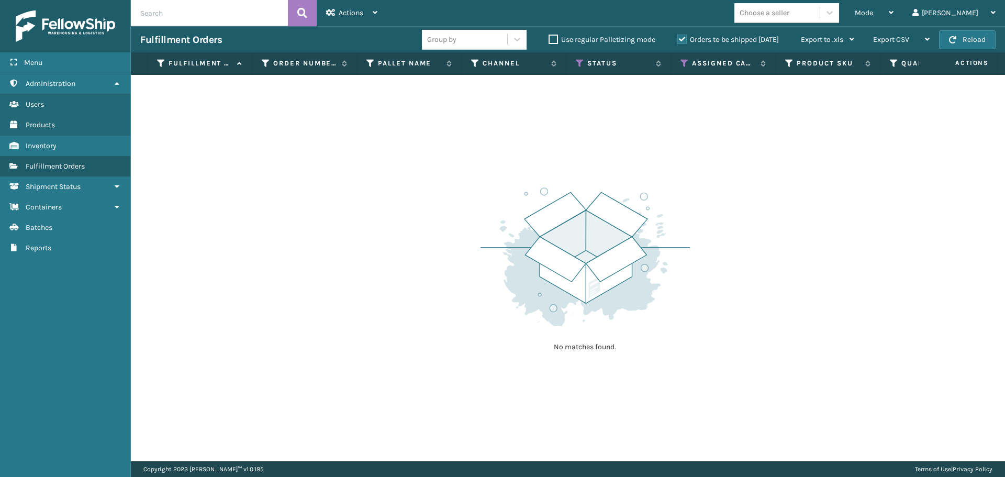
click at [683, 42] on label "Orders to be shipped [DATE]" at bounding box center [728, 39] width 102 height 9
click at [678, 40] on input "Orders to be shipped [DATE]" at bounding box center [677, 36] width 1 height 7
